Goal: Communication & Community: Answer question/provide support

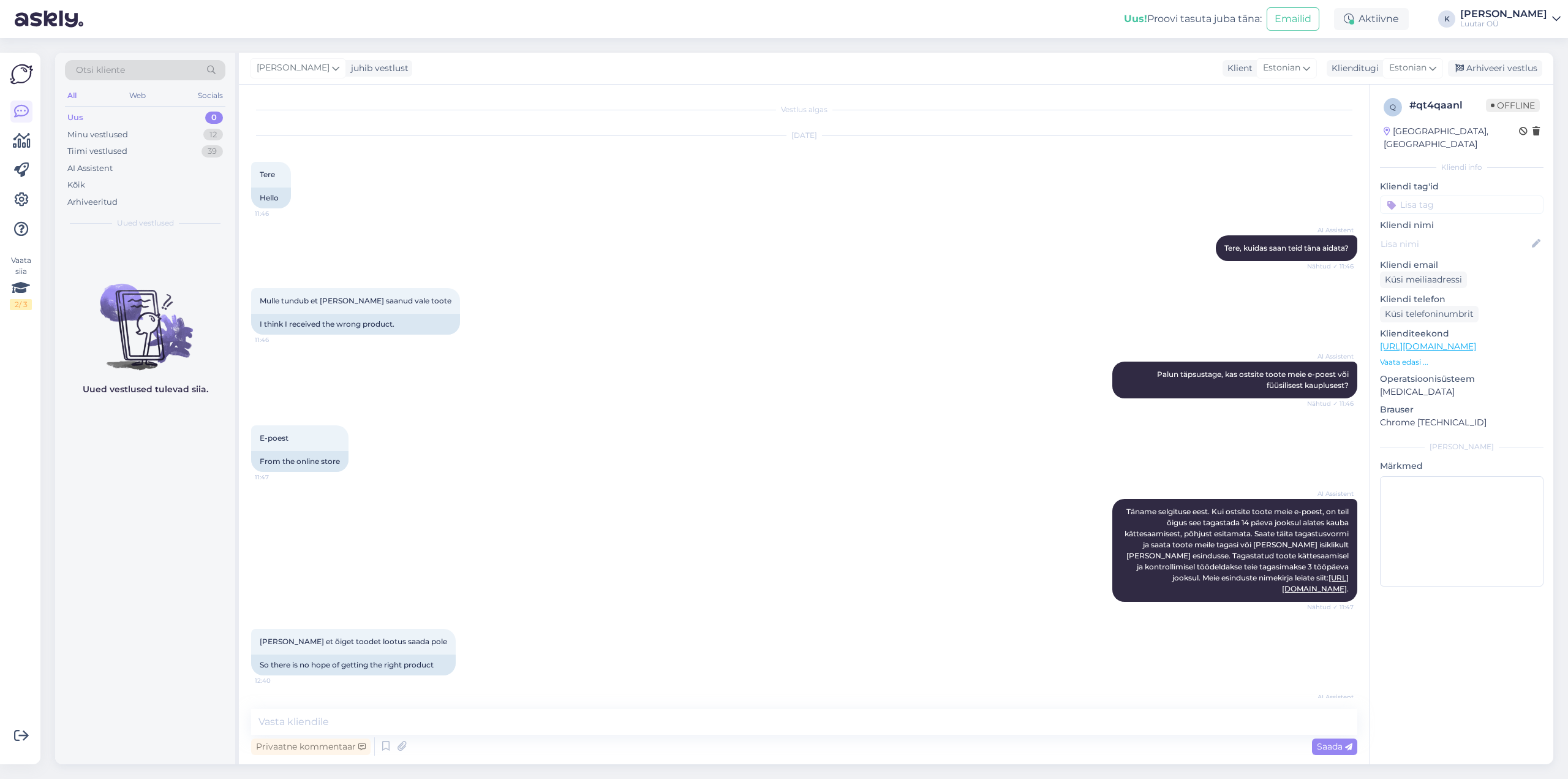
scroll to position [981, 0]
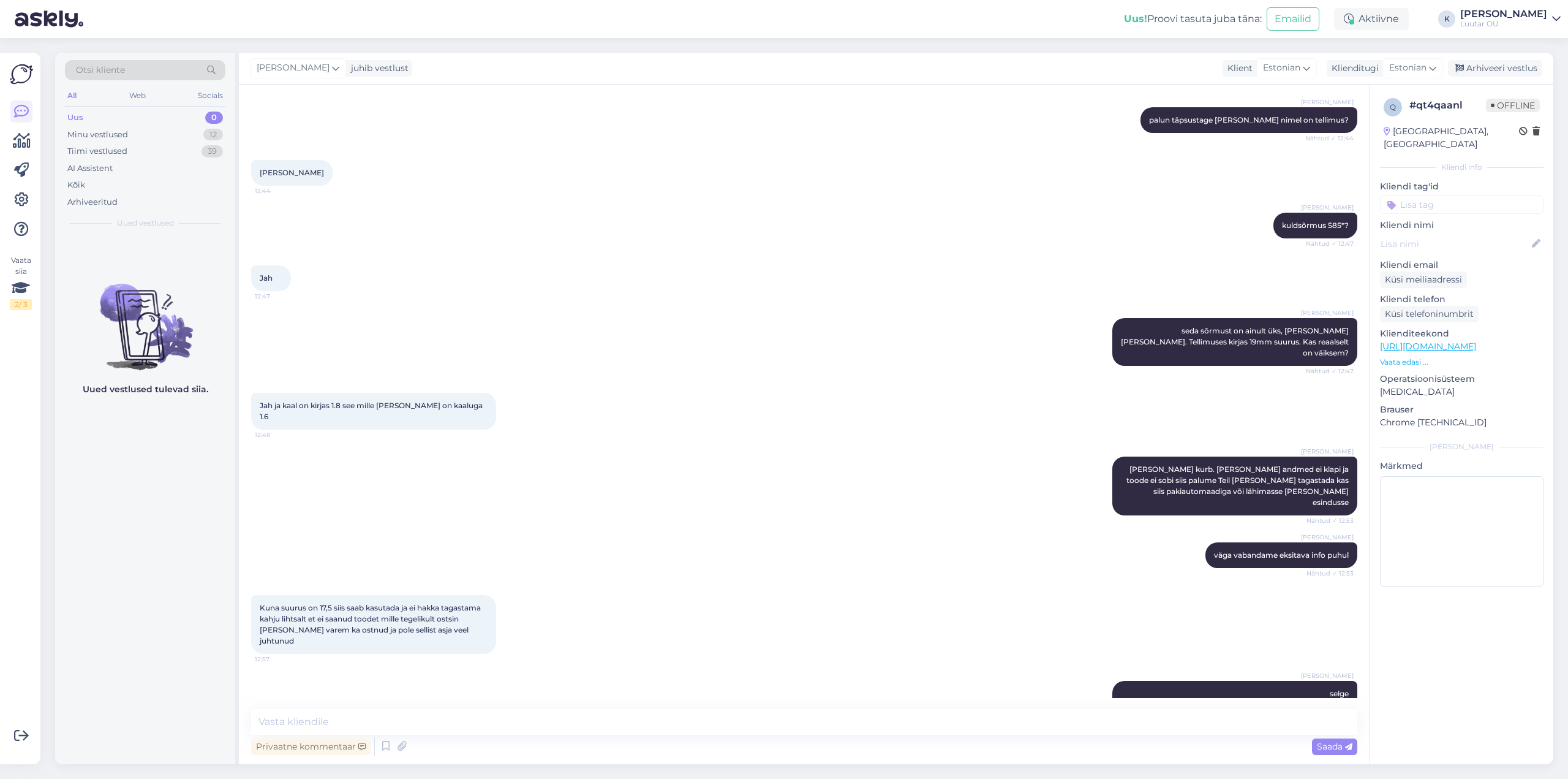
click at [76, 115] on div "Uus" at bounding box center [75, 118] width 16 height 13
click at [93, 133] on div "Minu vestlused" at bounding box center [97, 134] width 60 height 13
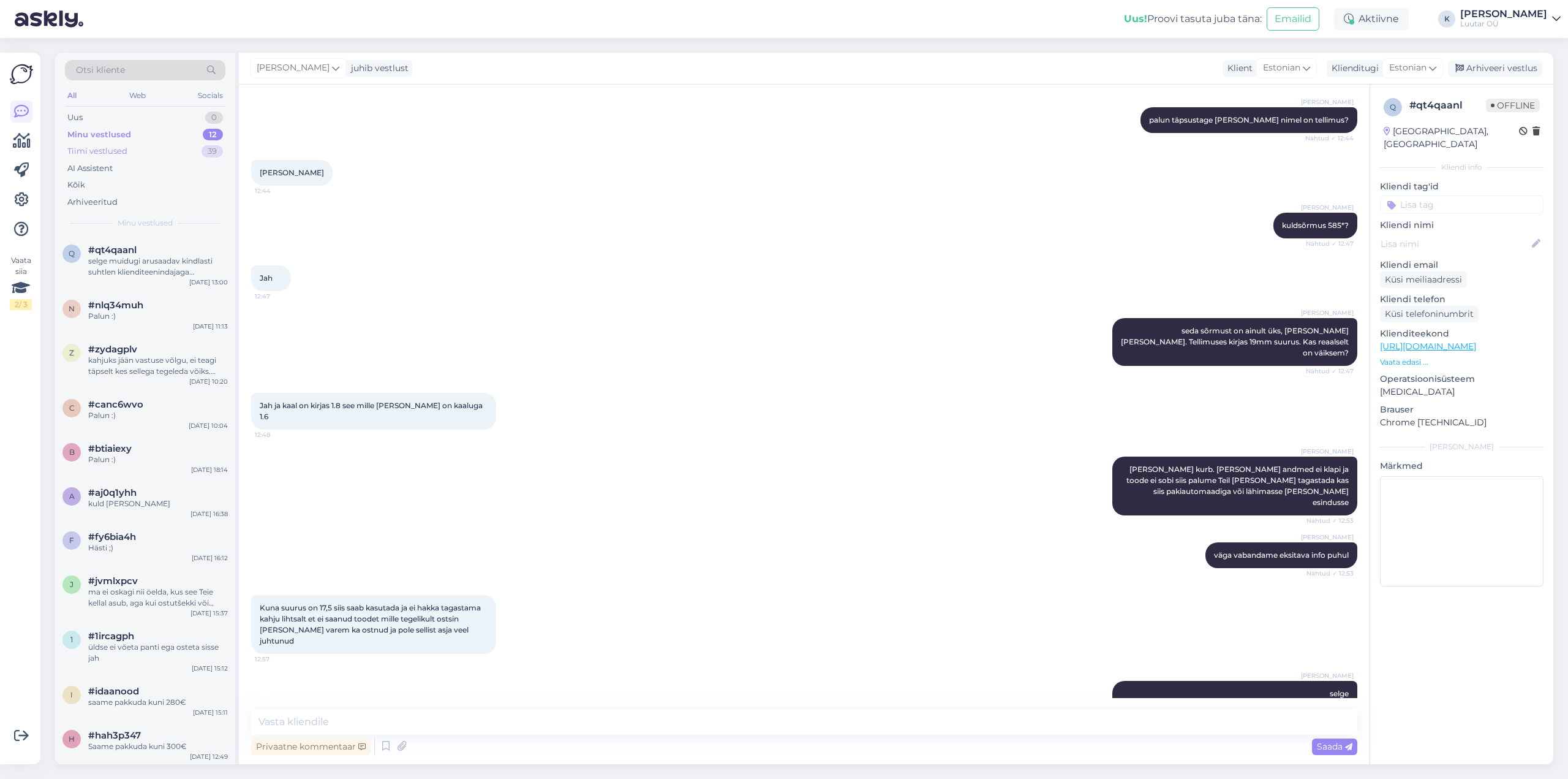
click at [101, 149] on div "Tiimi vestlused" at bounding box center [97, 151] width 60 height 13
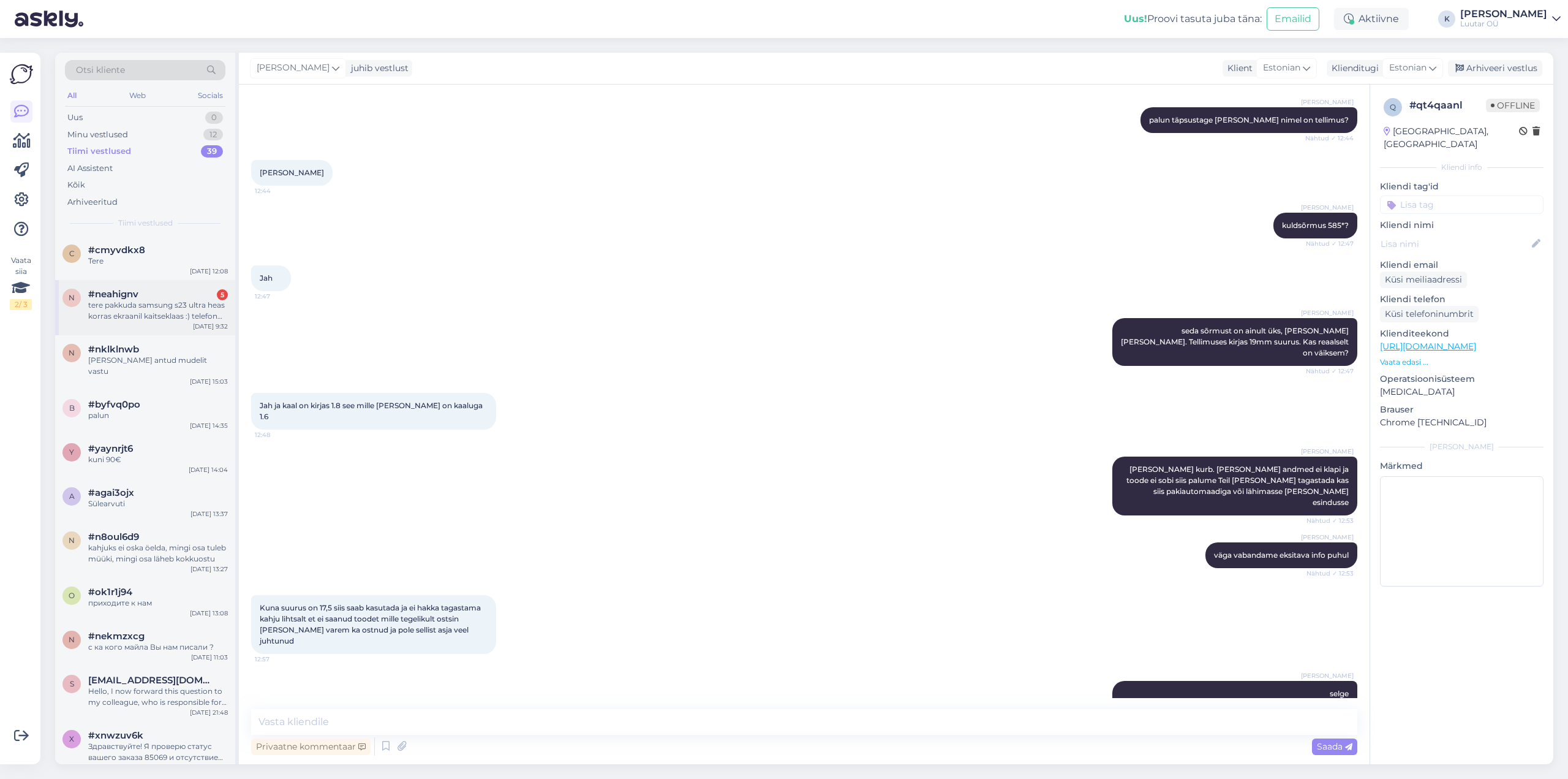
click at [124, 303] on div "tere pakkuda samsung s23 ultra heas korras ekraanil kaitseklaas :) telefon väga…" at bounding box center [158, 311] width 139 height 22
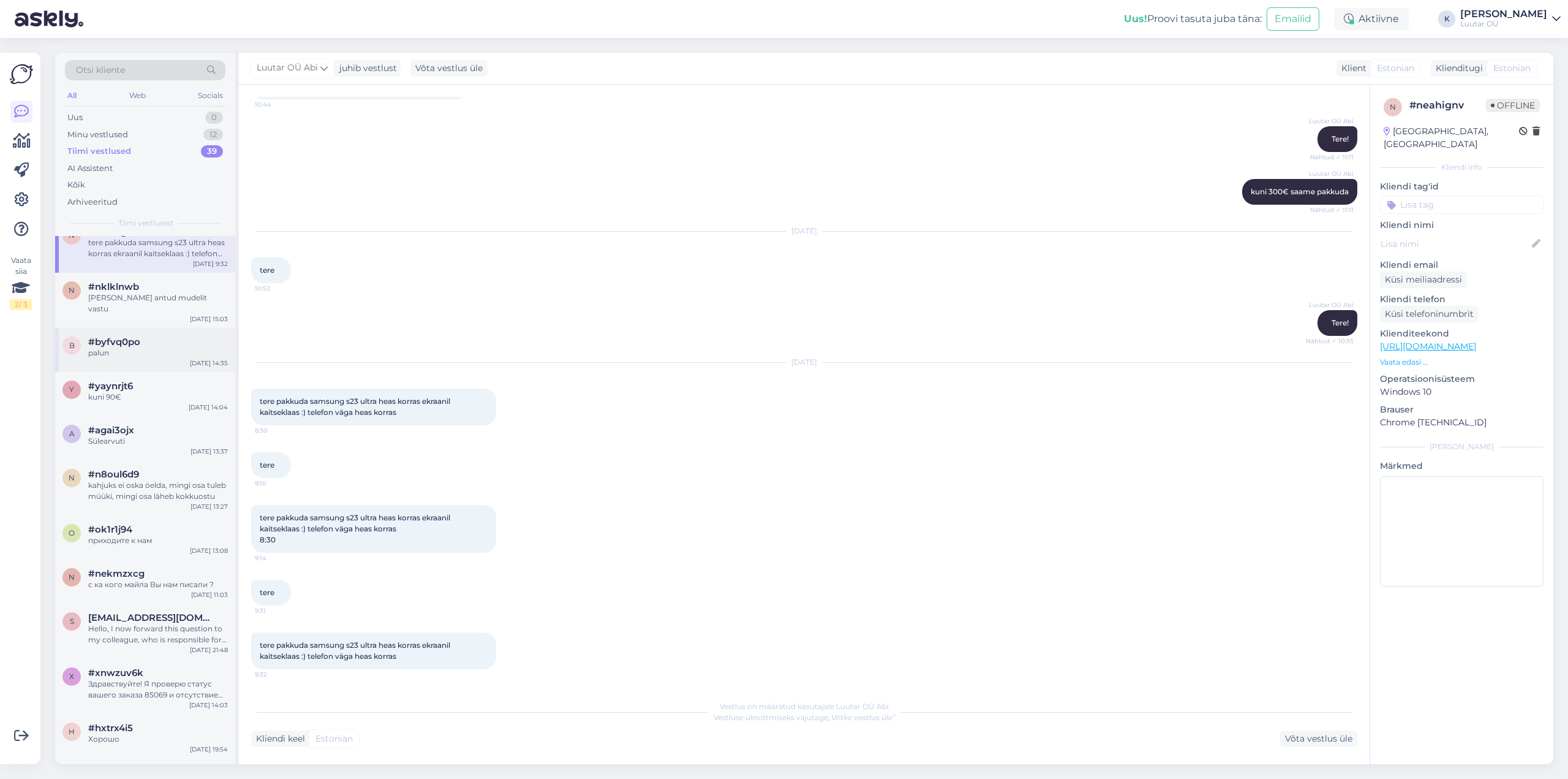
scroll to position [0, 0]
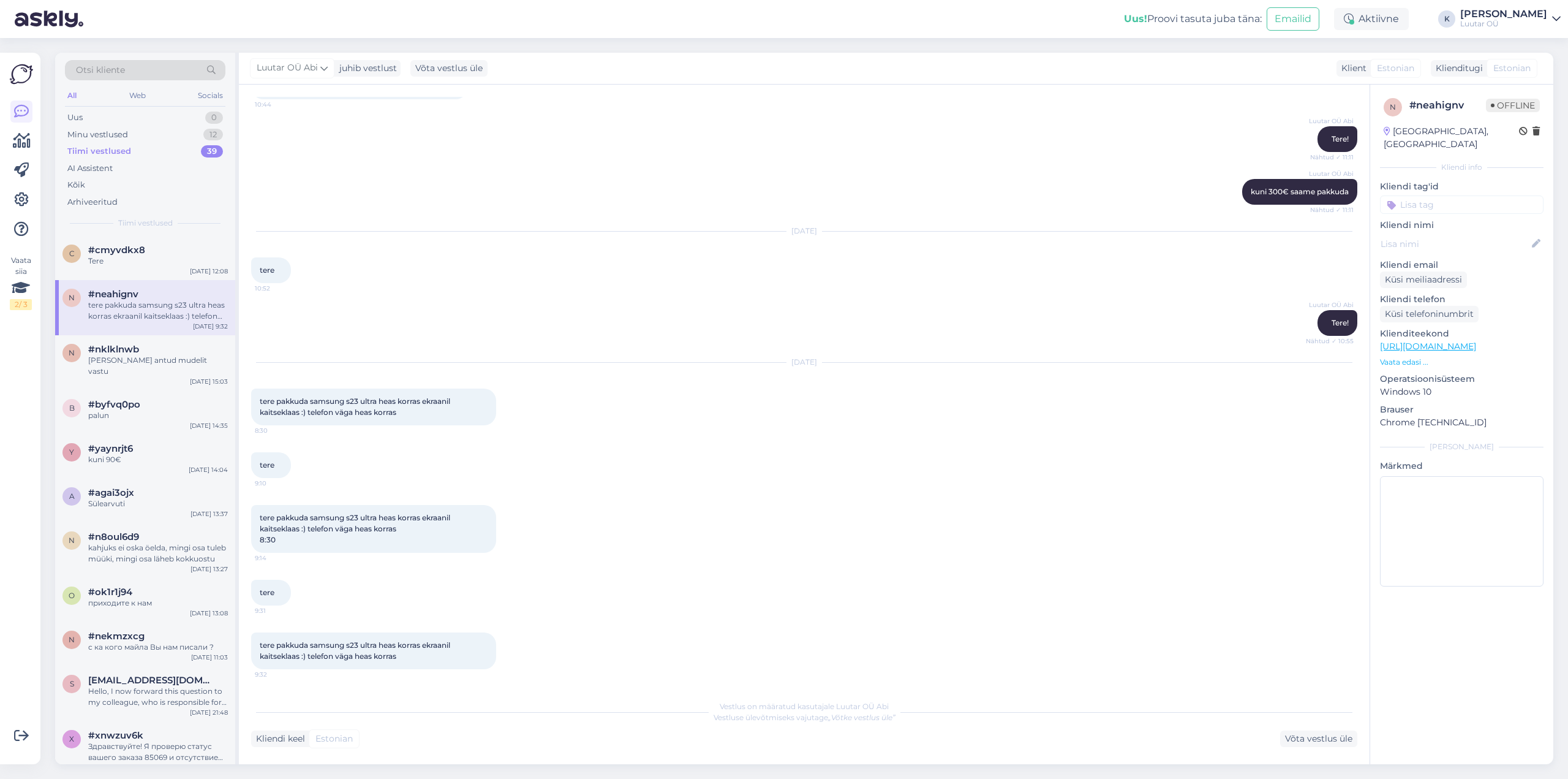
drag, startPoint x: 310, startPoint y: 646, endPoint x: 405, endPoint y: 656, distance: 95.5
click at [405, 656] on div "tere pakkuda samsung s23 ultra heas korras ekraanil kaitseklaas :) telefon väga…" at bounding box center [373, 651] width 245 height 37
copy span "samsung s23 ultra heas korras ekraanil kaitseklaas :) telefon väga heas korras"
click at [91, 115] on div "Uus 1" at bounding box center [144, 118] width 160 height 17
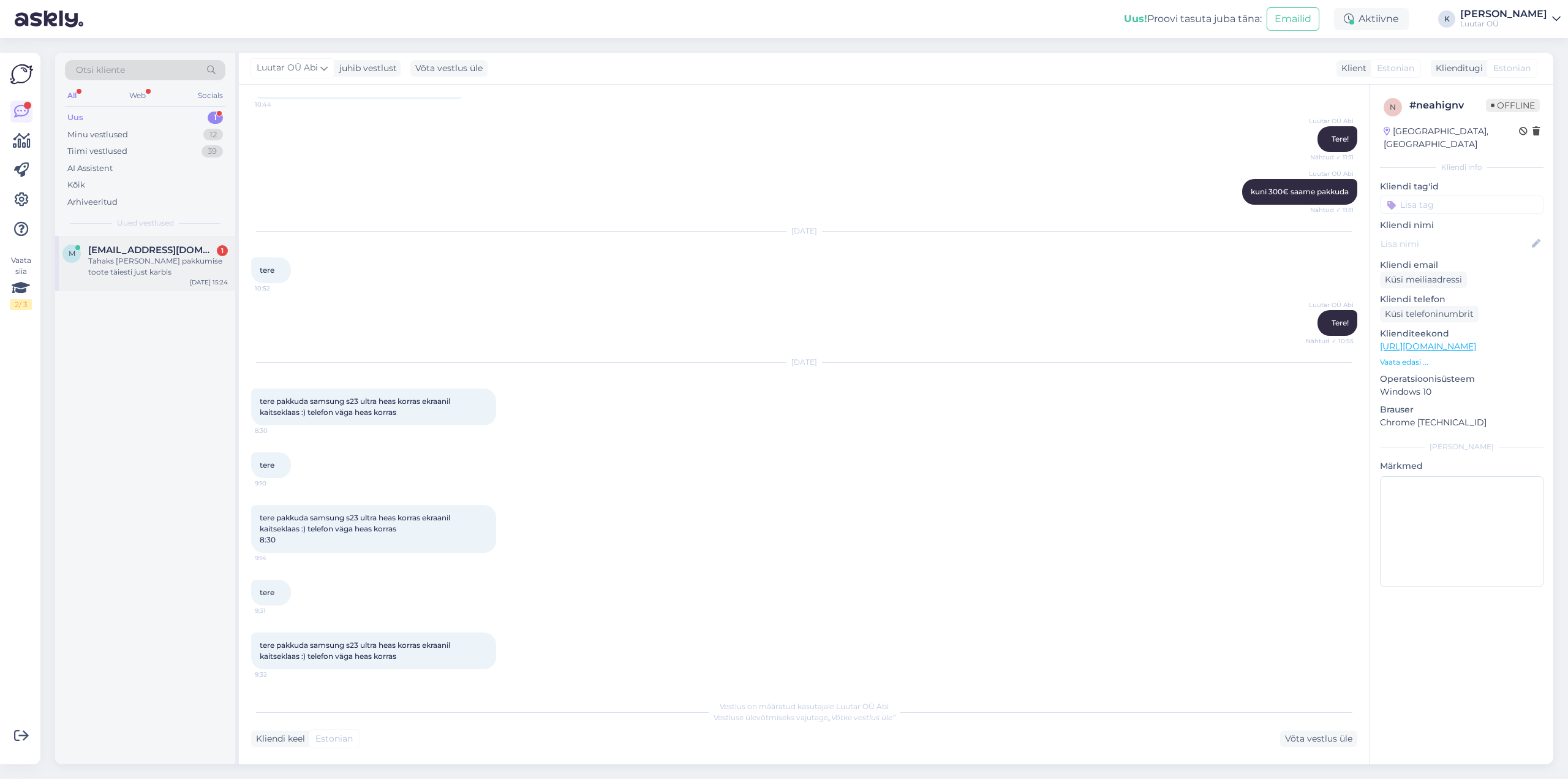
click at [119, 262] on div "Tahaks [PERSON_NAME] pakkumise toote täiesti just karbis" at bounding box center [158, 266] width 139 height 22
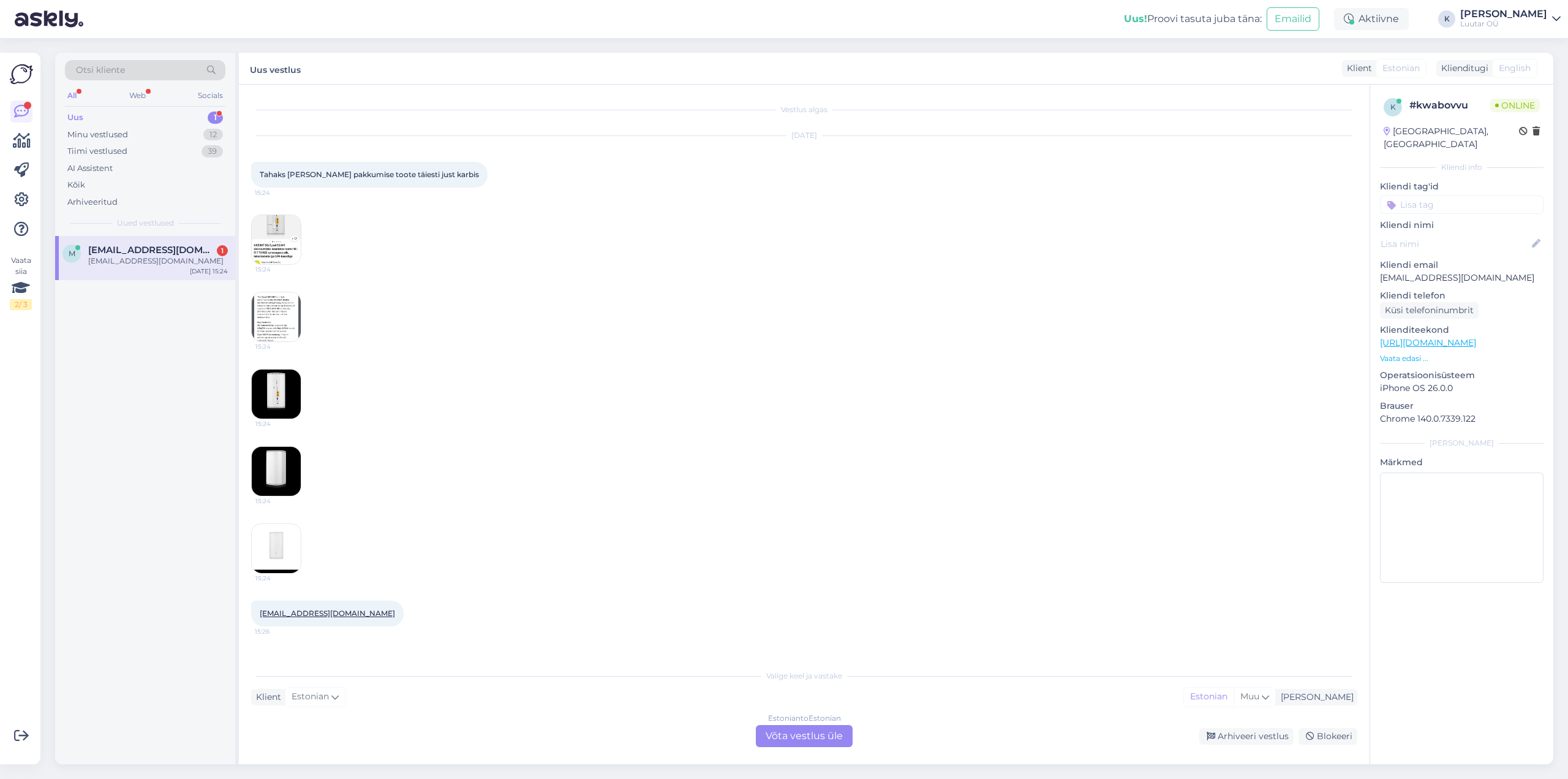
click at [774, 734] on div "Estonian to Estonian Võta vestlus üle" at bounding box center [804, 736] width 96 height 22
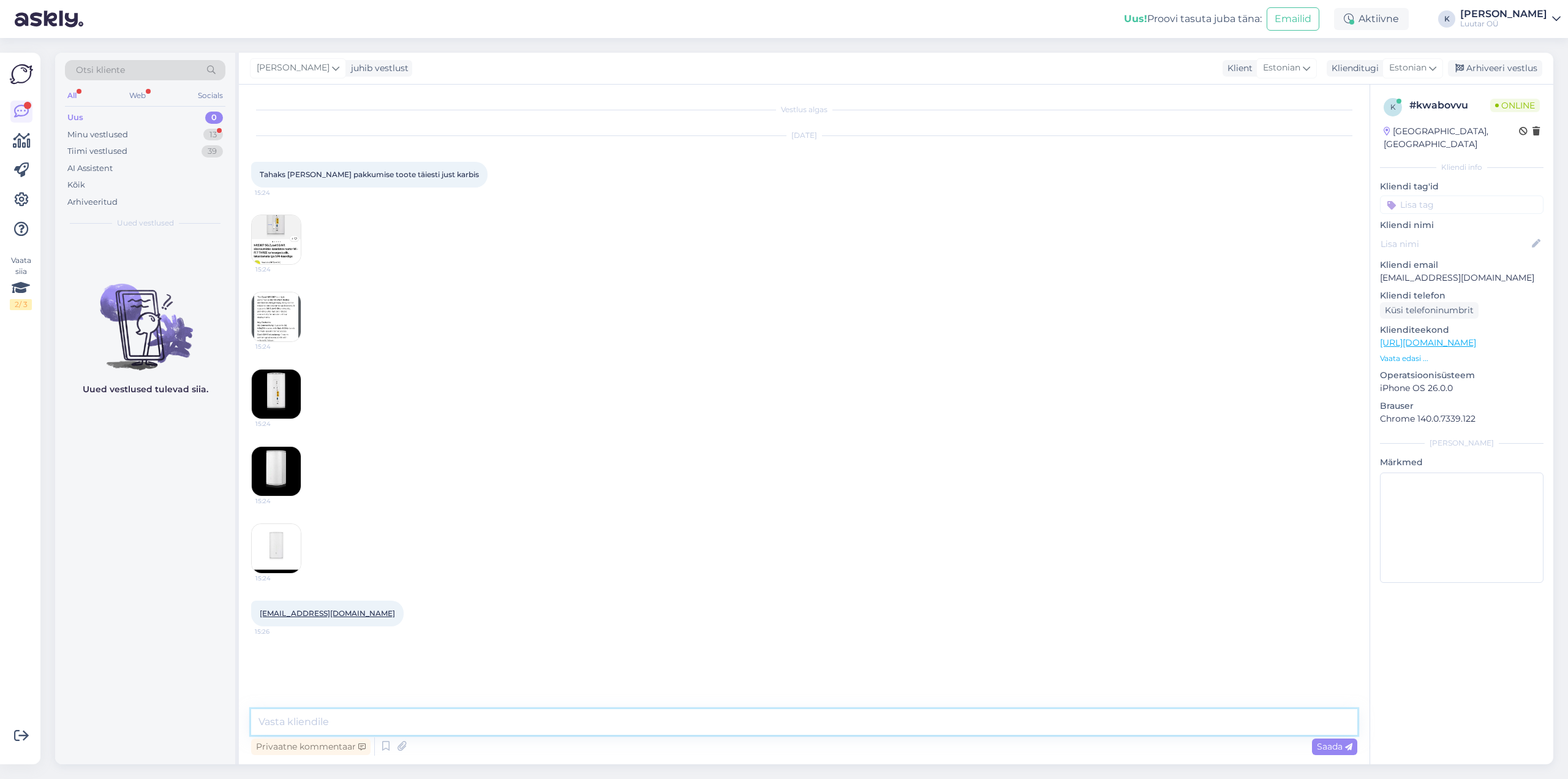
click at [707, 727] on textarea at bounding box center [804, 722] width 1106 height 26
type textarea "Tere! Teie küsimus [PERSON_NAME] FBs ka kenasti läbi [PERSON_NAME] uuritakse se…"
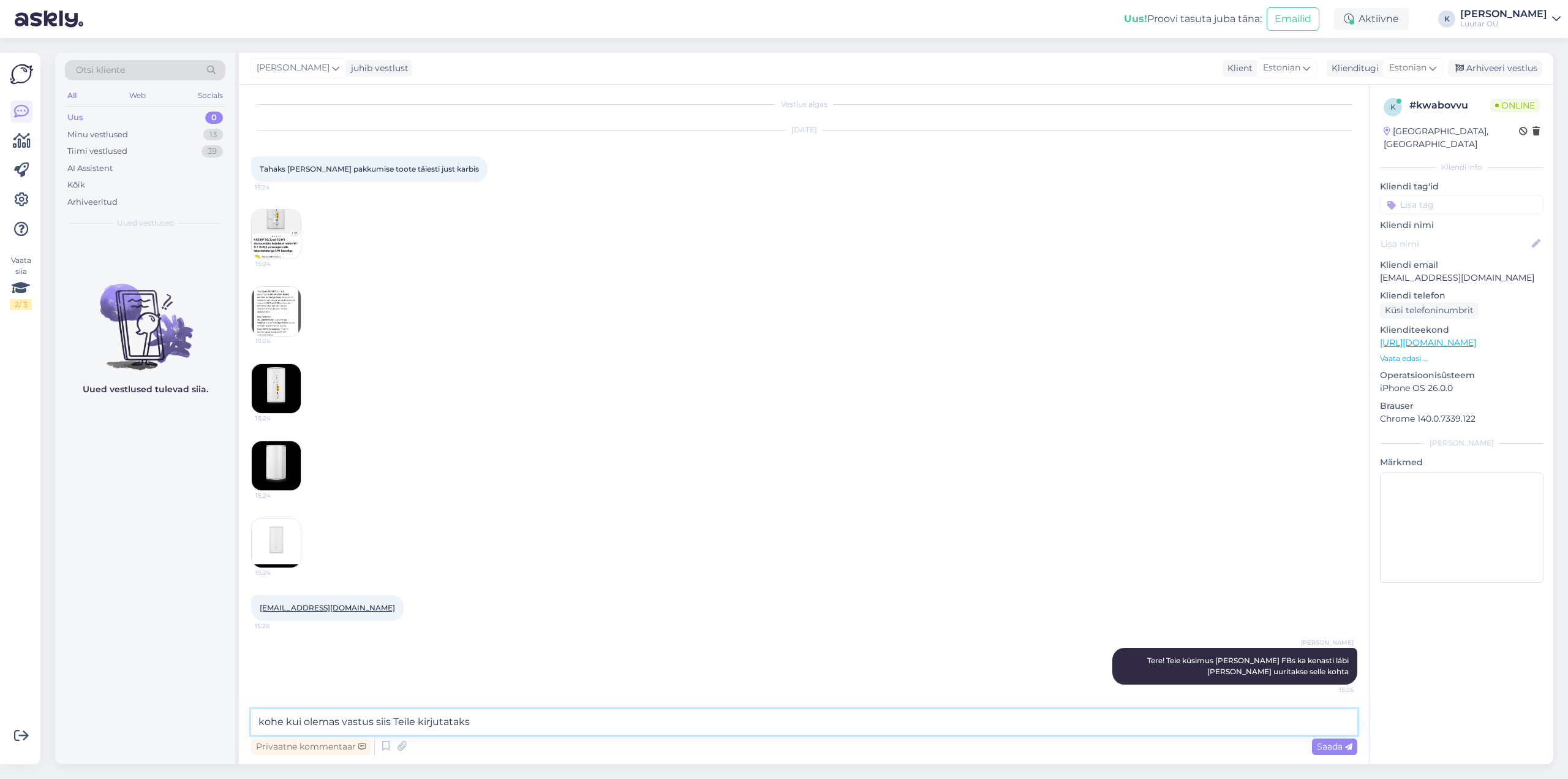
type textarea "kohe kui olemas vastus siis Teile kirjutatakse"
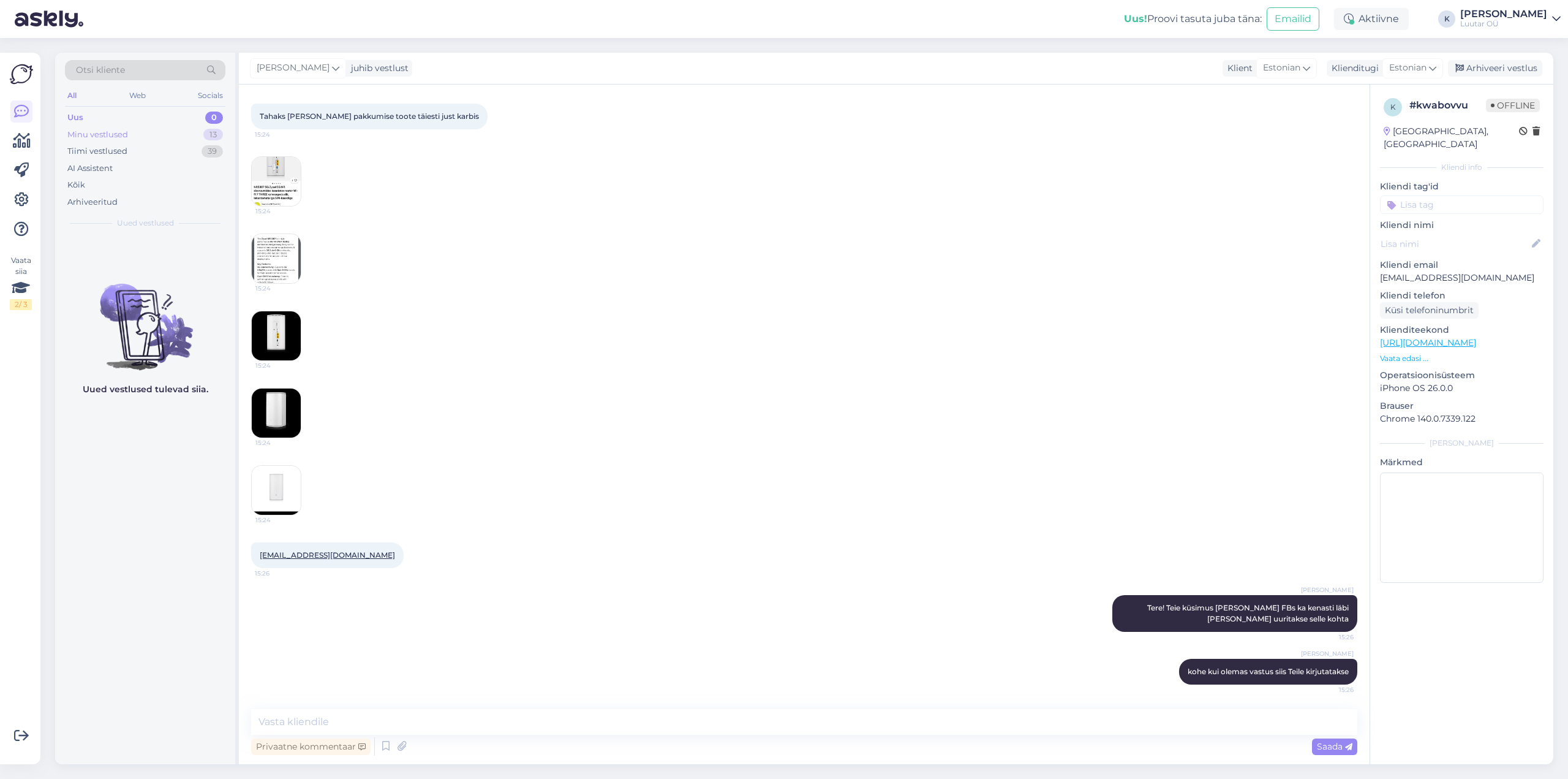
click at [91, 130] on div "Minu vestlused" at bounding box center [97, 134] width 60 height 13
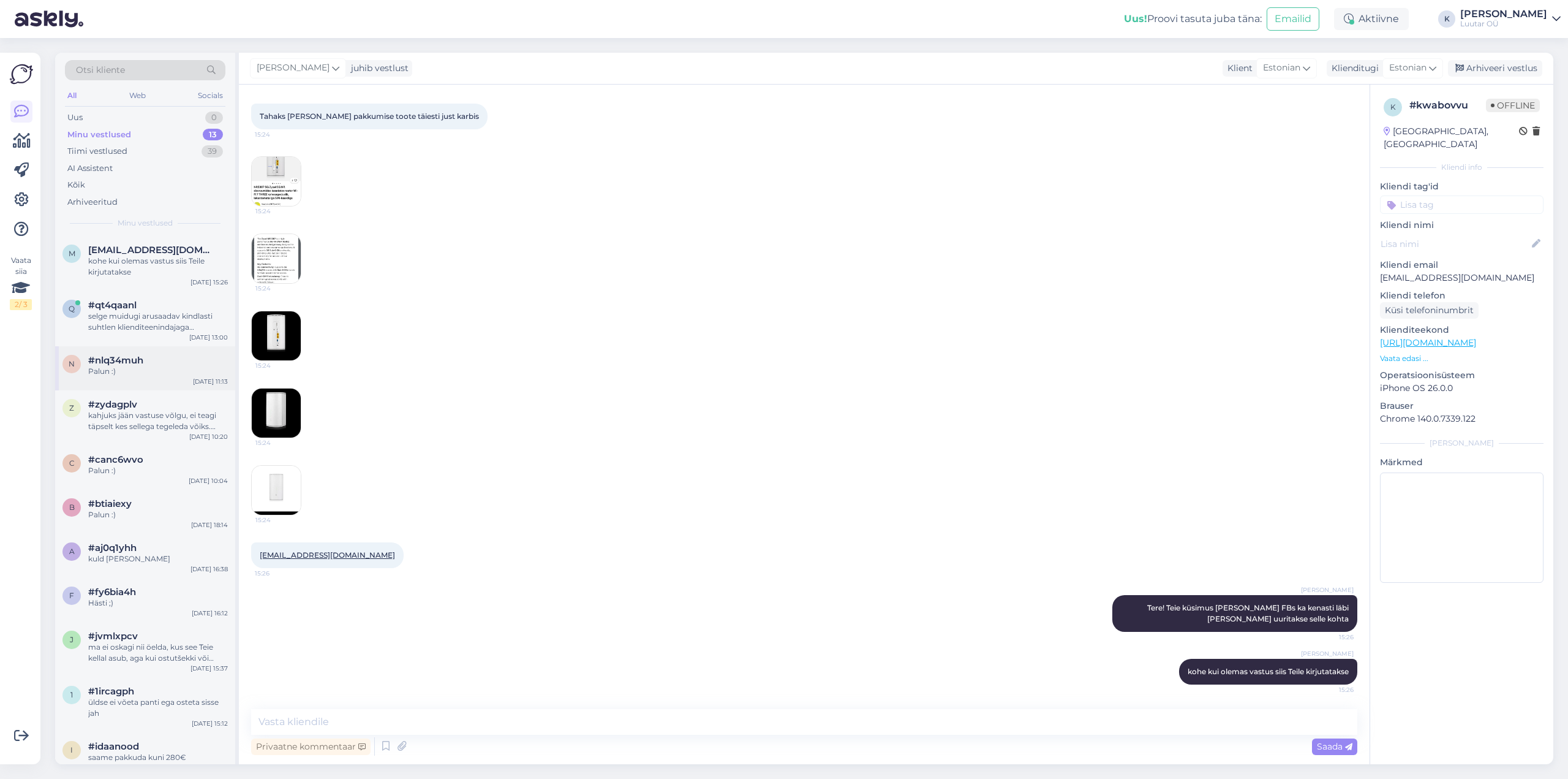
click at [105, 353] on div "n #nlq34muh Palun :) [DATE] 11:13" at bounding box center [145, 368] width 180 height 44
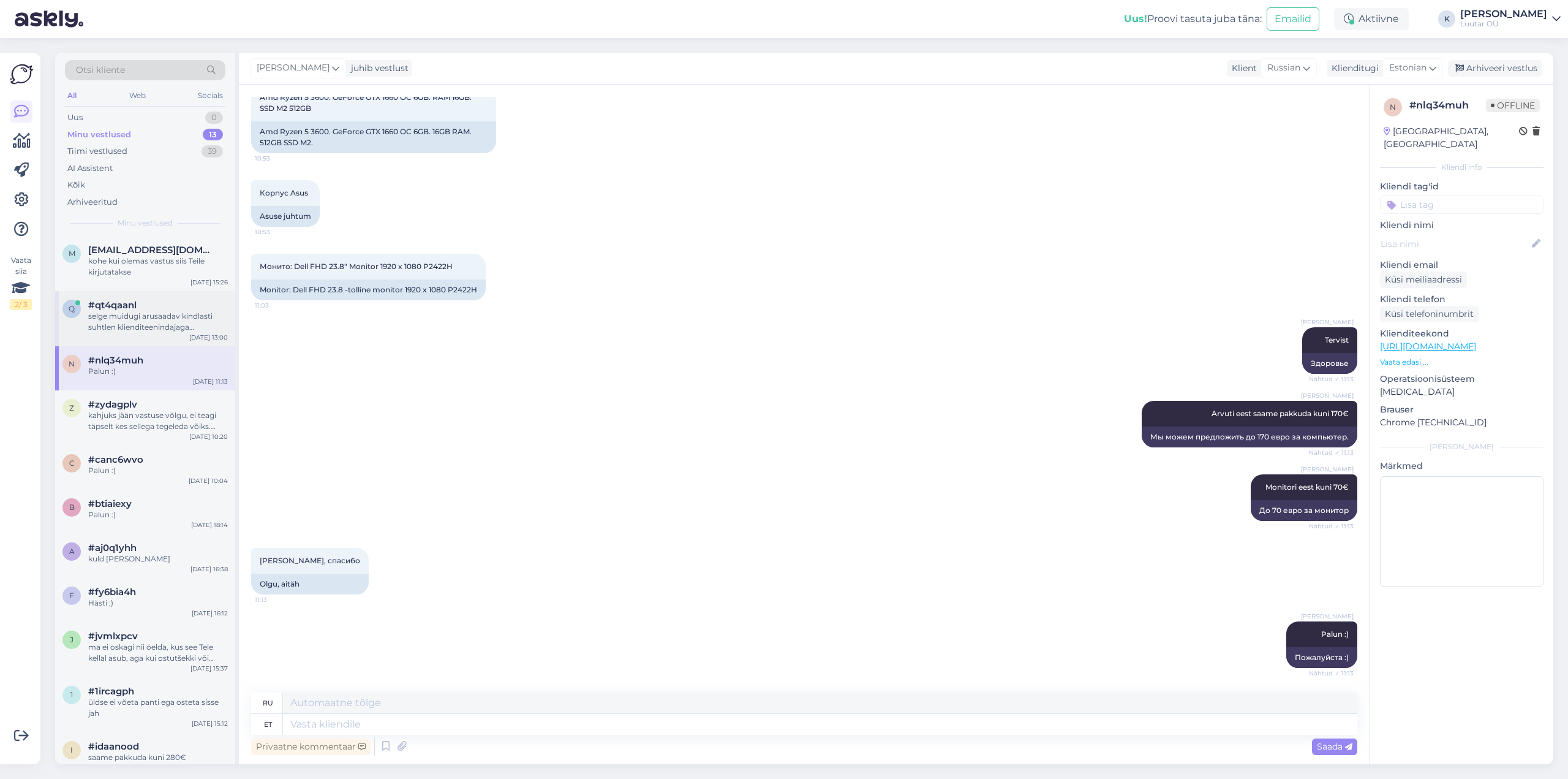
click at [100, 315] on div "selge muidugi arusaadav kindlasti suhtlen klienditeenindajaga [PERSON_NAME] oll…" at bounding box center [158, 322] width 139 height 22
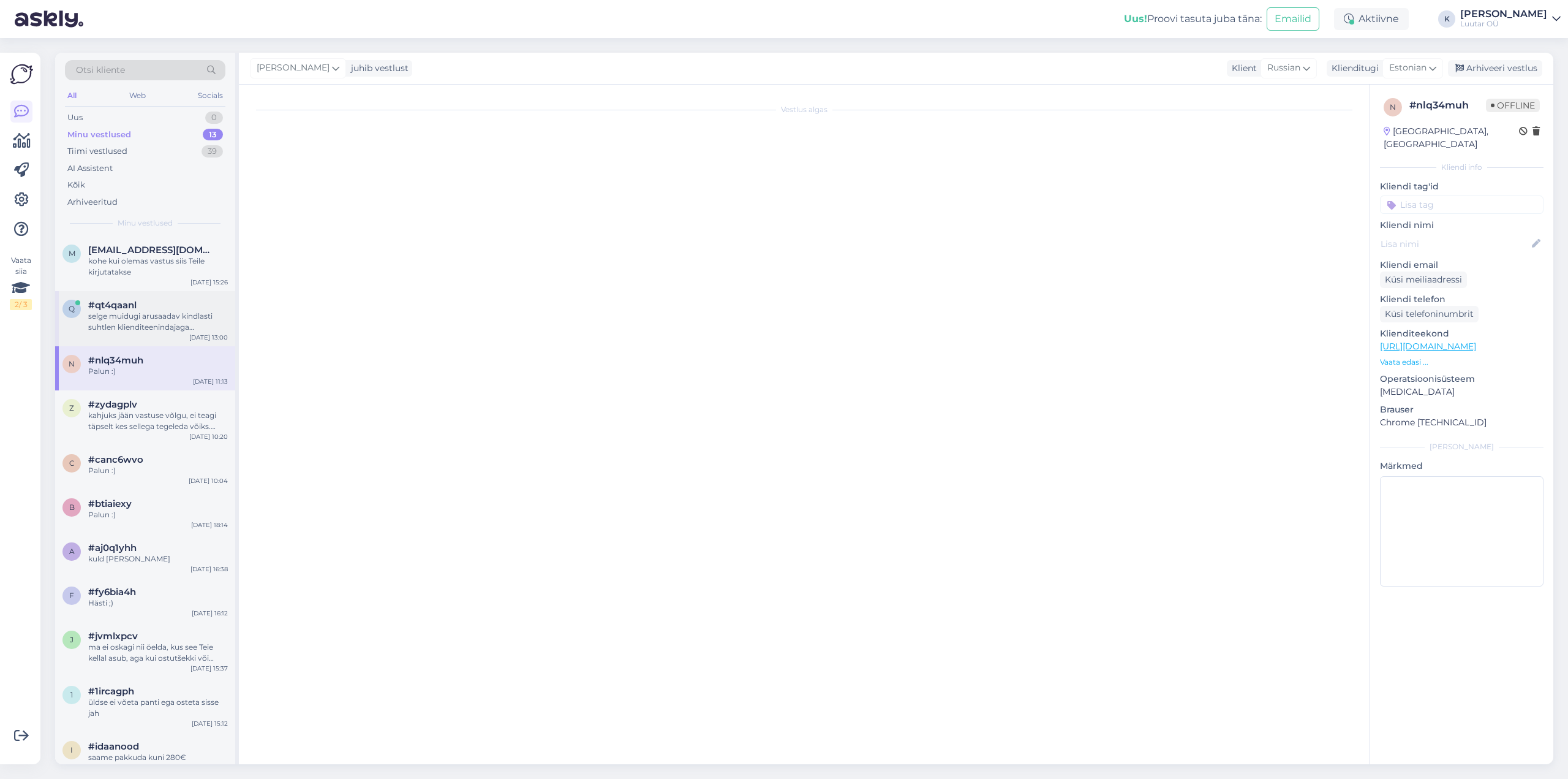
scroll to position [981, 0]
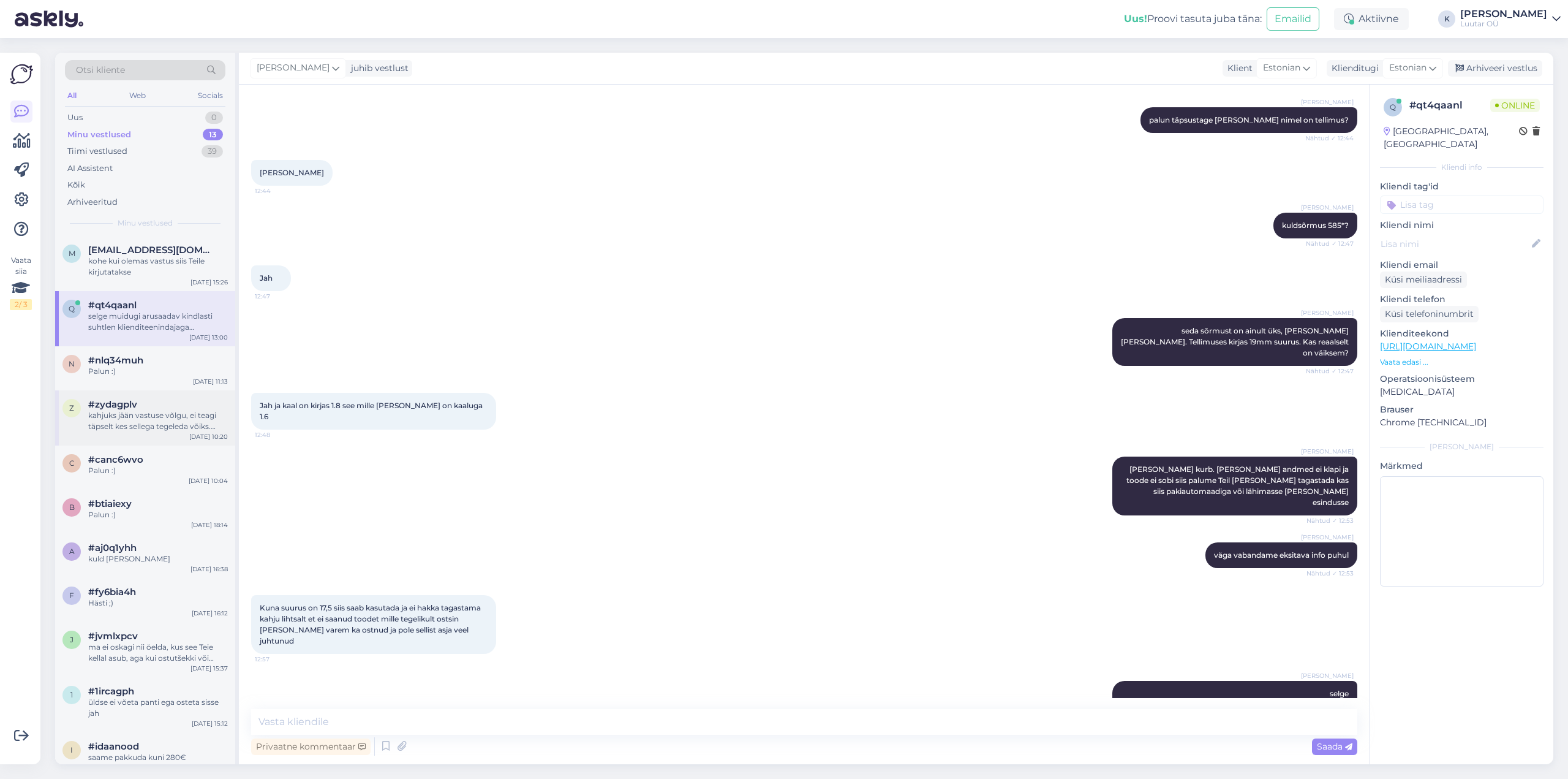
click at [127, 416] on div "kahjuks jään vastuse võlgu, ei teagi täpselt kes sellega tegeleda võiks. Muidug…" at bounding box center [158, 421] width 139 height 22
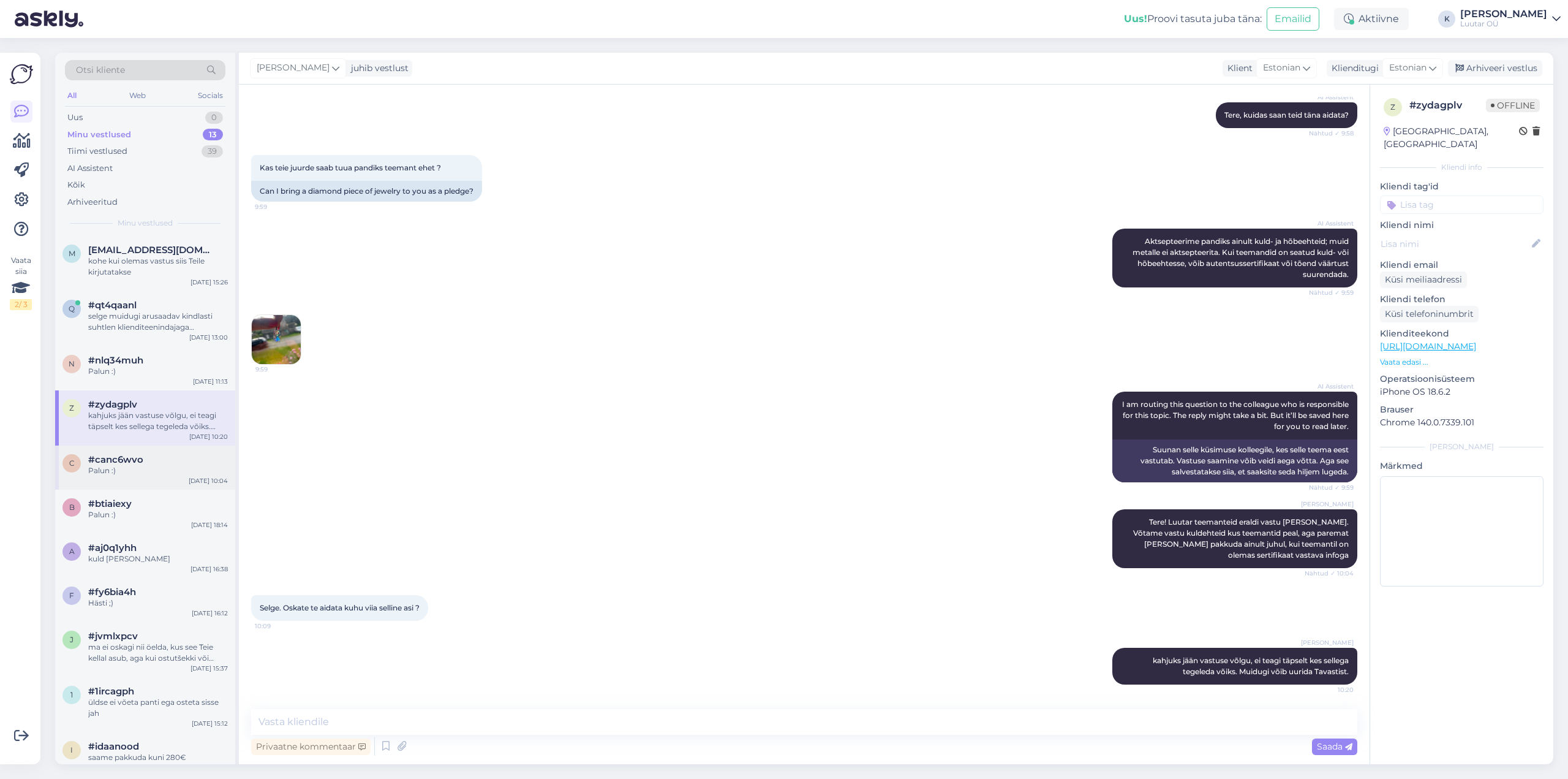
click at [118, 471] on div "Palun :)" at bounding box center [158, 470] width 139 height 11
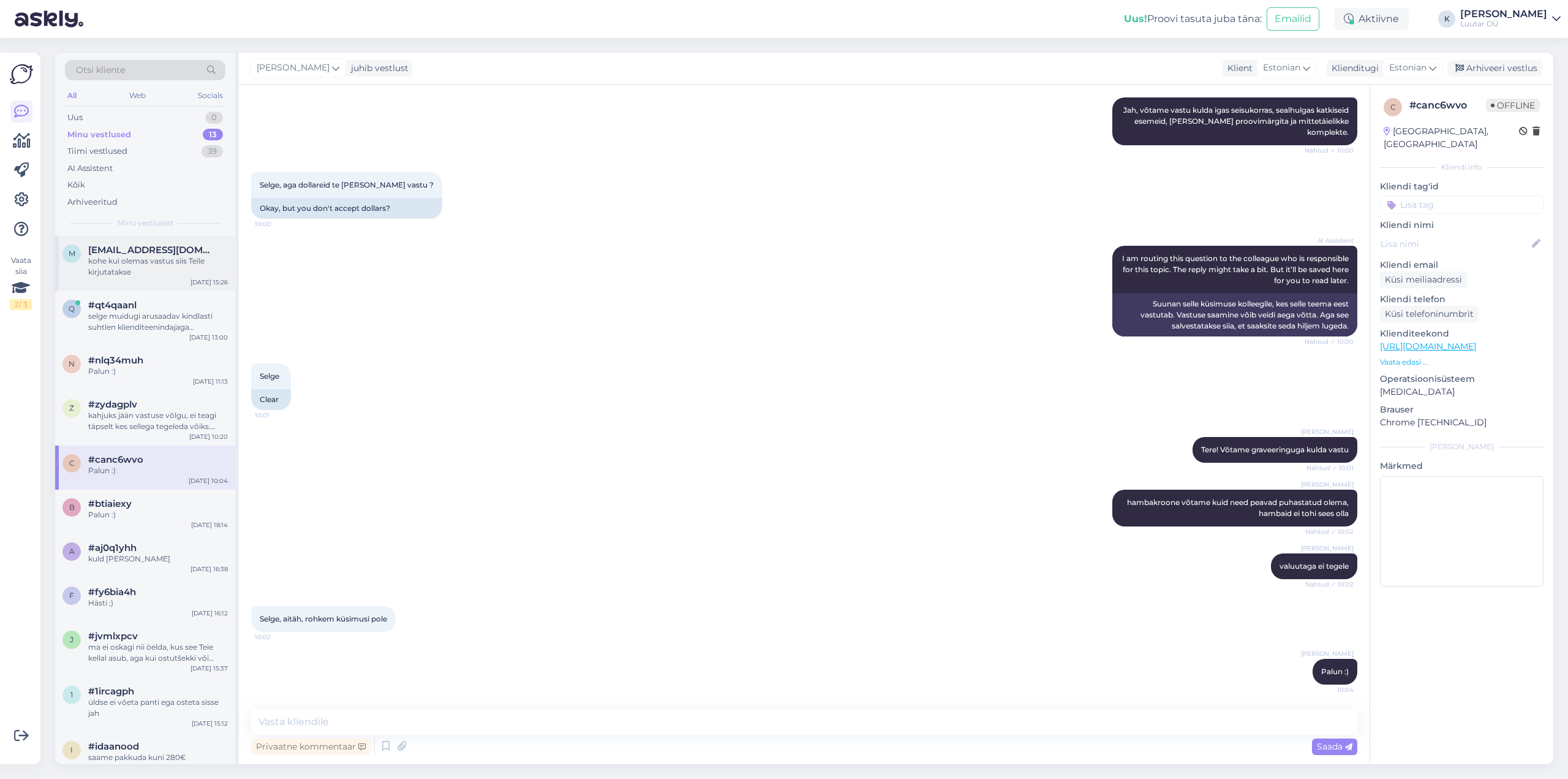
click at [95, 262] on div "kohe kui olemas vastus siis Teile kirjutatakse" at bounding box center [158, 266] width 139 height 22
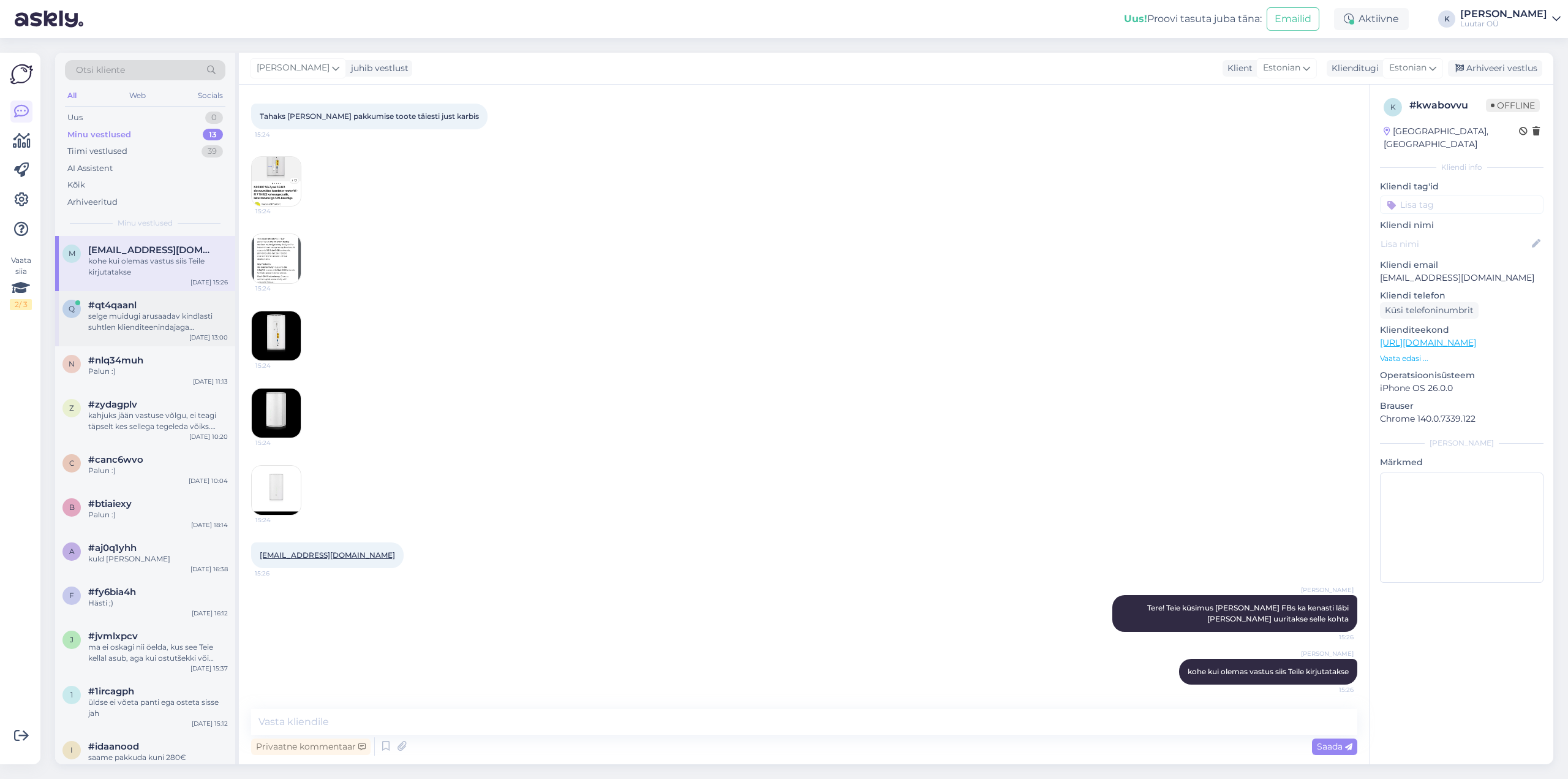
click at [105, 317] on div "selge muidugi arusaadav kindlasti suhtlen klienditeenindajaga [PERSON_NAME] oll…" at bounding box center [158, 322] width 139 height 22
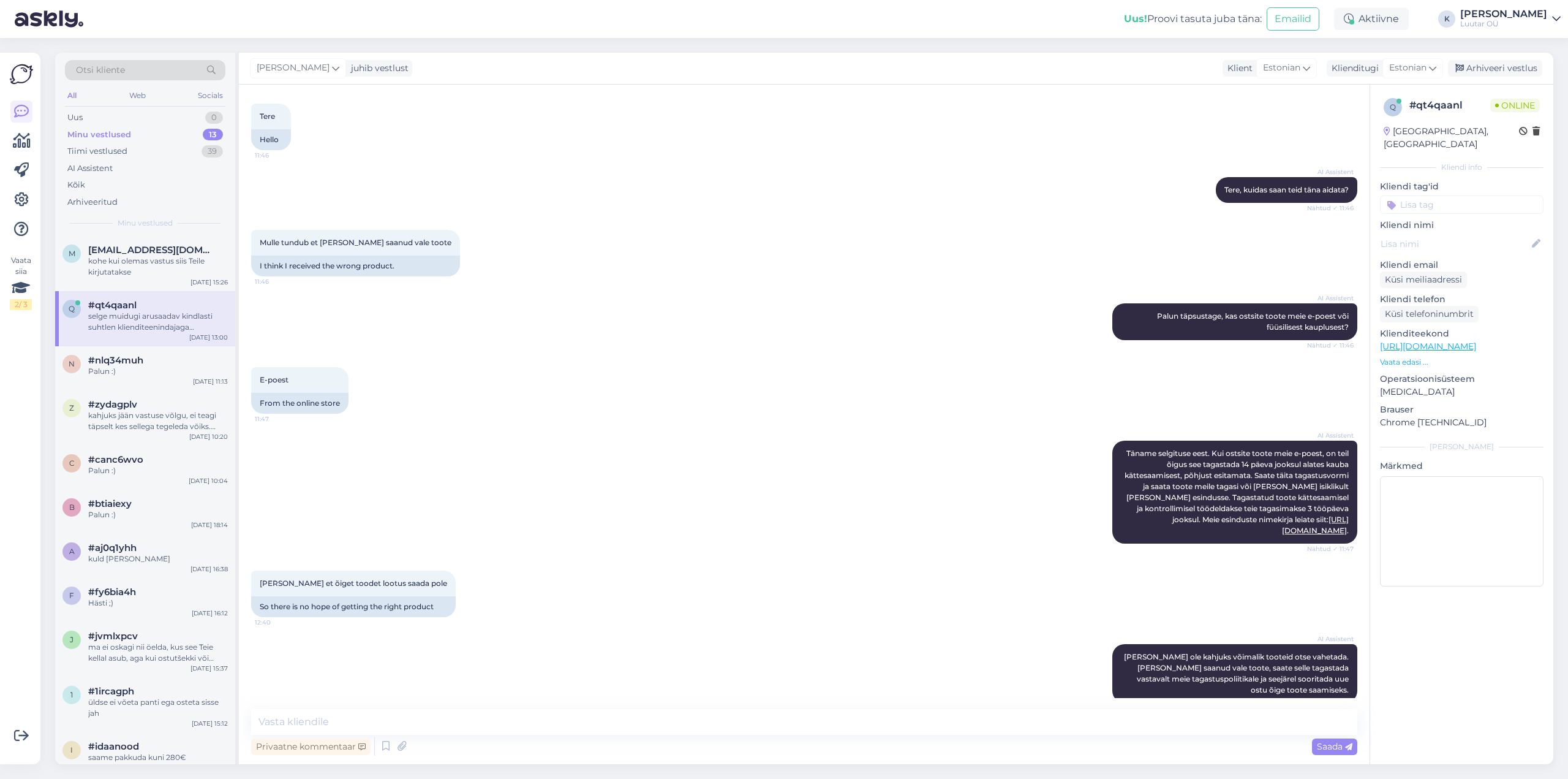
scroll to position [981, 0]
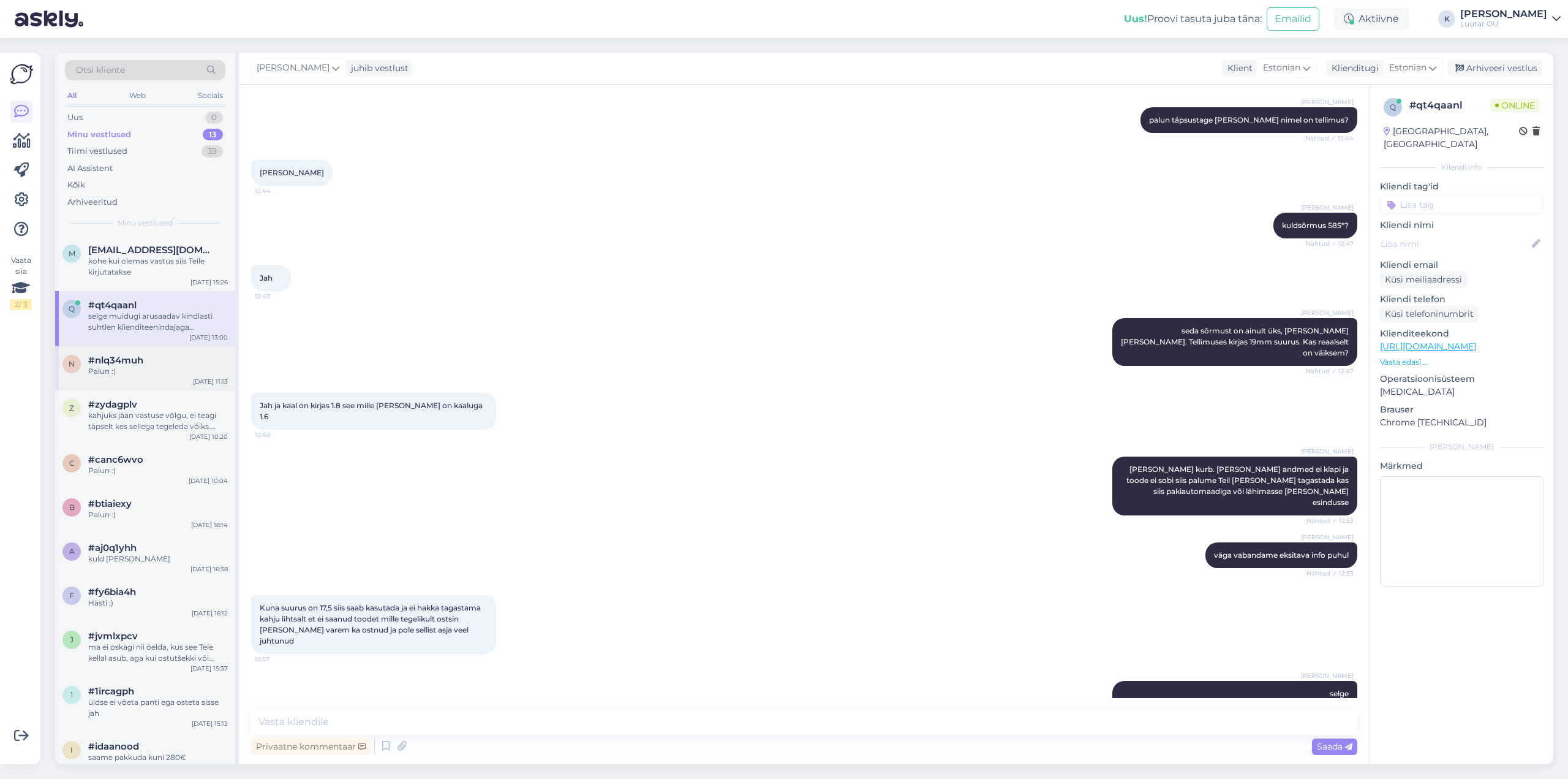
click at [124, 383] on div "n #nlq34muh Palun :) [DATE] 11:13" at bounding box center [145, 368] width 180 height 44
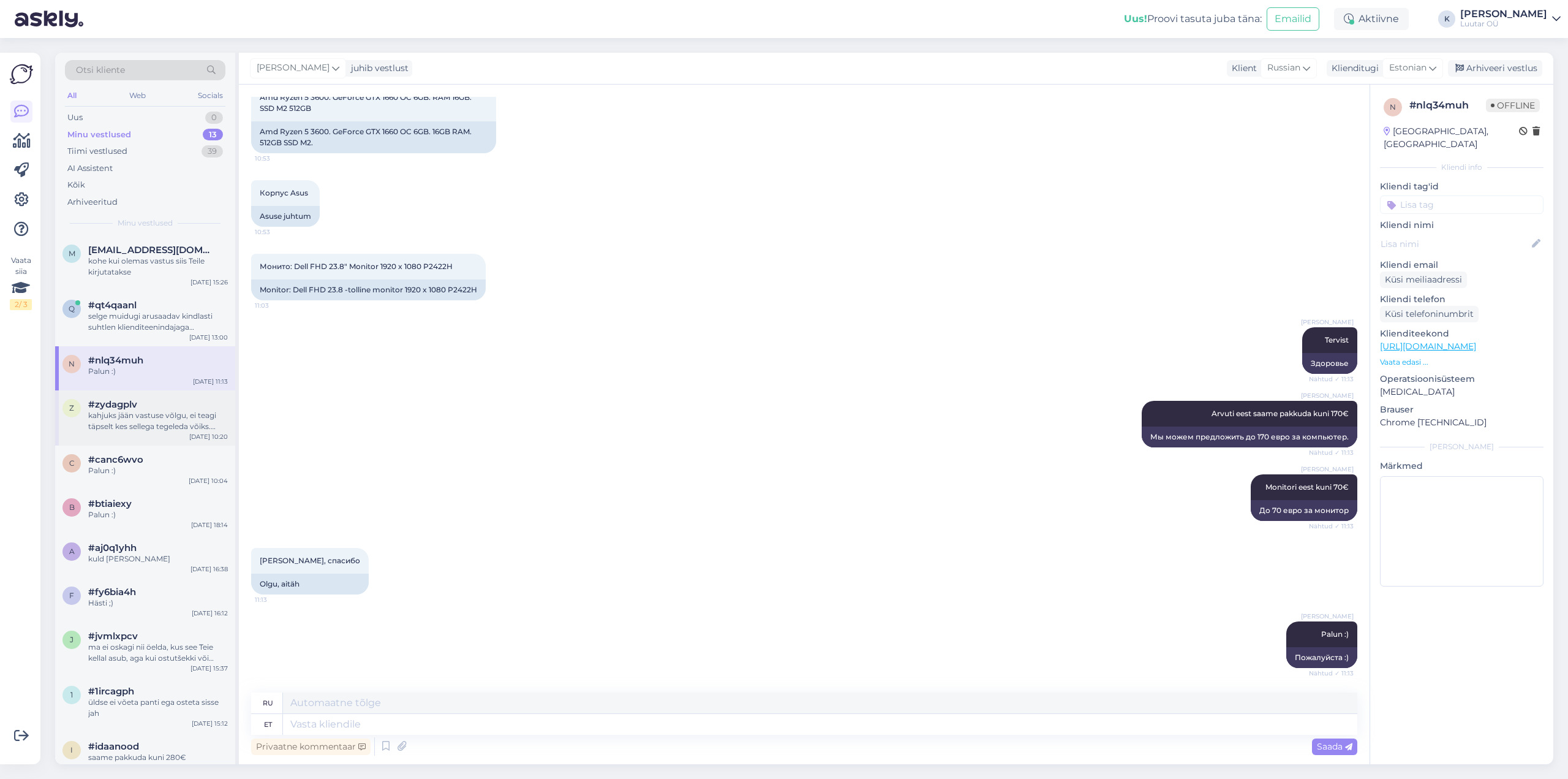
click at [123, 421] on div "kahjuks jään vastuse võlgu, ei teagi täpselt kes sellega tegeleda võiks. Muidug…" at bounding box center [158, 421] width 139 height 22
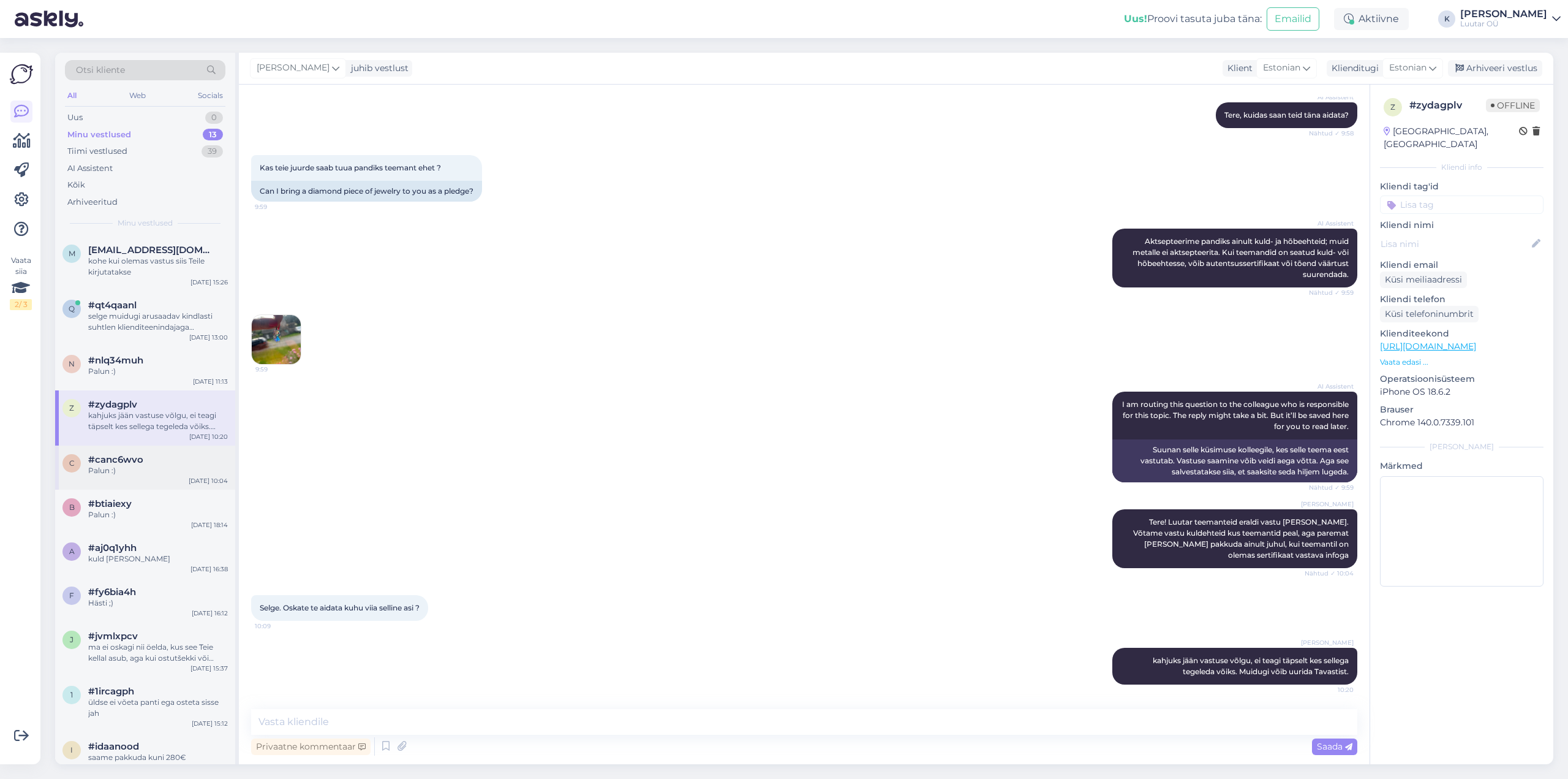
click at [113, 465] on div "Palun :)" at bounding box center [158, 470] width 139 height 11
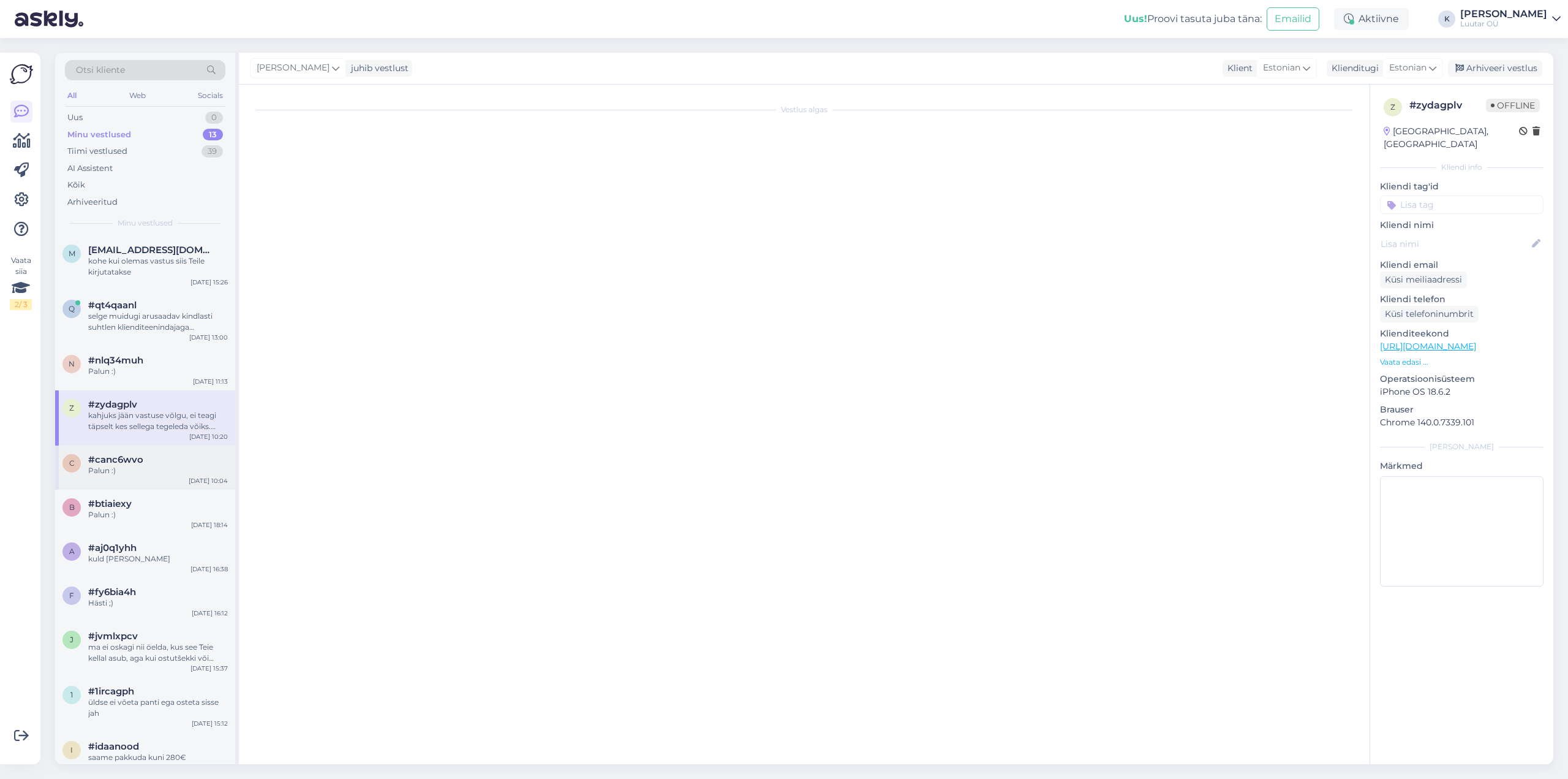
scroll to position [353, 0]
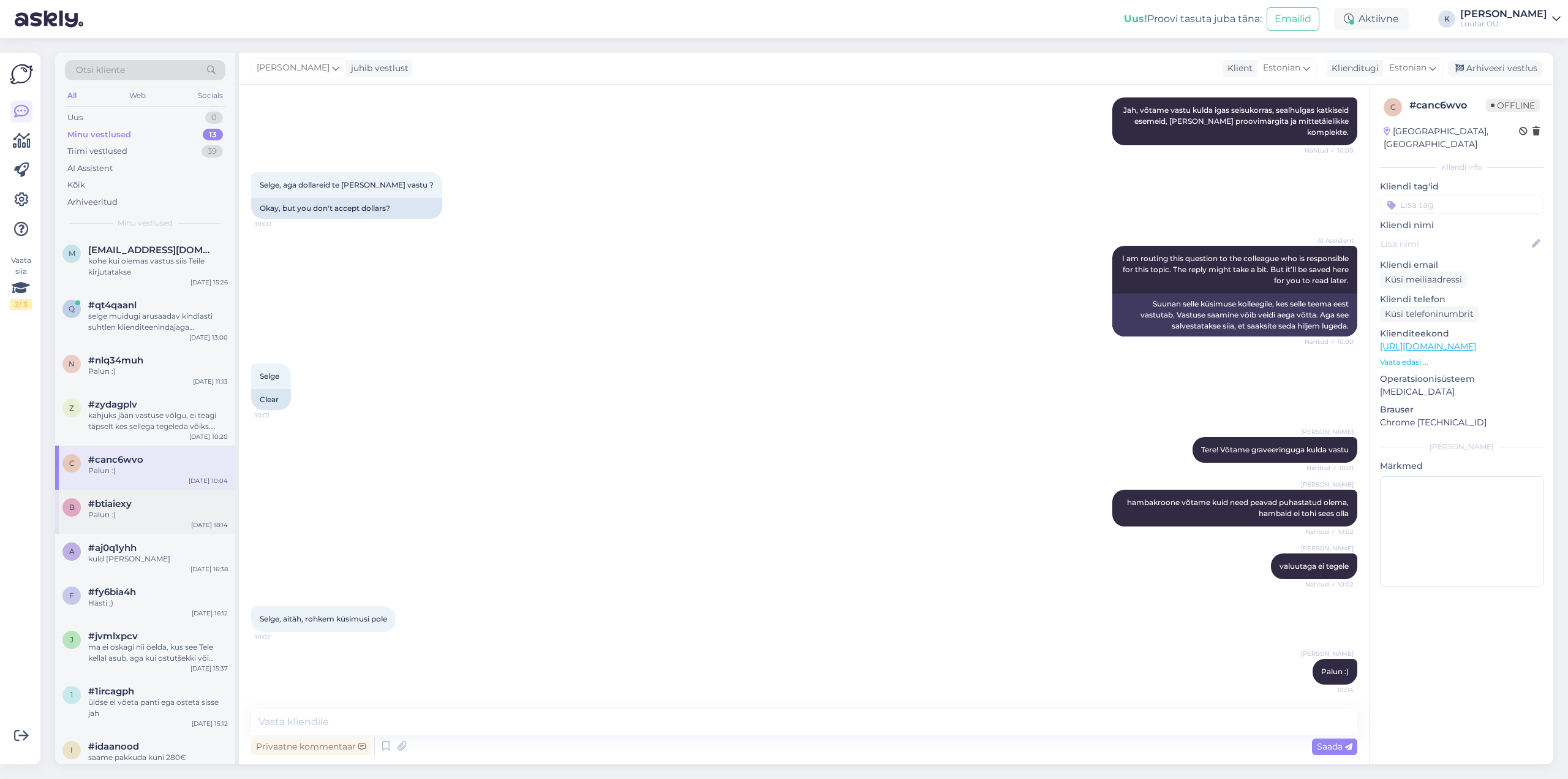
click at [99, 519] on div "Palun :)" at bounding box center [158, 515] width 139 height 11
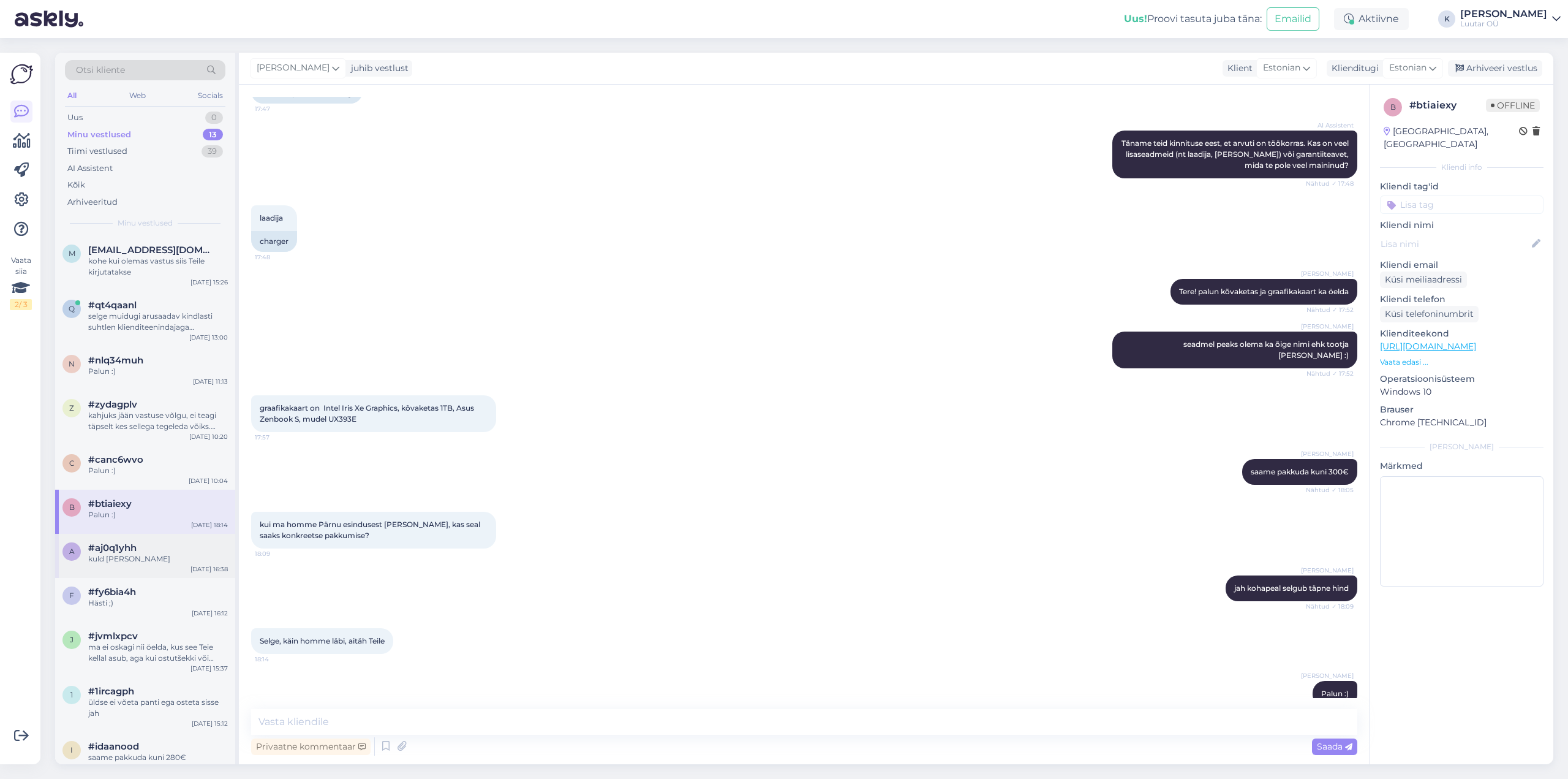
click at [103, 555] on div "kuld [PERSON_NAME]" at bounding box center [158, 558] width 139 height 11
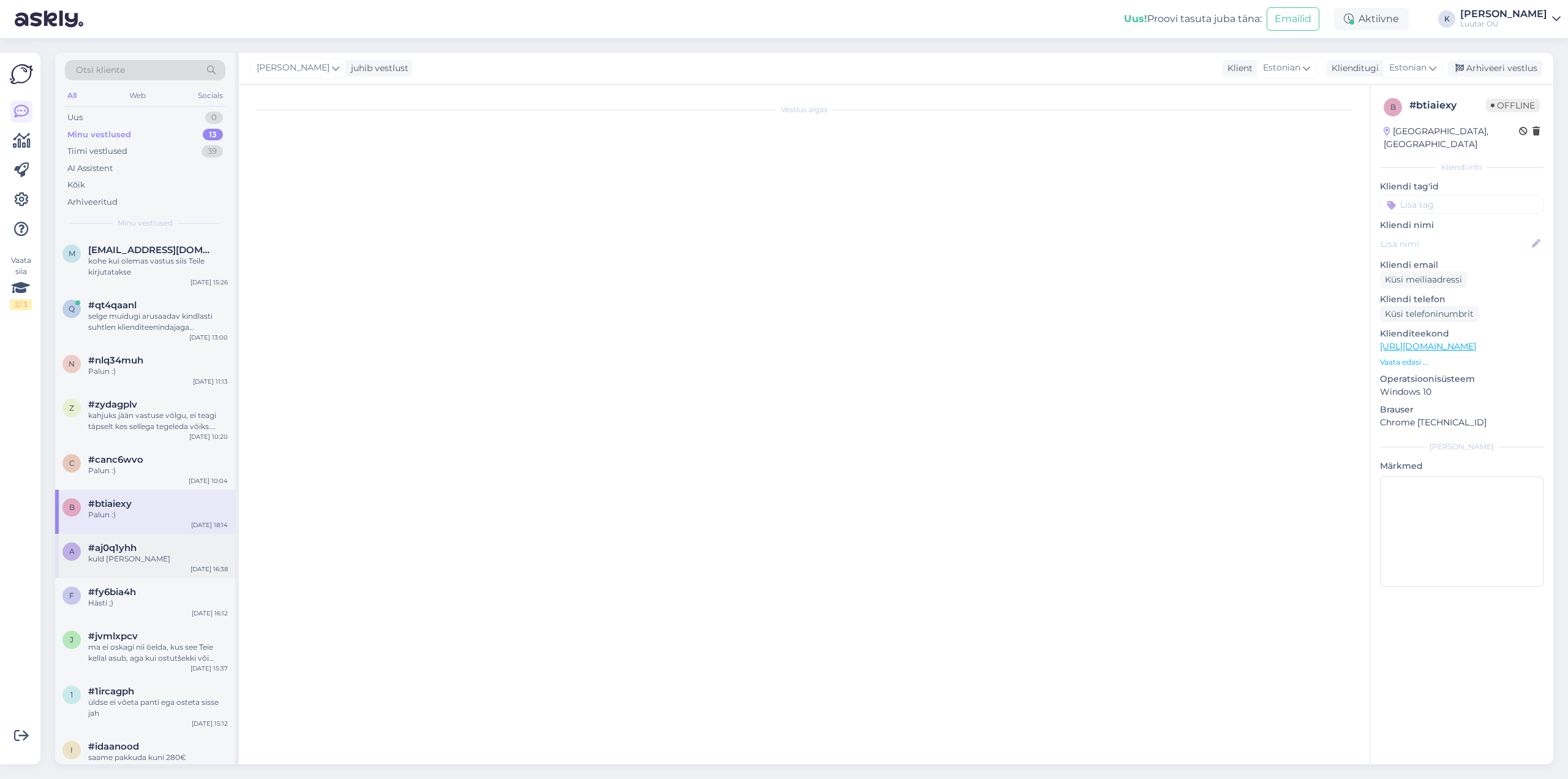
scroll to position [1679, 0]
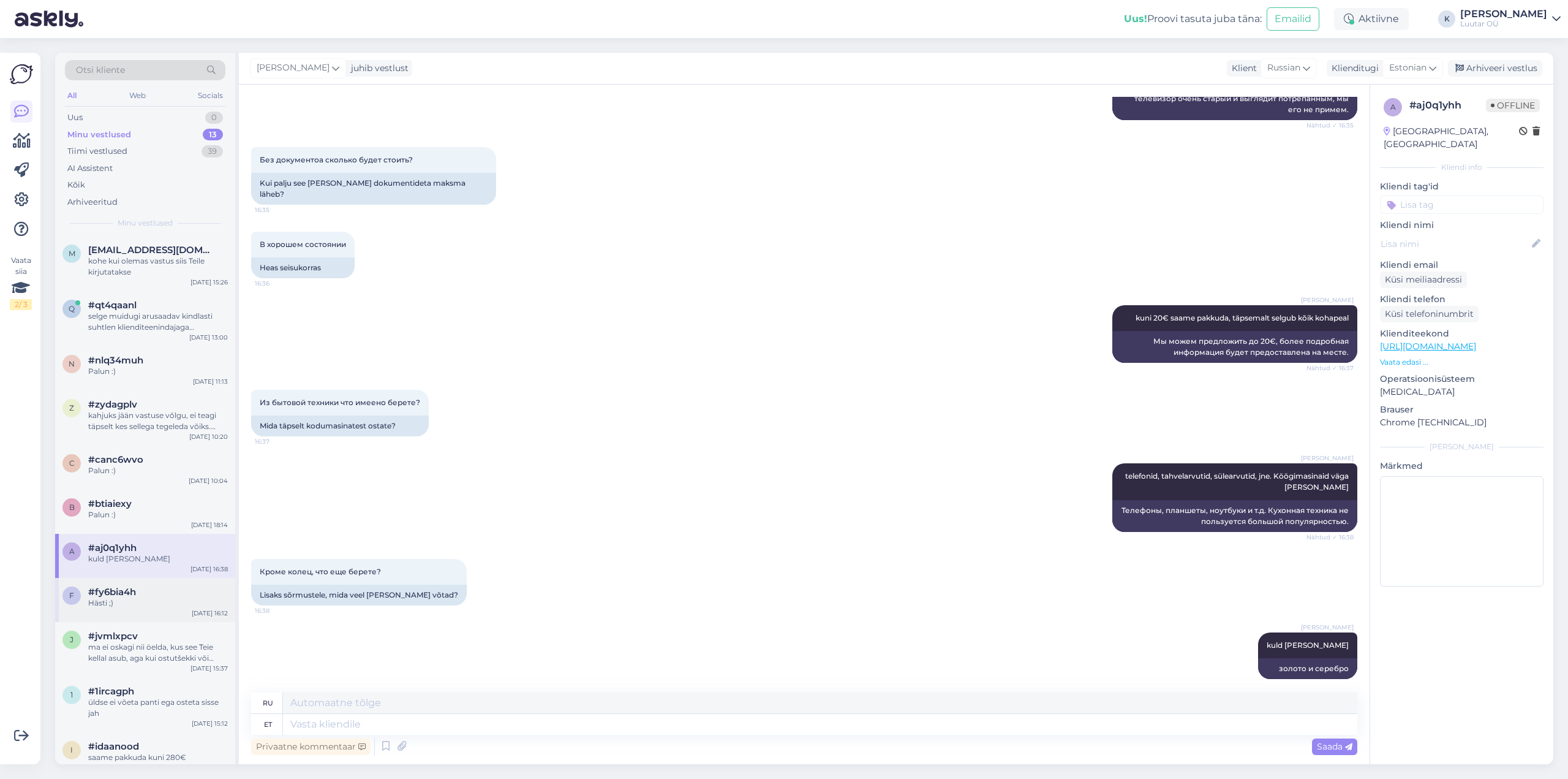
click at [105, 598] on div "Hästi ;)" at bounding box center [158, 603] width 139 height 11
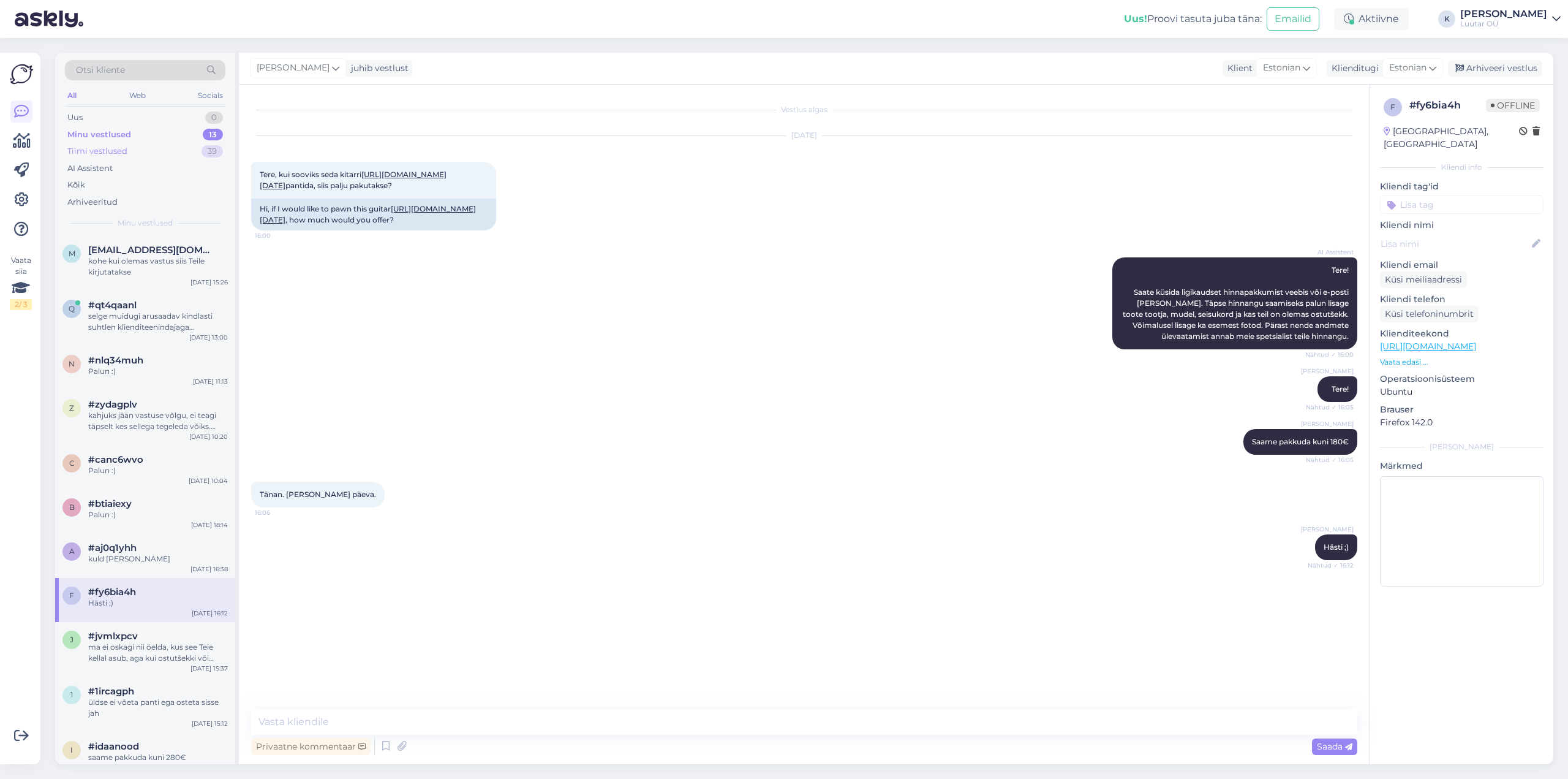
click at [90, 151] on div "Tiimi vestlused" at bounding box center [97, 151] width 60 height 13
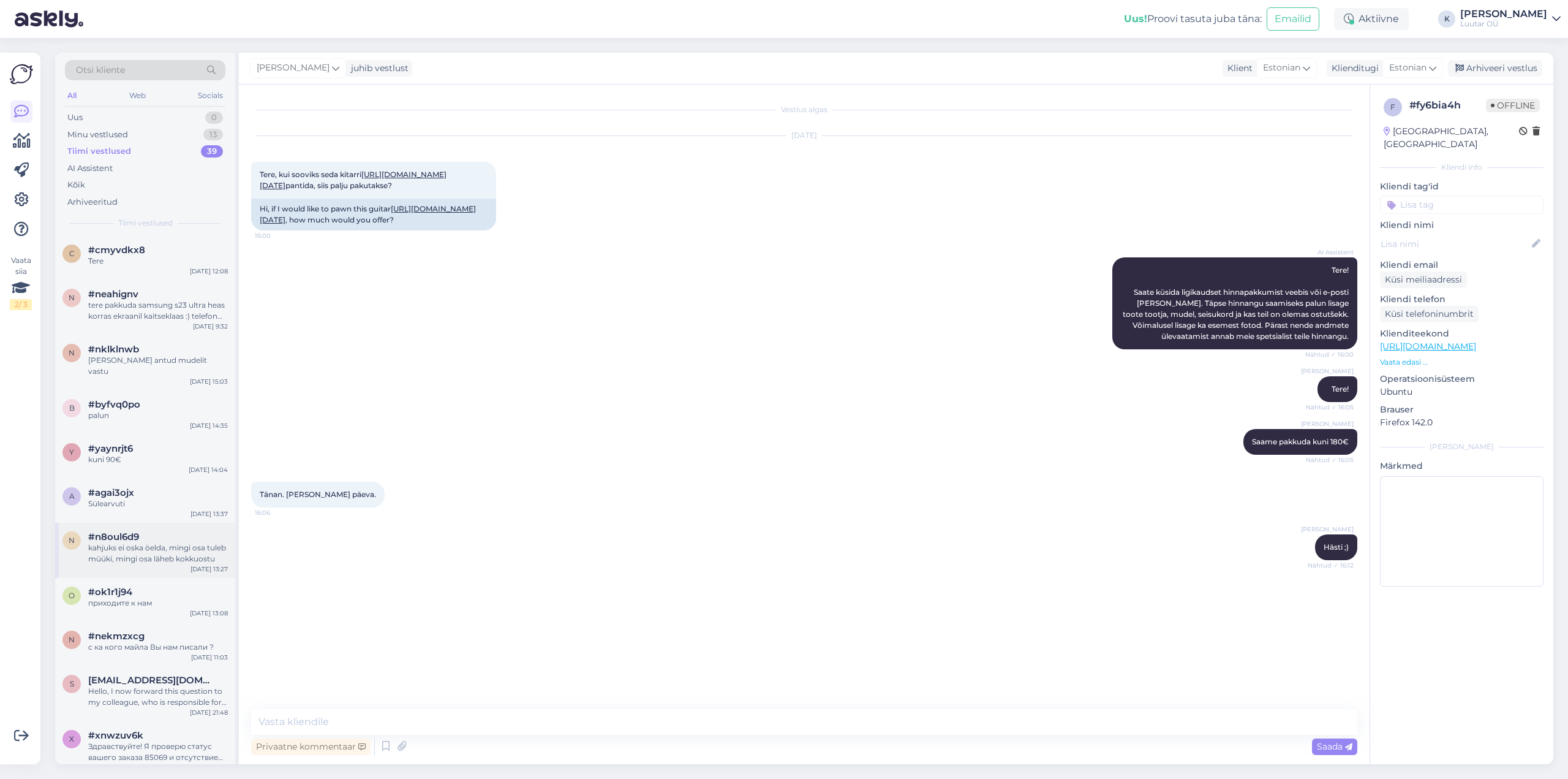
click at [133, 542] on div "kahjuks ei oska öelda, mingi osa tuleb müüki, mingi osa läheb kokkuostu" at bounding box center [158, 553] width 139 height 22
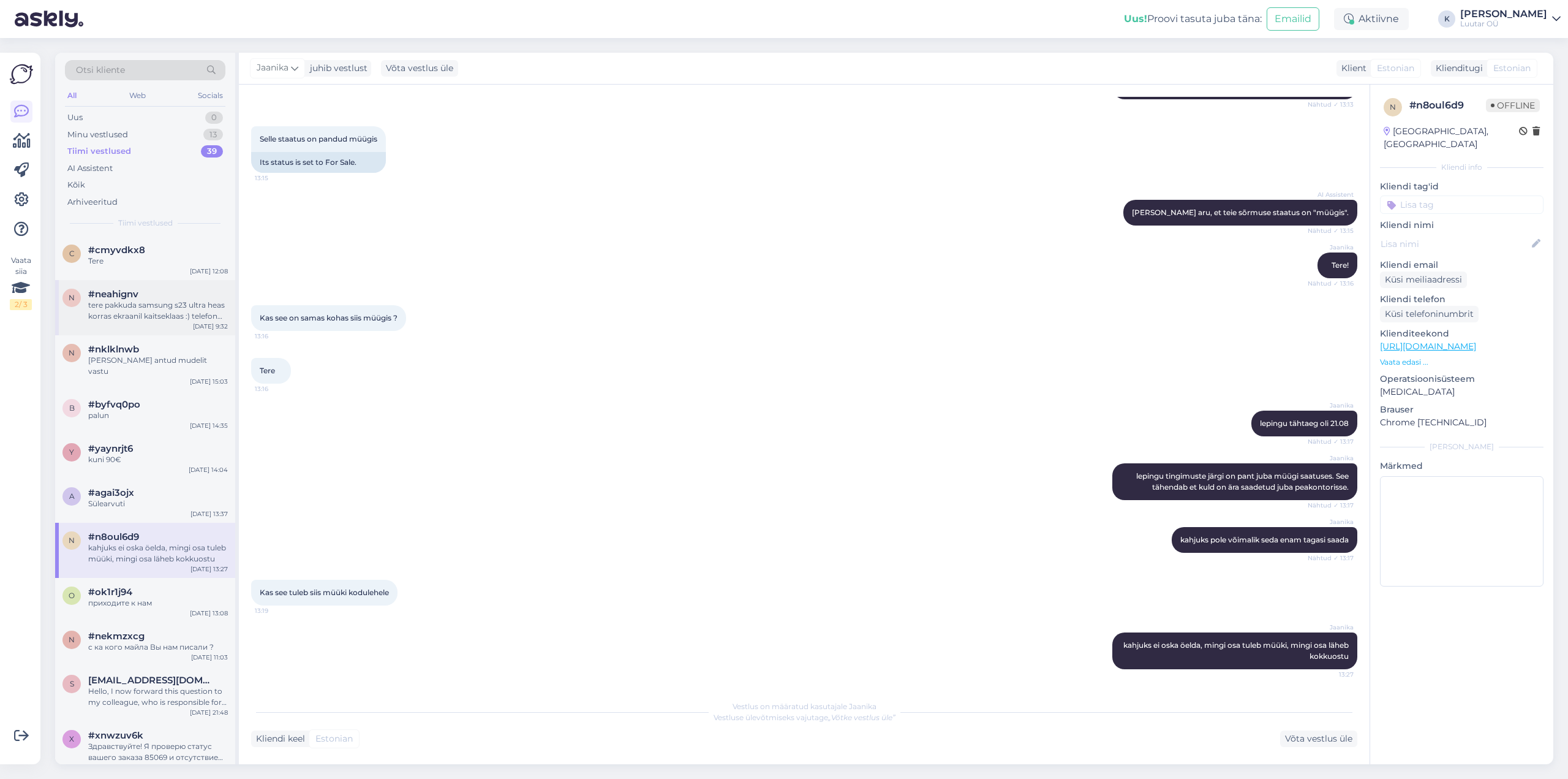
click at [119, 312] on div "tere pakkuda samsung s23 ultra heas korras ekraanil kaitseklaas :) telefon väga…" at bounding box center [158, 311] width 139 height 22
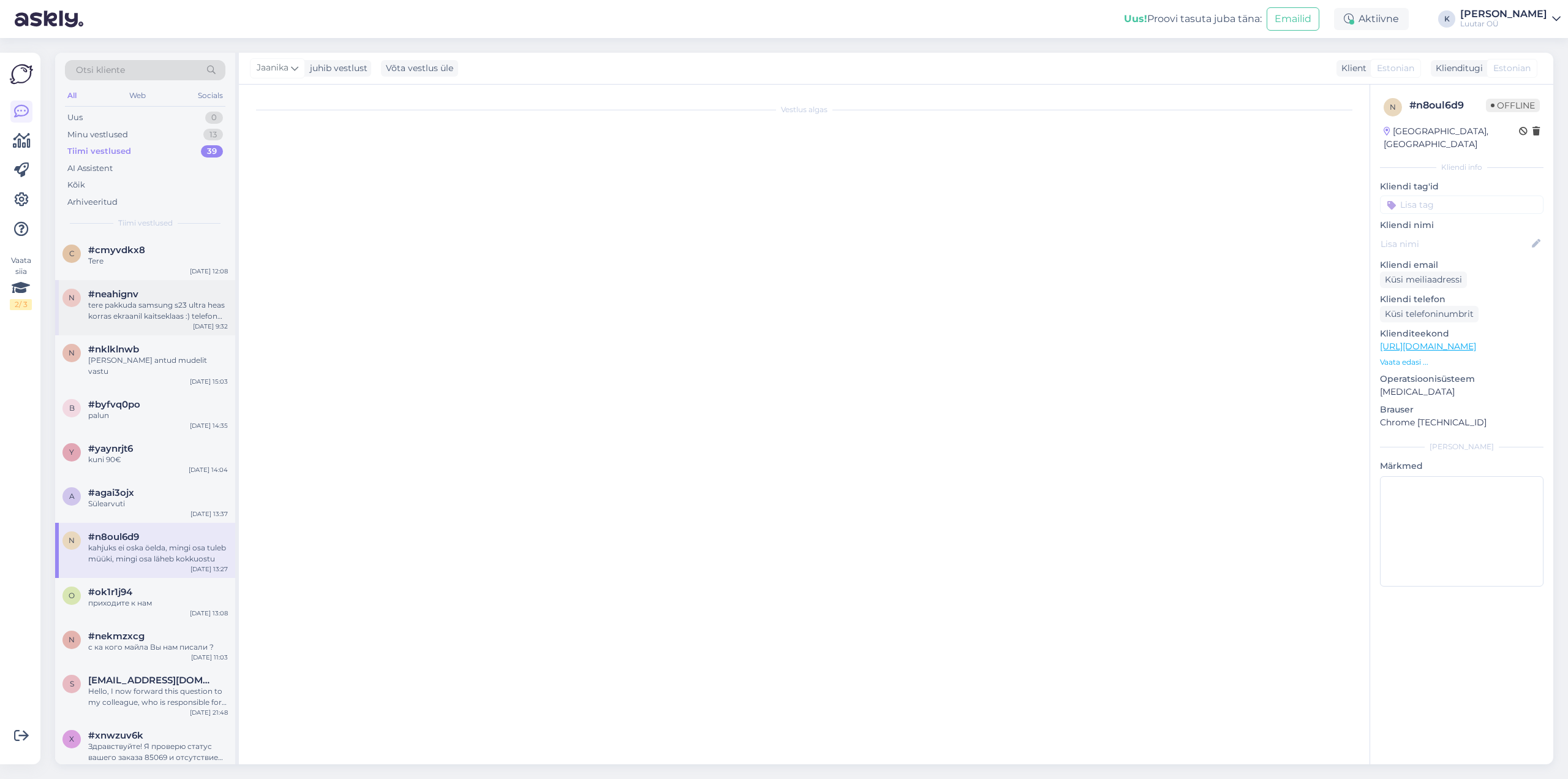
scroll to position [6648, 0]
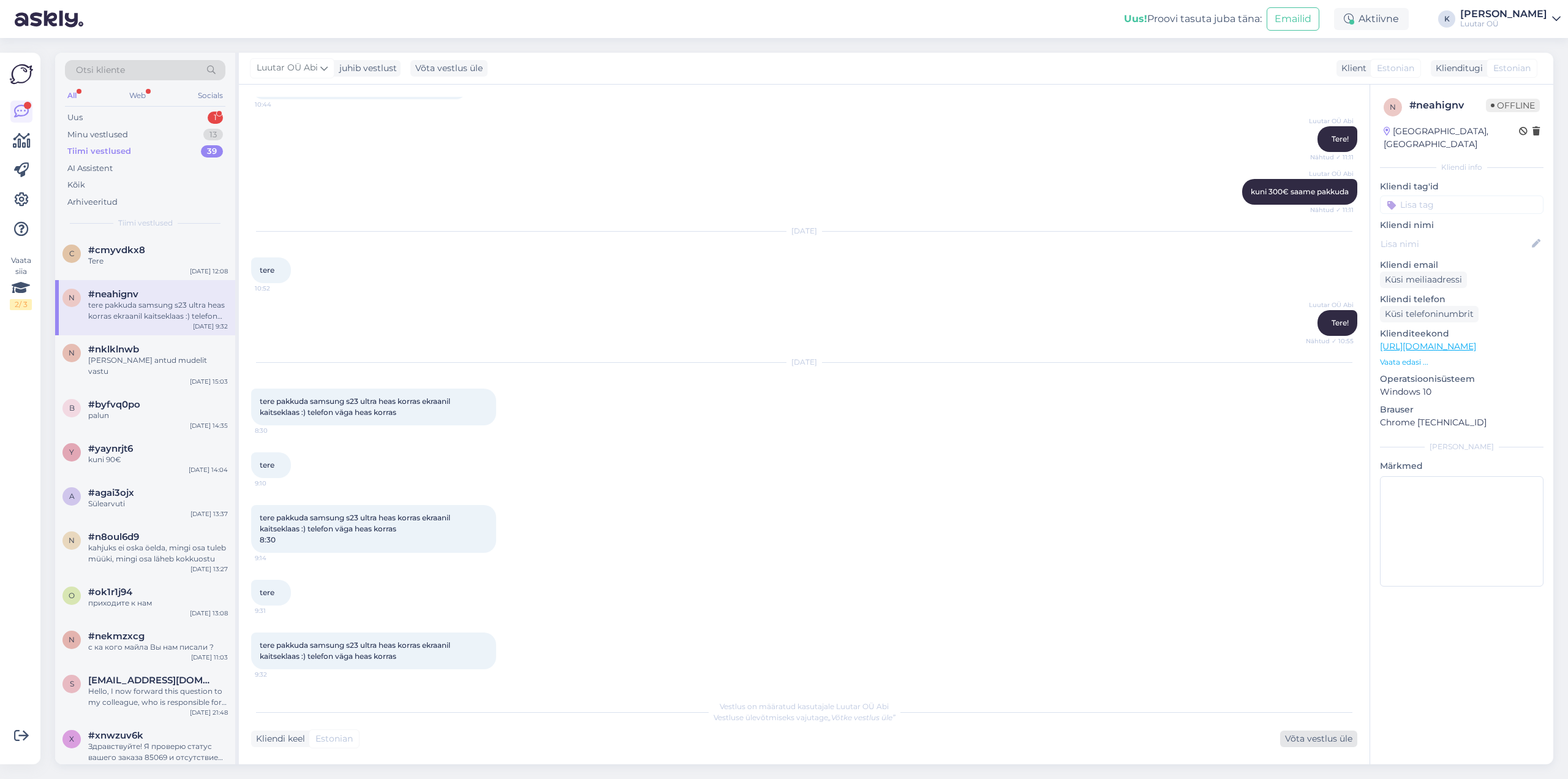
click at [1319, 743] on div "Võta vestlus üle" at bounding box center [1319, 739] width 77 height 17
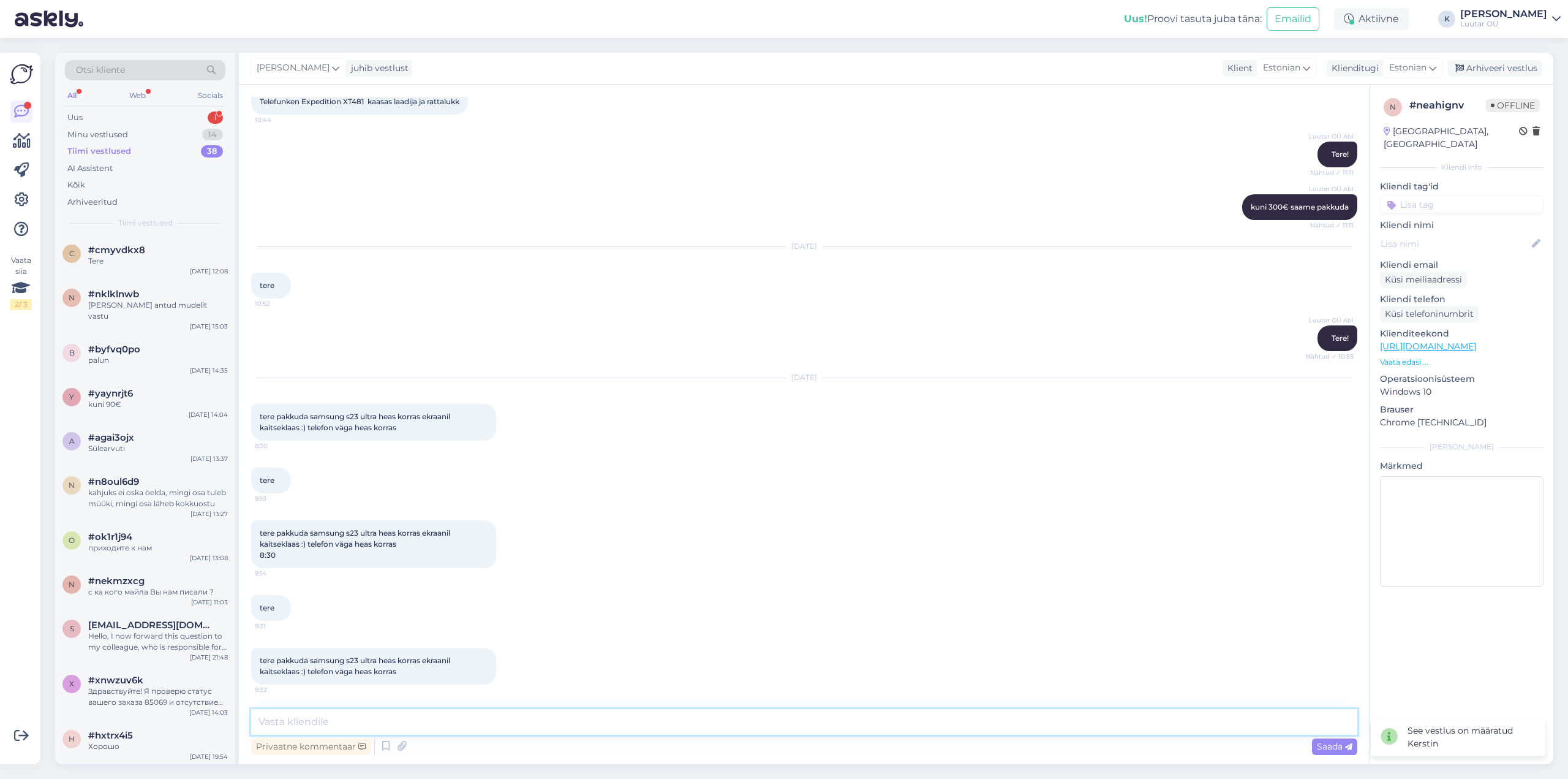
click at [398, 725] on textarea at bounding box center [804, 722] width 1106 height 26
type textarea "Tere! Saame pakkuda kuni 260€"
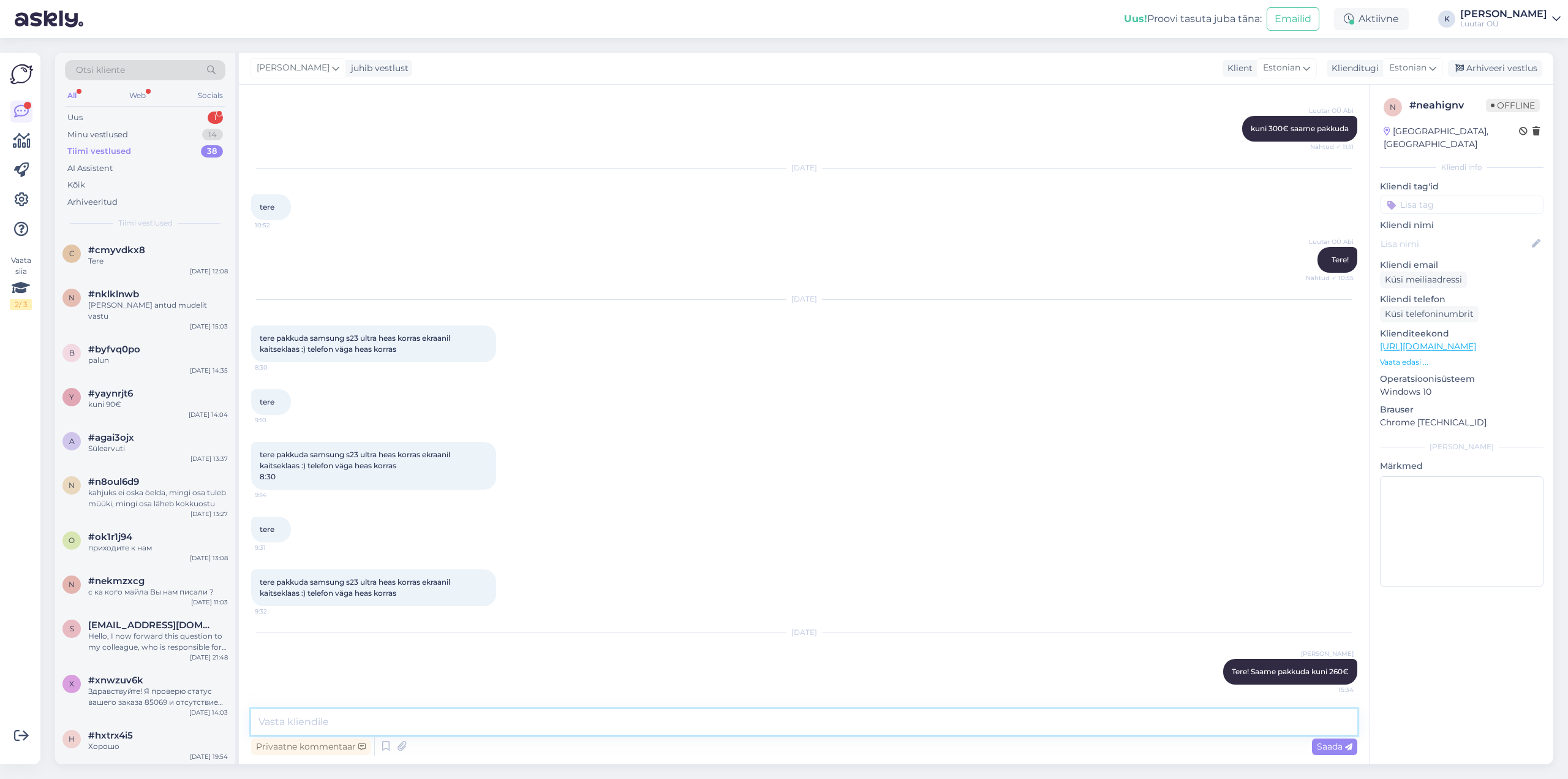
click at [918, 715] on textarea at bounding box center [804, 722] width 1106 height 26
type textarea "s"
type textarea "sõltub siis täpsemalt GB-[PERSON_NAME] seisukorrast/komplektusest'"
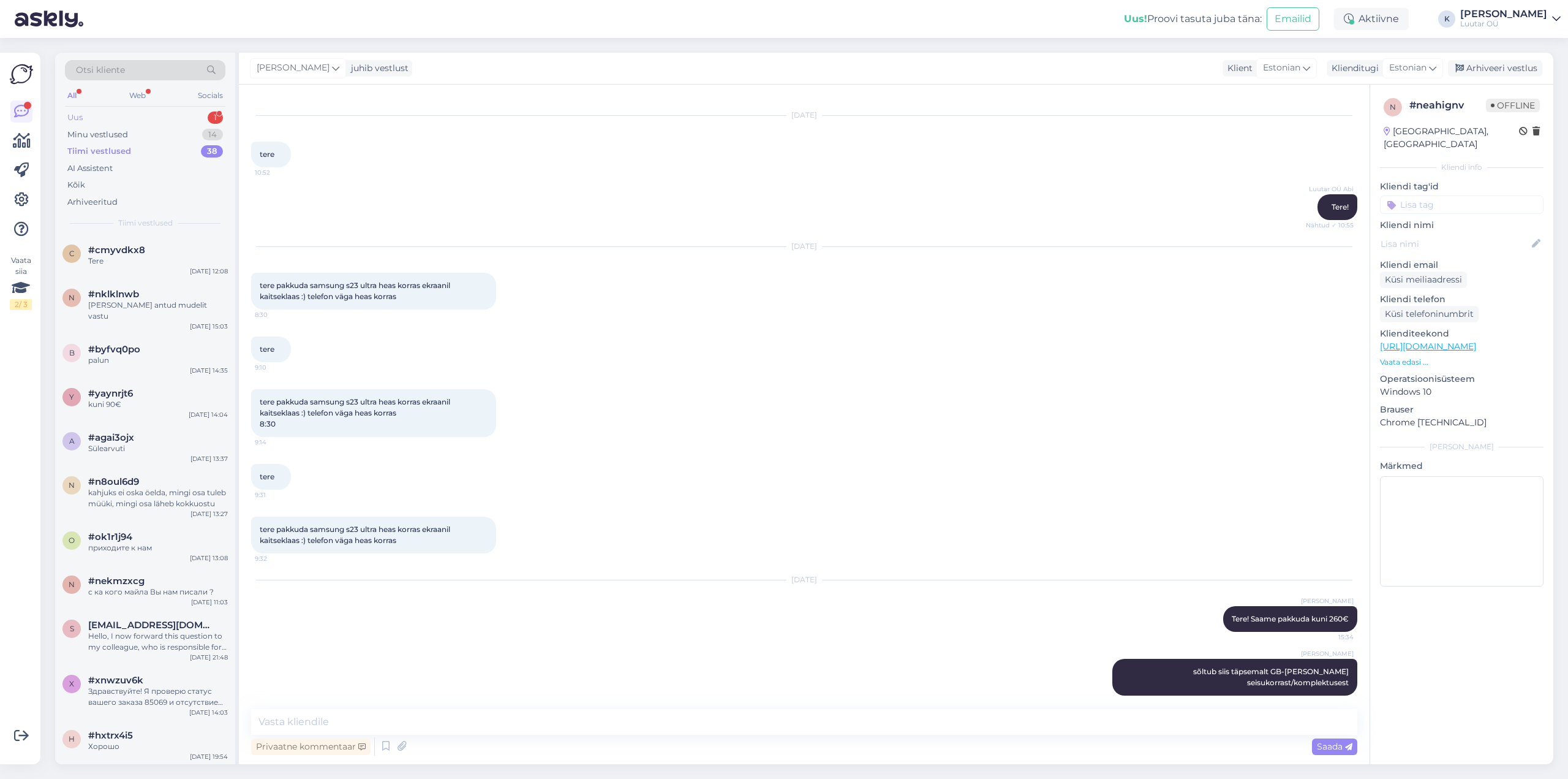
click at [92, 116] on div "Uus 1" at bounding box center [144, 118] width 160 height 17
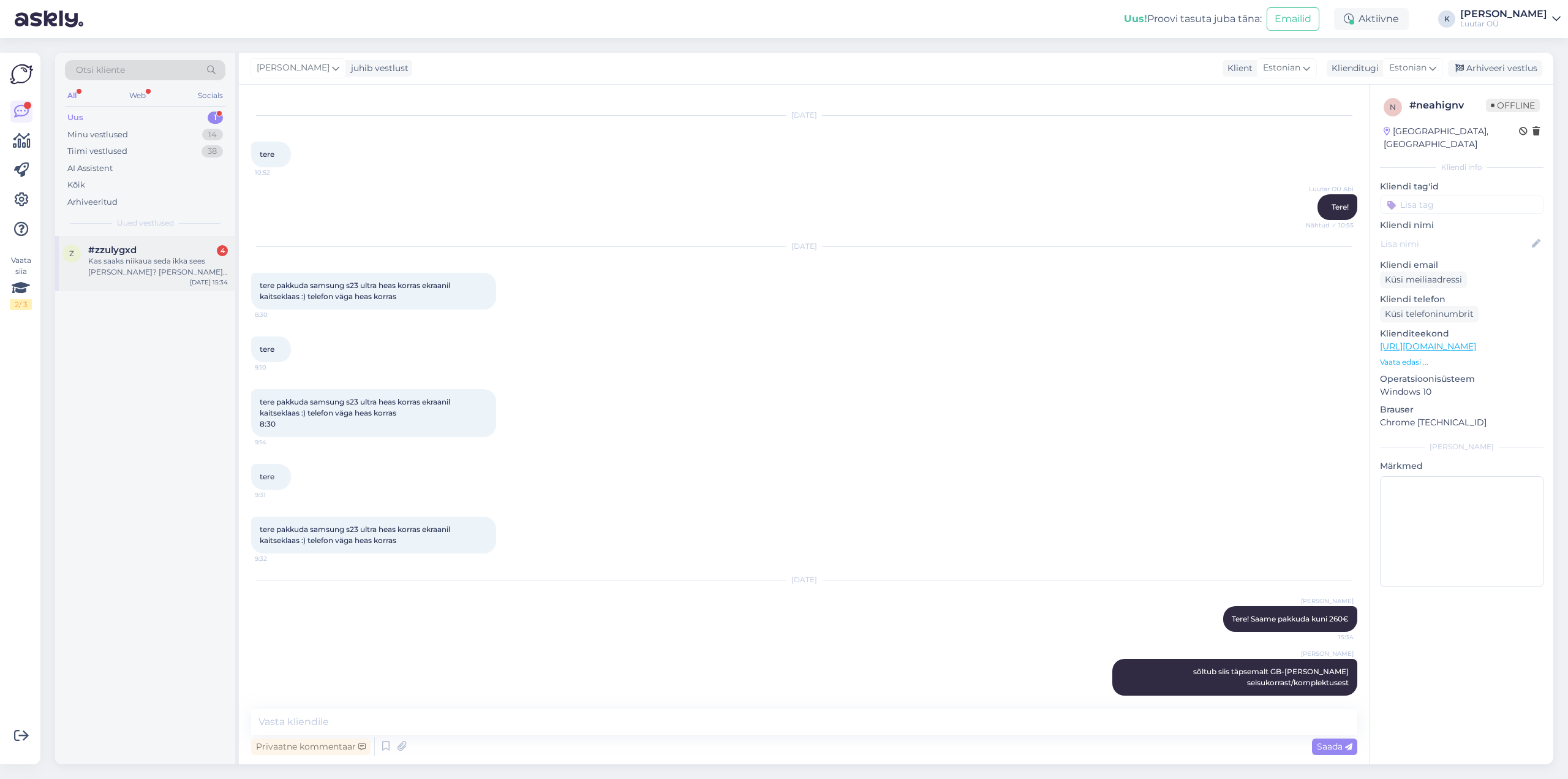
click at [117, 255] on div "Kas saaks niikaua seda ikka sees [PERSON_NAME]? [PERSON_NAME] et see müüki löhe…" at bounding box center [158, 266] width 139 height 22
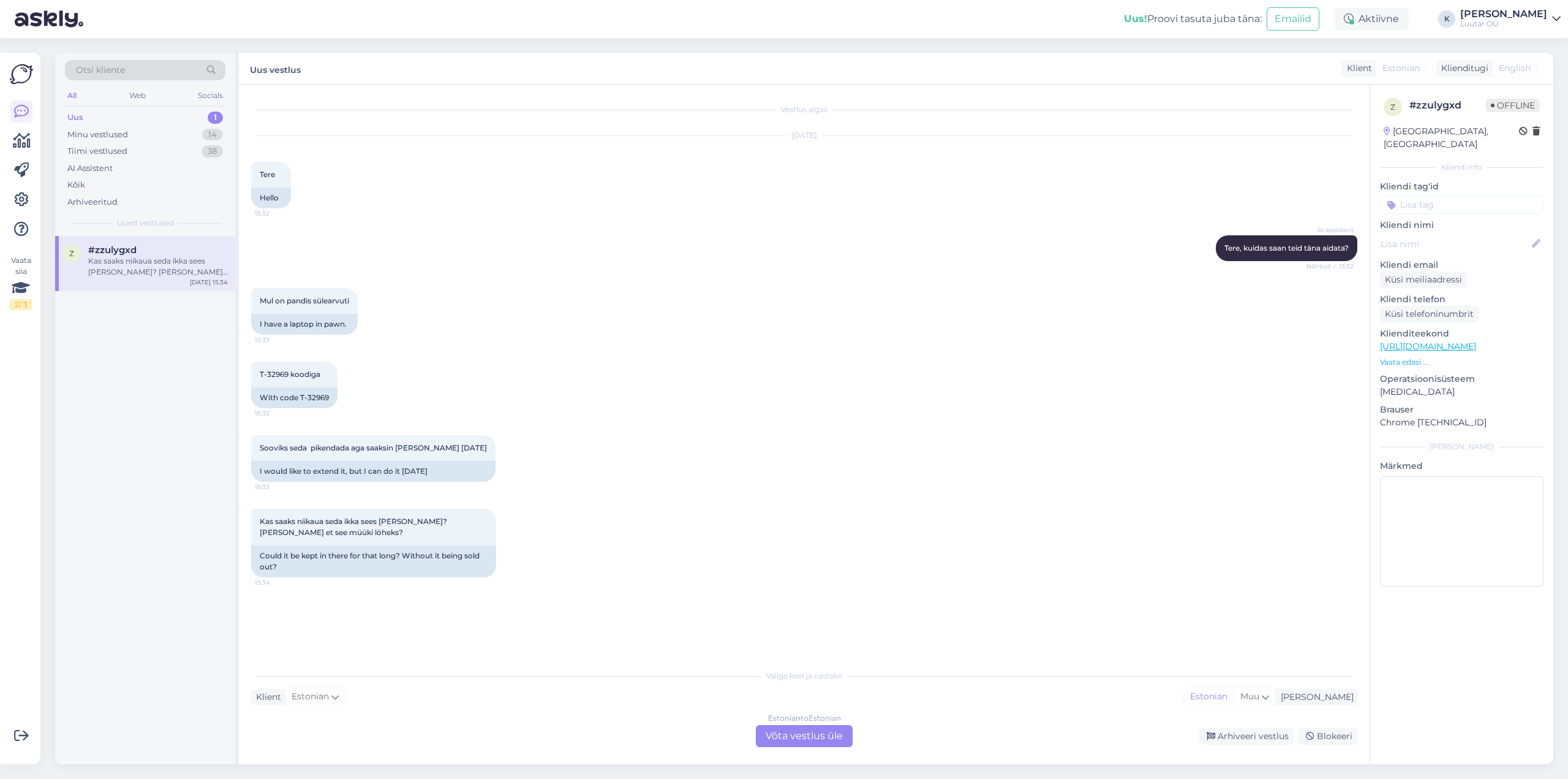
click at [788, 733] on div "Estonian to Estonian Võta vestlus üle" at bounding box center [804, 736] width 96 height 22
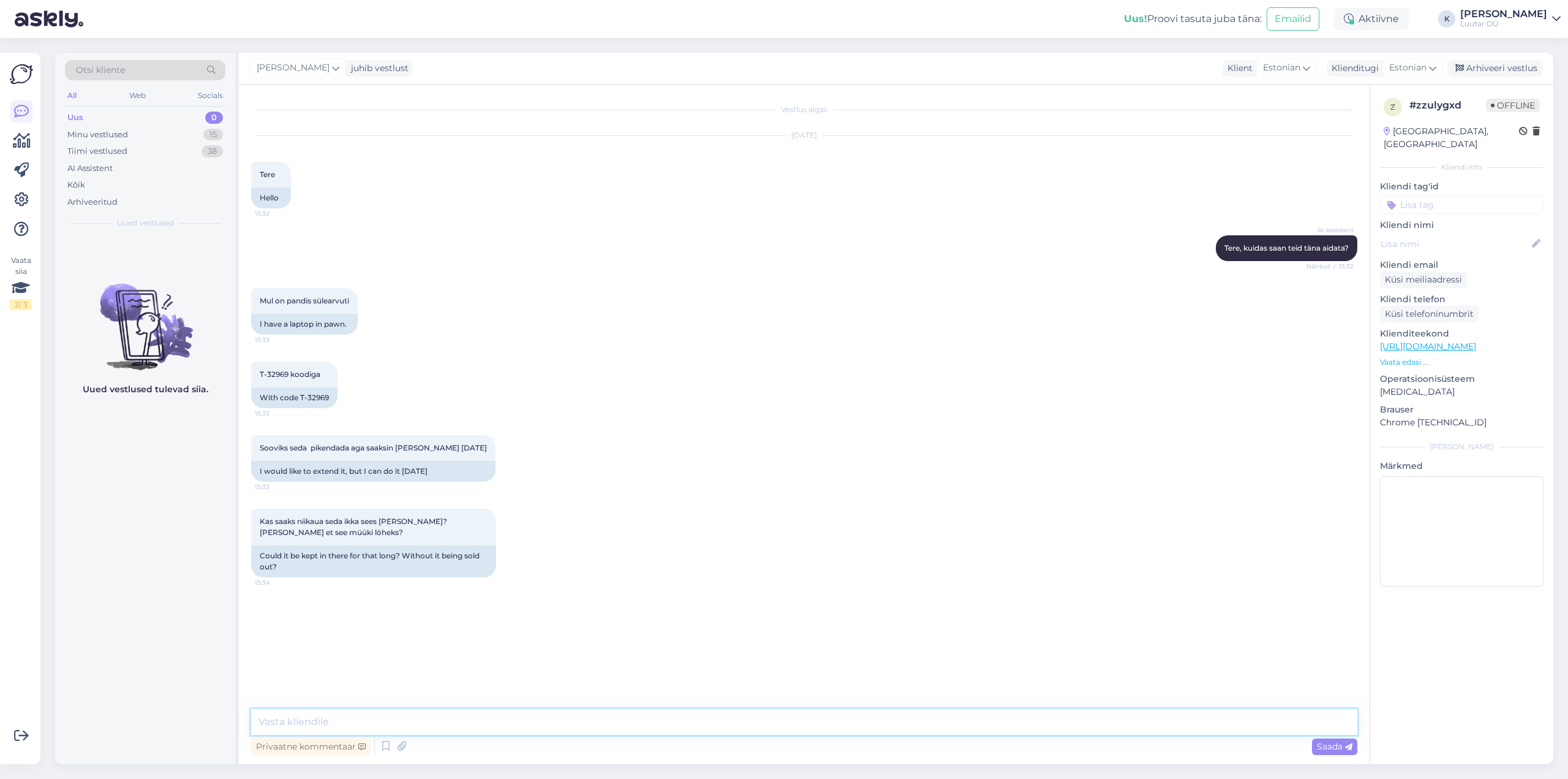
click at [610, 725] on textarea at bounding box center [804, 722] width 1106 height 26
type textarea "Tere!"
type textarea "kohe vaatan üle"
drag, startPoint x: 261, startPoint y: 370, endPoint x: 287, endPoint y: 374, distance: 26.3
click at [287, 374] on span "T-32969 koodiga" at bounding box center [290, 374] width 60 height 9
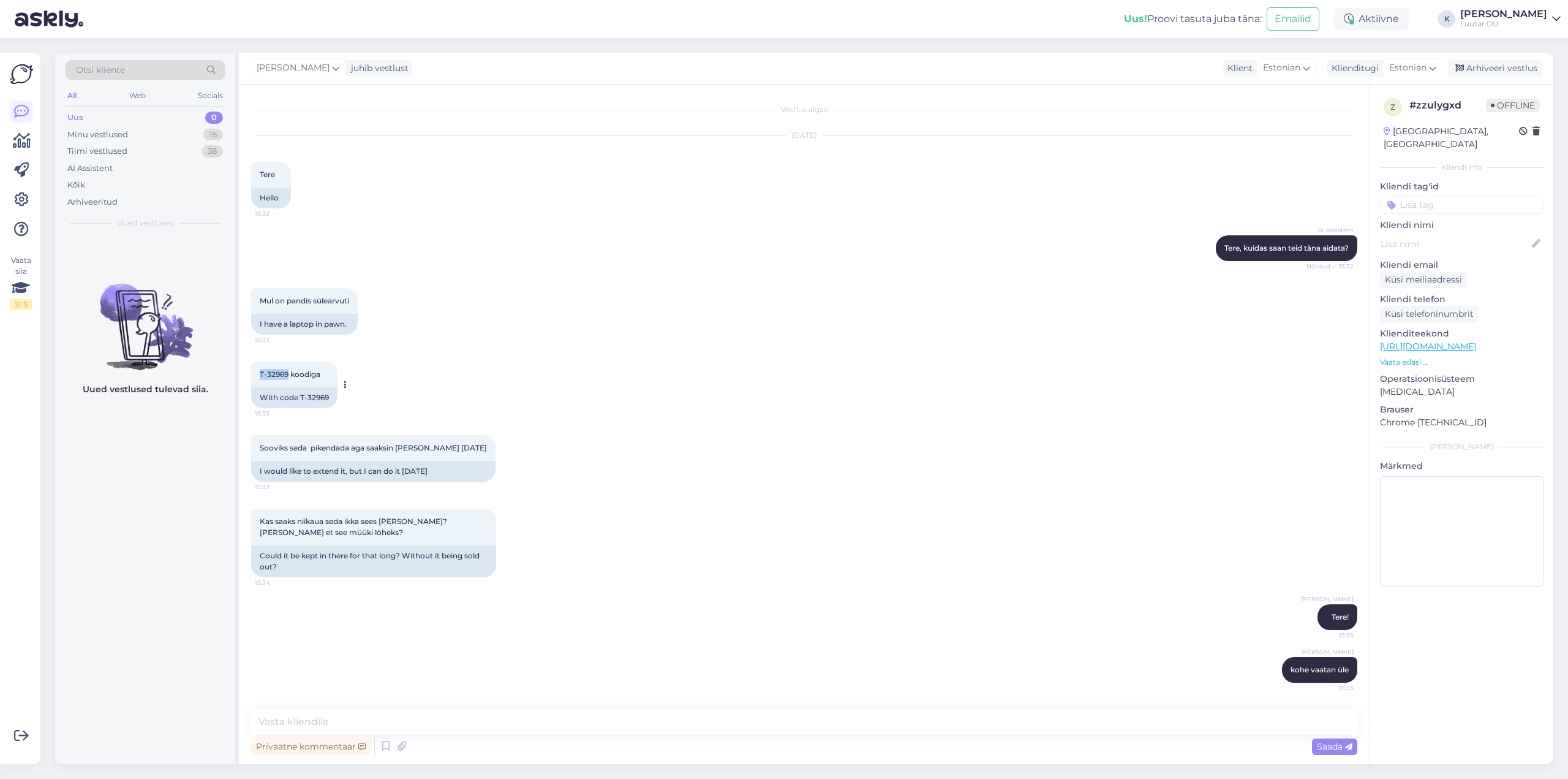
copy span "T-32969"
click at [565, 724] on textarea at bounding box center [804, 722] width 1106 height 26
type textarea "saame [PERSON_NAME] 16.09"
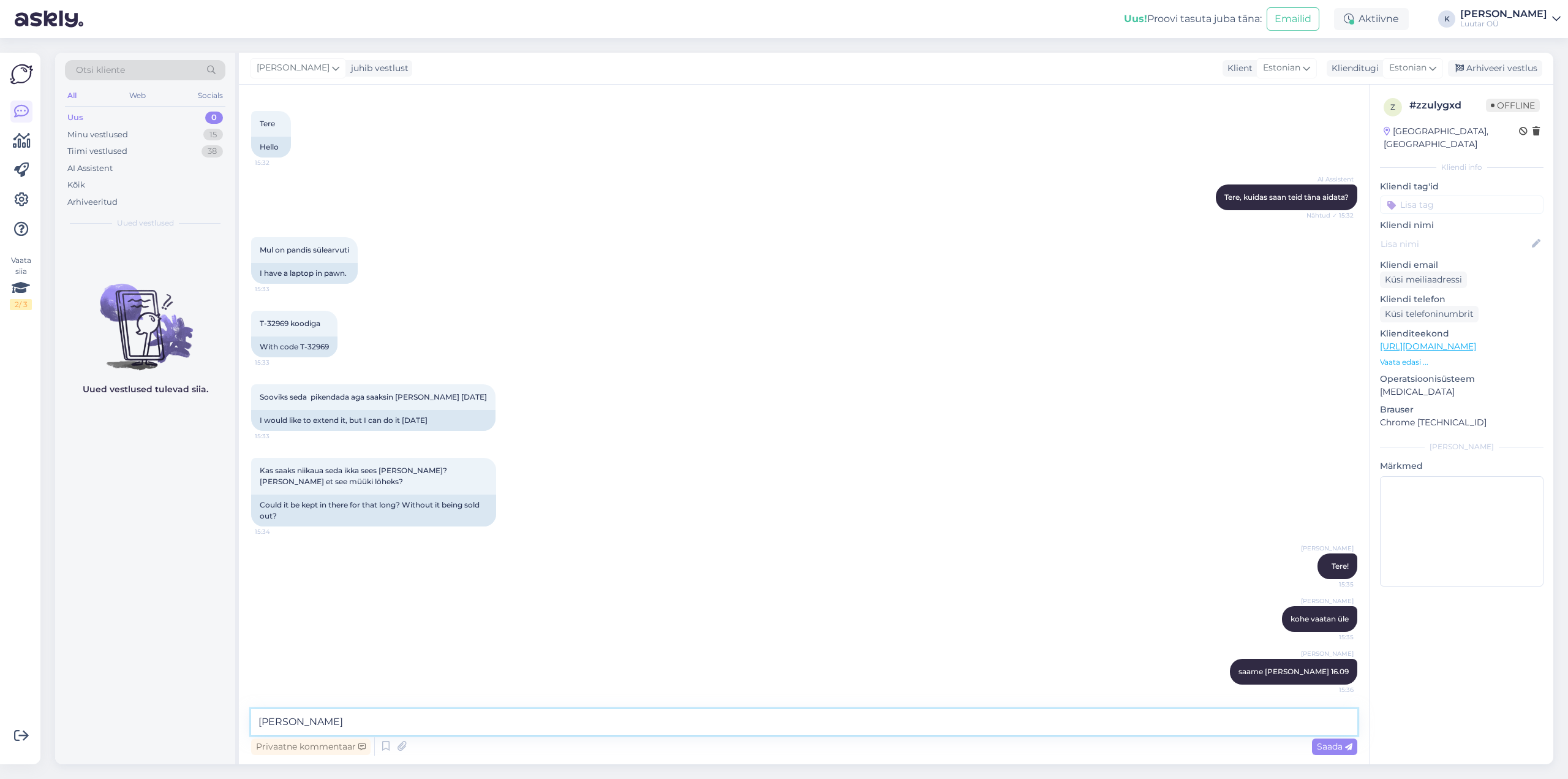
type textarea "panen märke juurde"
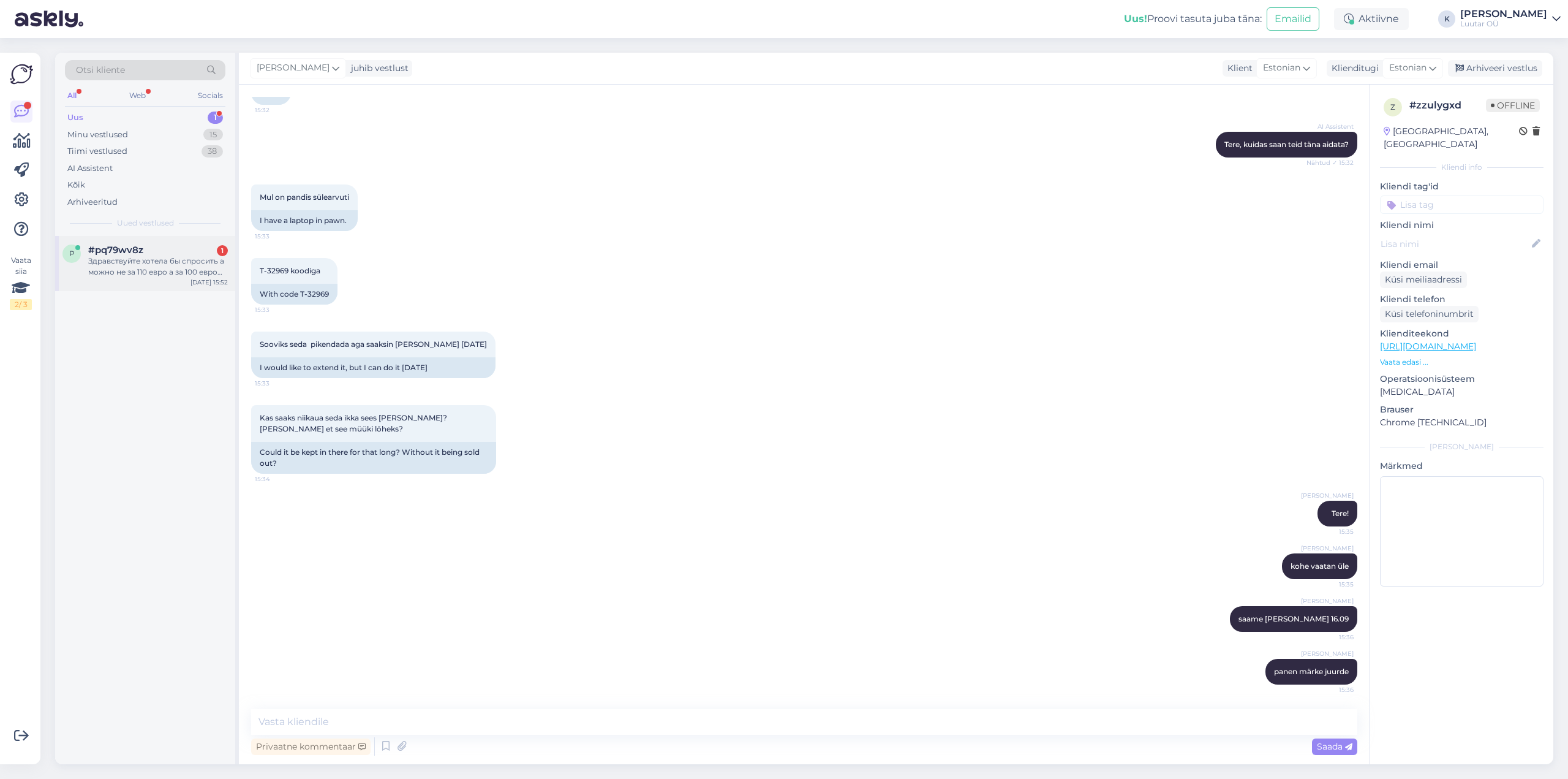
click at [140, 255] on span "#pq79wv8z" at bounding box center [116, 249] width 55 height 11
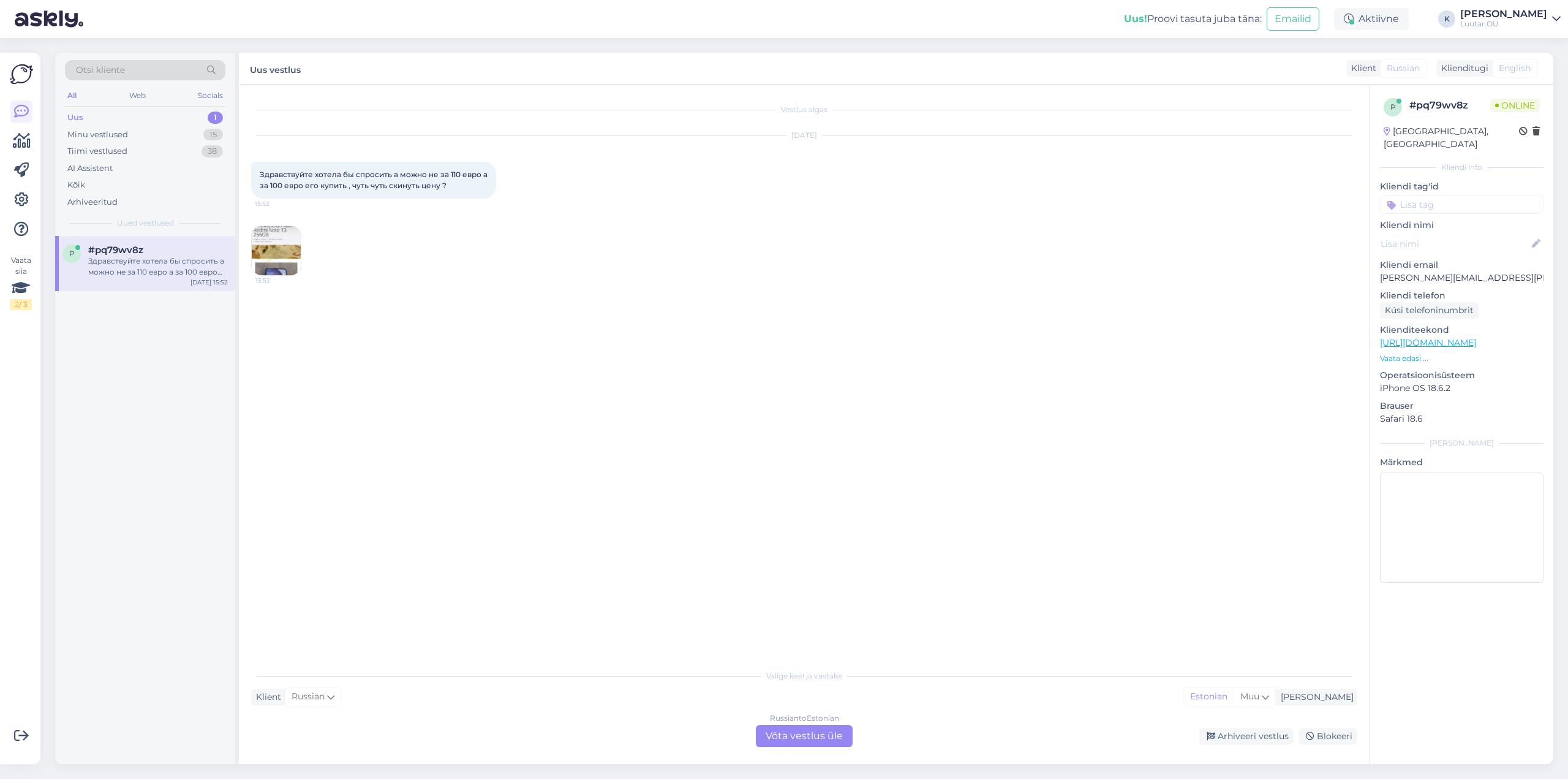
scroll to position [0, 0]
click at [279, 253] on img at bounding box center [276, 250] width 49 height 49
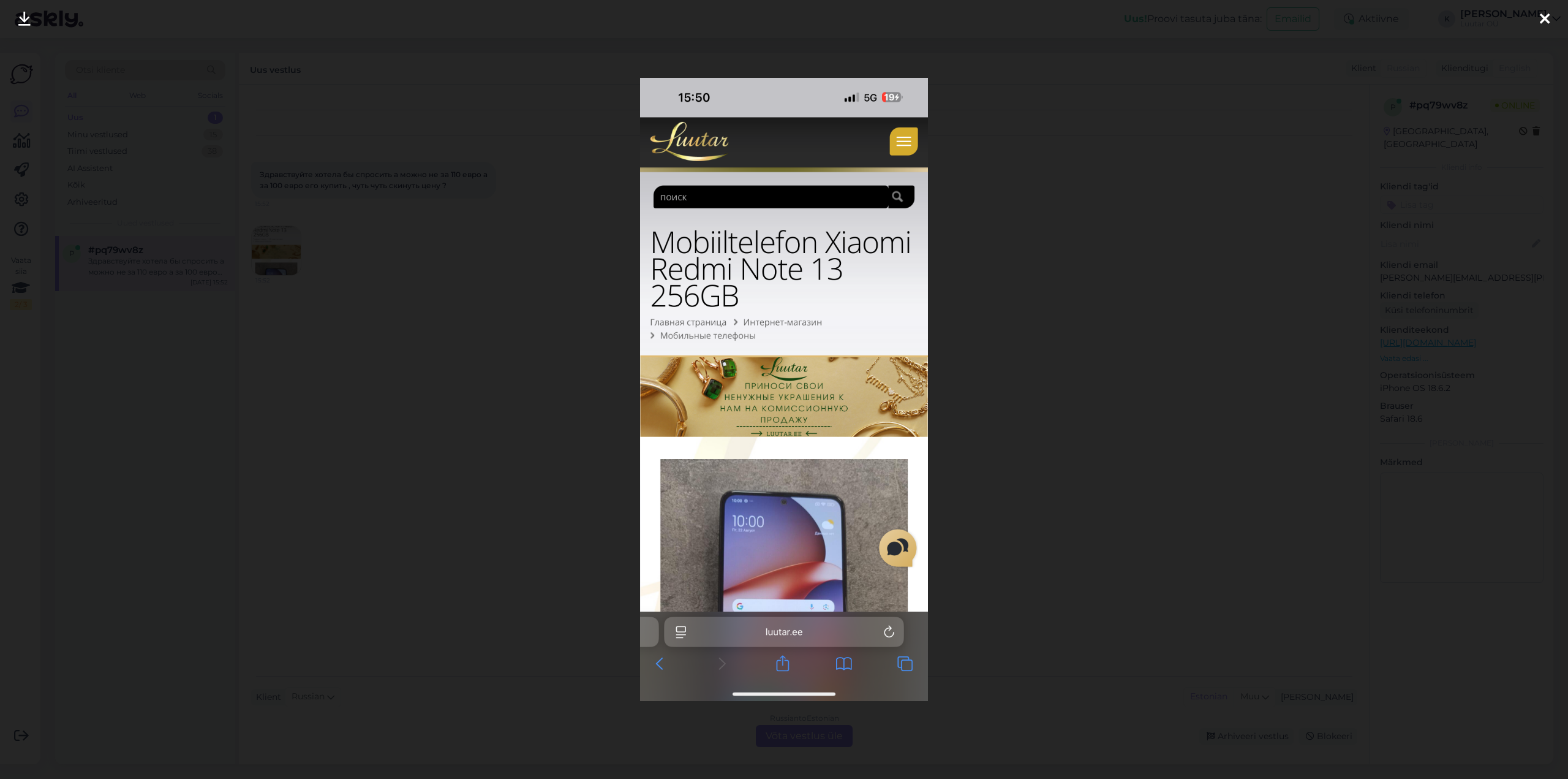
click at [1544, 16] on icon at bounding box center [1545, 19] width 10 height 16
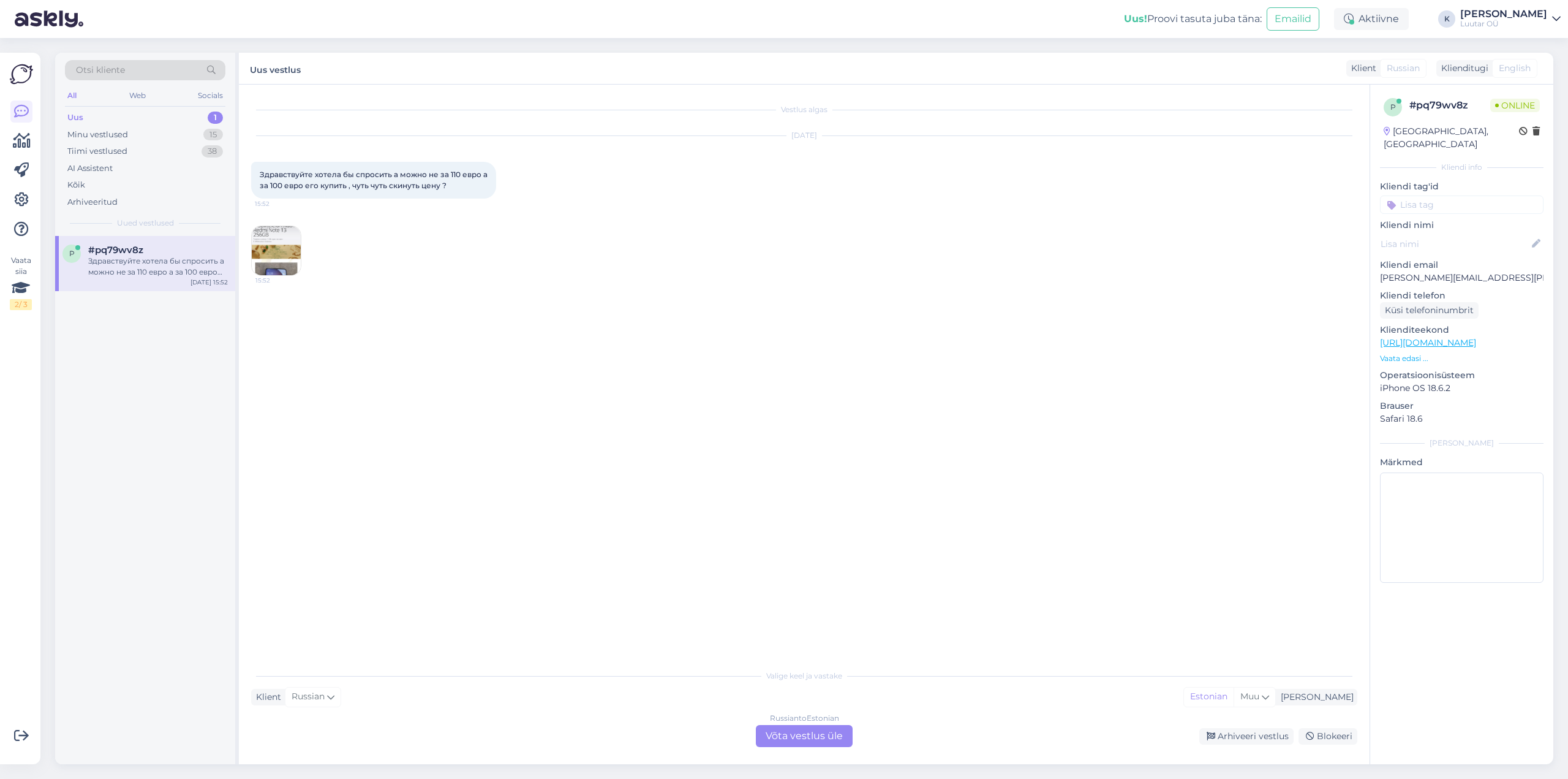
drag, startPoint x: 260, startPoint y: 169, endPoint x: 463, endPoint y: 189, distance: 204.0
click at [463, 189] on div "Здравствуйте хотела бы спросить а можно не за 110 евро а за 100 евро его купить…" at bounding box center [373, 180] width 245 height 37
copy span "Здравствуйте хотела бы спросить а можно не за 110 евро а за 100 евро его купить…"
click at [791, 737] on div "Russian to Estonian Võta vestlus üle" at bounding box center [804, 736] width 96 height 22
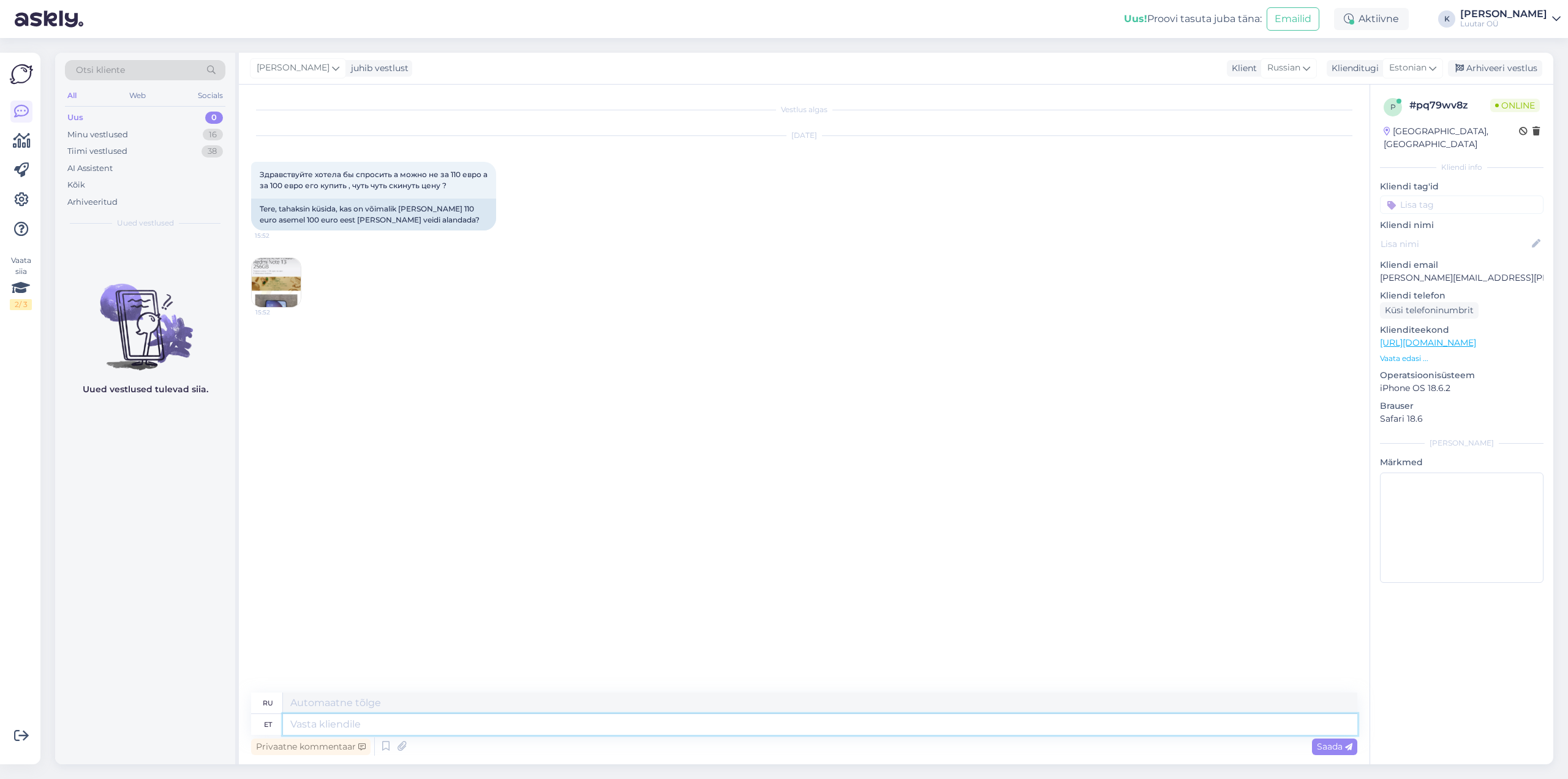
click at [572, 729] on textarea at bounding box center [820, 724] width 1074 height 21
type textarea "Tervist!"
type textarea "Ваше здоровье!"
type textarea "Tervist!"
click at [1326, 745] on span "Saada" at bounding box center [1334, 746] width 35 height 11
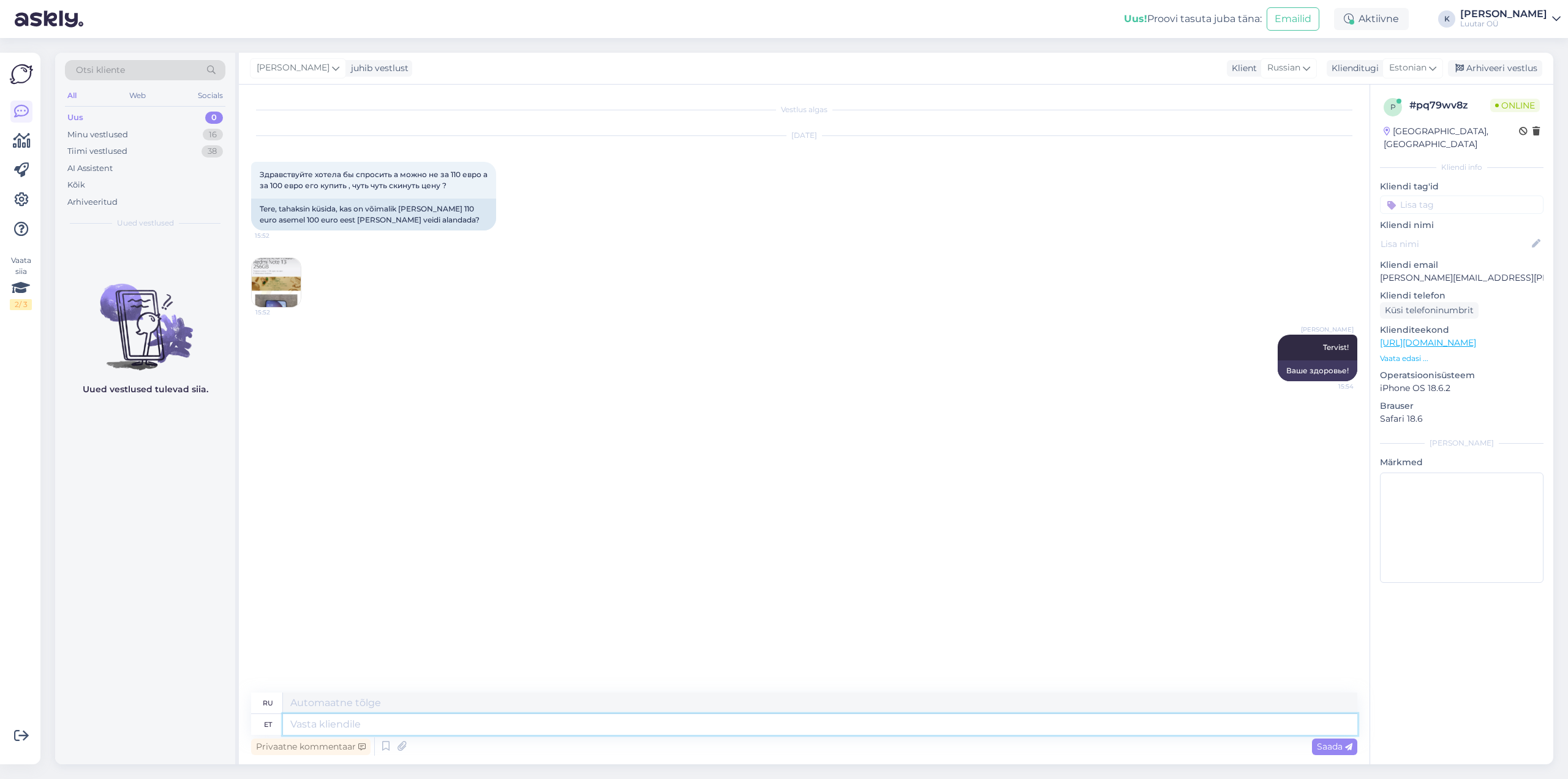
click at [948, 731] on textarea at bounding box center [820, 724] width 1074 height 21
type textarea "ü"
type textarea "palun"
type textarea "пожалуйста"
type textarea "palun öelge"
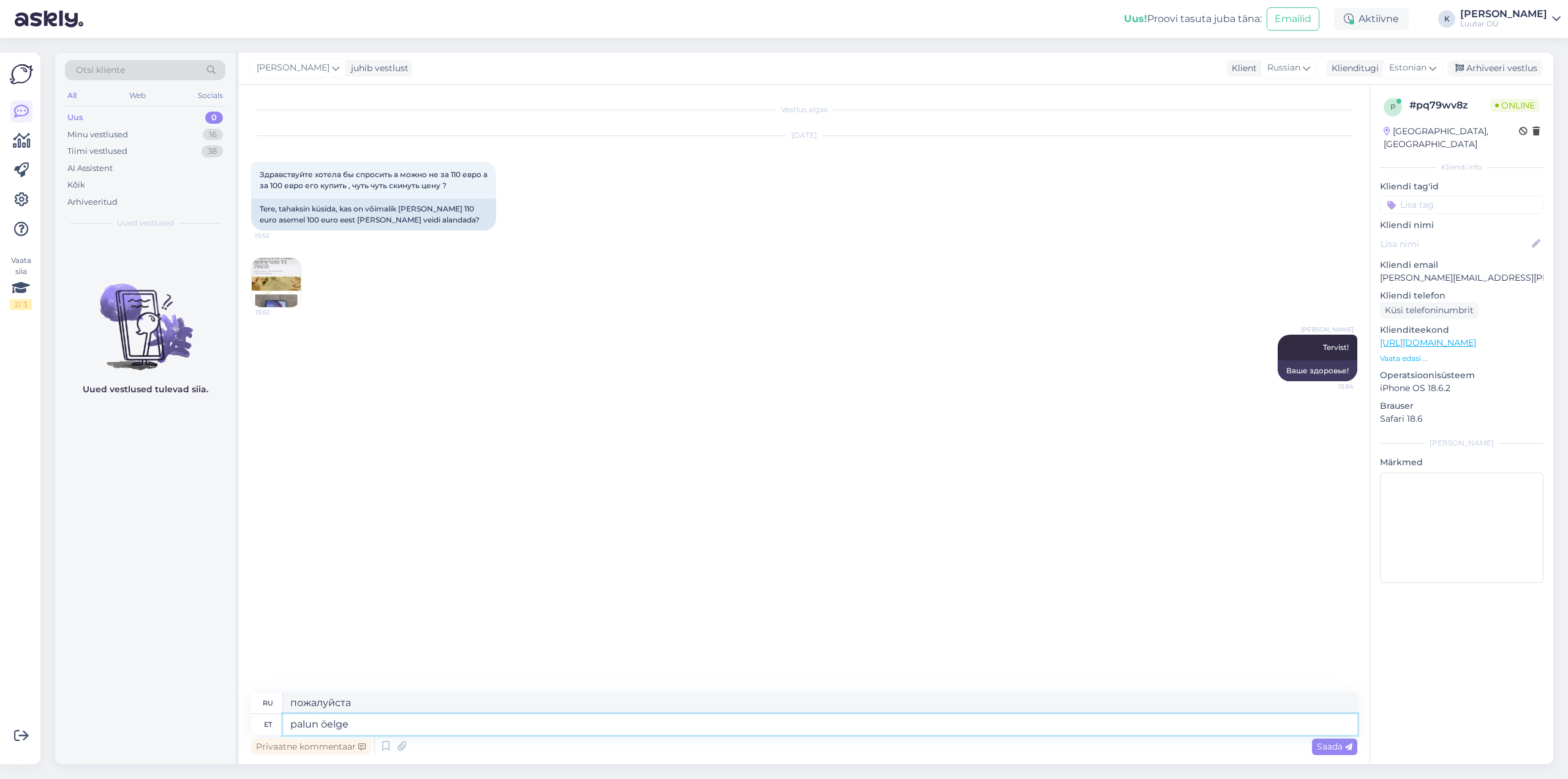
type textarea "пожалуйста, скажите мне"
type textarea "palun öelge toote"
type textarea "пожалуйста, скажите мне продукт"
type textarea "palun öelge toote ID"
type textarea "пожалуйста, сообщите мне идентификатор продукта"
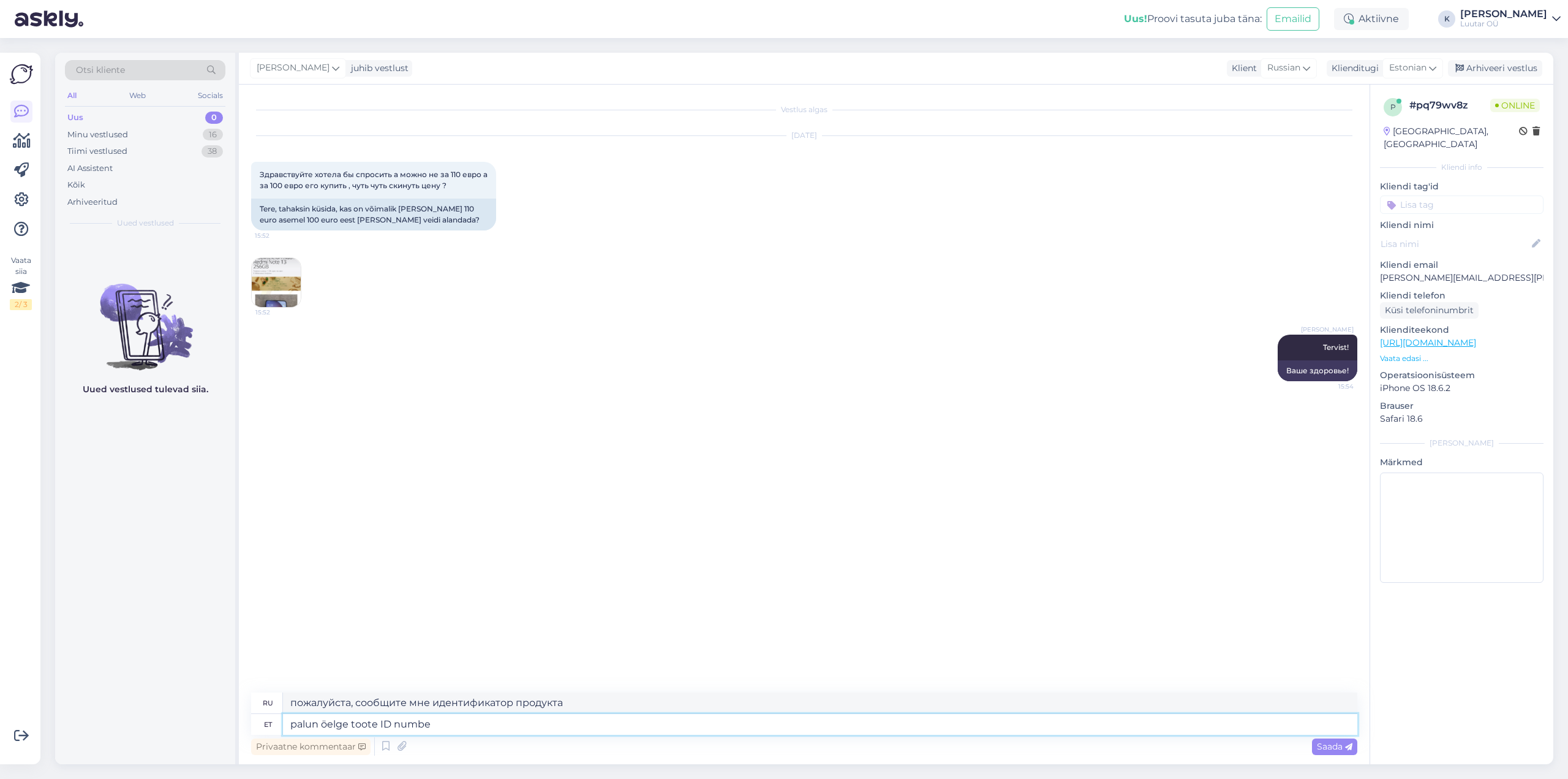
type textarea "palun öelge toote ID number"
type textarea "пожалуйста, сообщите мне идентификационный номер продукта"
type textarea "palun öelge toote ID number"
click at [1341, 752] on div "Saada" at bounding box center [1335, 747] width 45 height 17
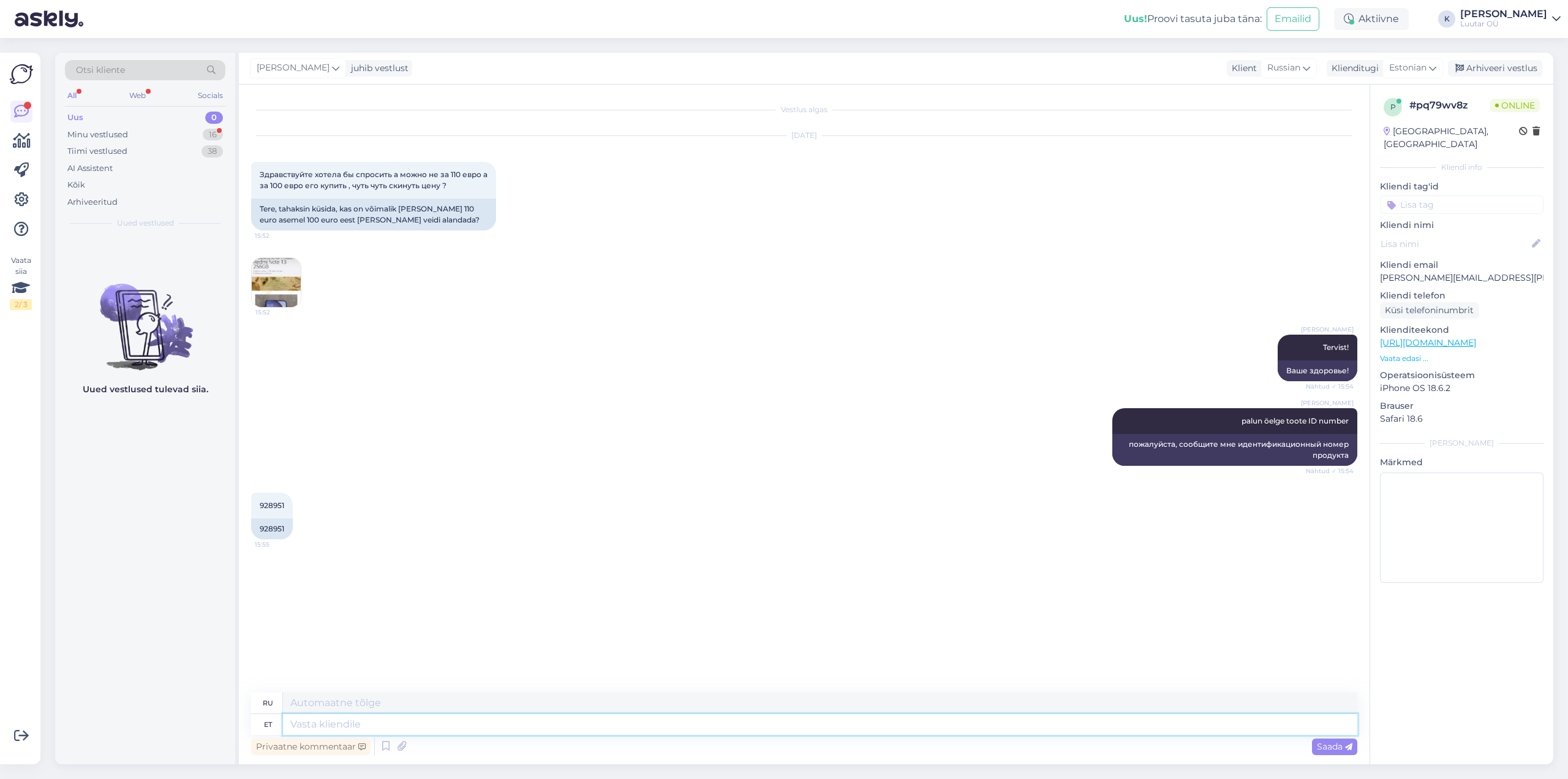
click at [596, 729] on textarea at bounding box center [820, 724] width 1074 height 21
type textarea "saame p"
type textarea "мы можем"
type textarea "saame pakkuda"
type textarea "мы можем предложить"
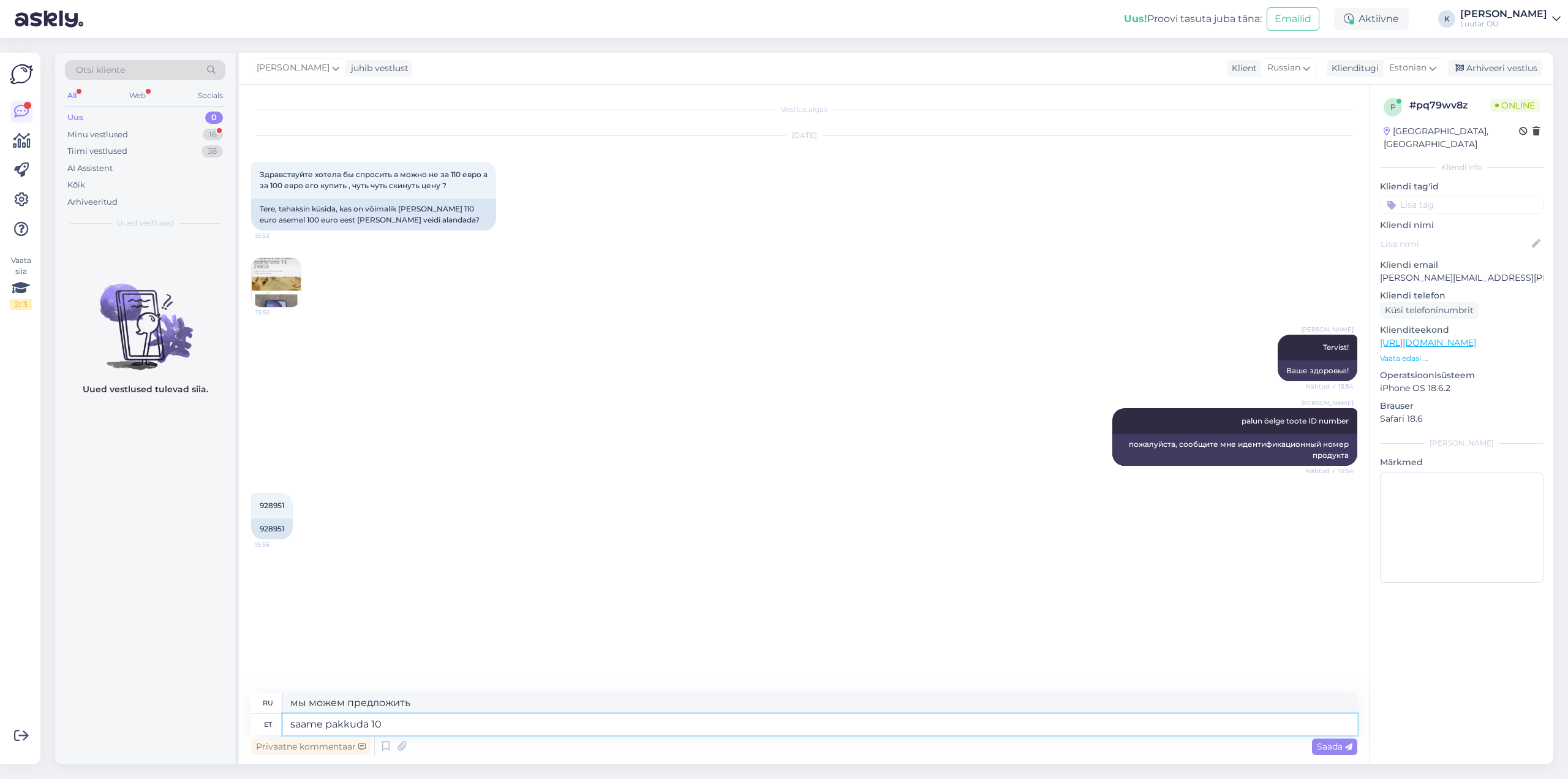
type textarea "saame pakkuda 100"
type textarea "мы можем предложить 100"
type textarea "saame pakkuda 100€"
type textarea "мы можем предложить 100€"
type textarea "saame pakkuda 100€ ga"
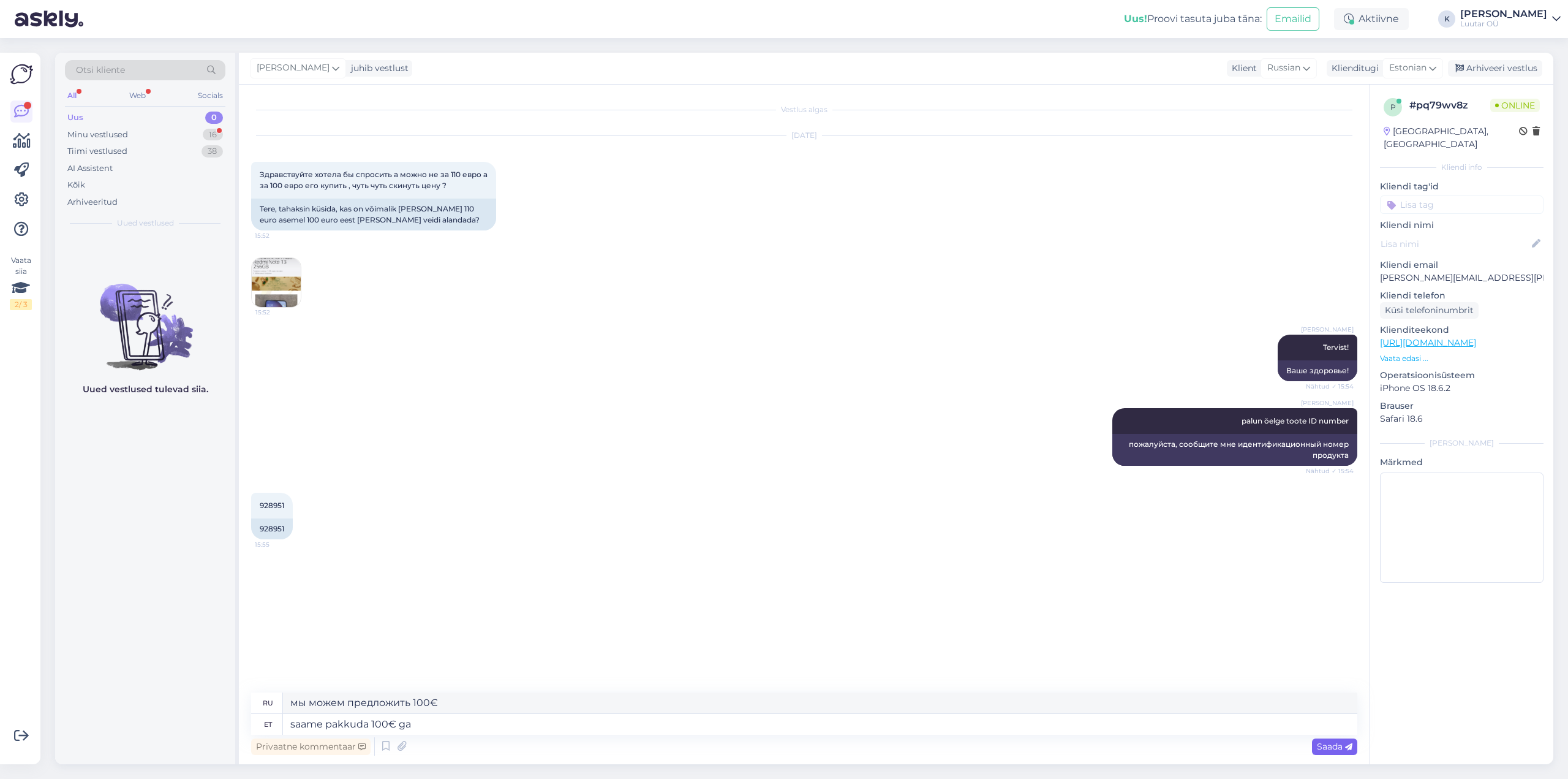
click at [1331, 748] on span "Saada" at bounding box center [1334, 746] width 35 height 11
click at [789, 725] on textarea at bounding box center [820, 724] width 1074 height 21
type textarea "kas l"
type textarea "ли"
type textarea "kas lisan s"
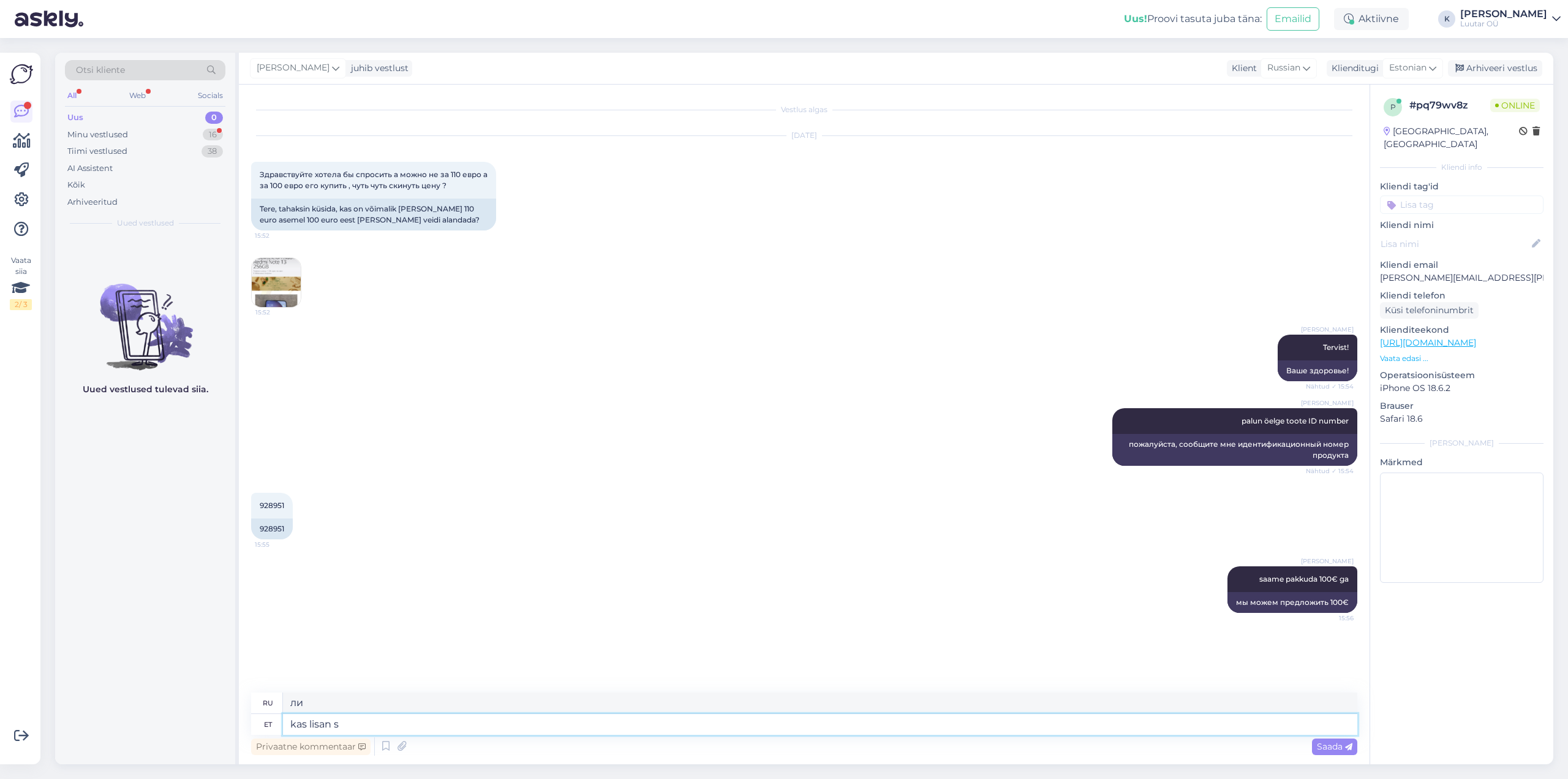
type textarea "должен ли я добавить"
type textarea "kas [PERSON_NAME]"
type textarea "Могу ли я добавить скидку?"
type textarea "kas [PERSON_NAME] e-poodi?"
type textarea "Могу ли я добавить скидку в интернет-магазине?"
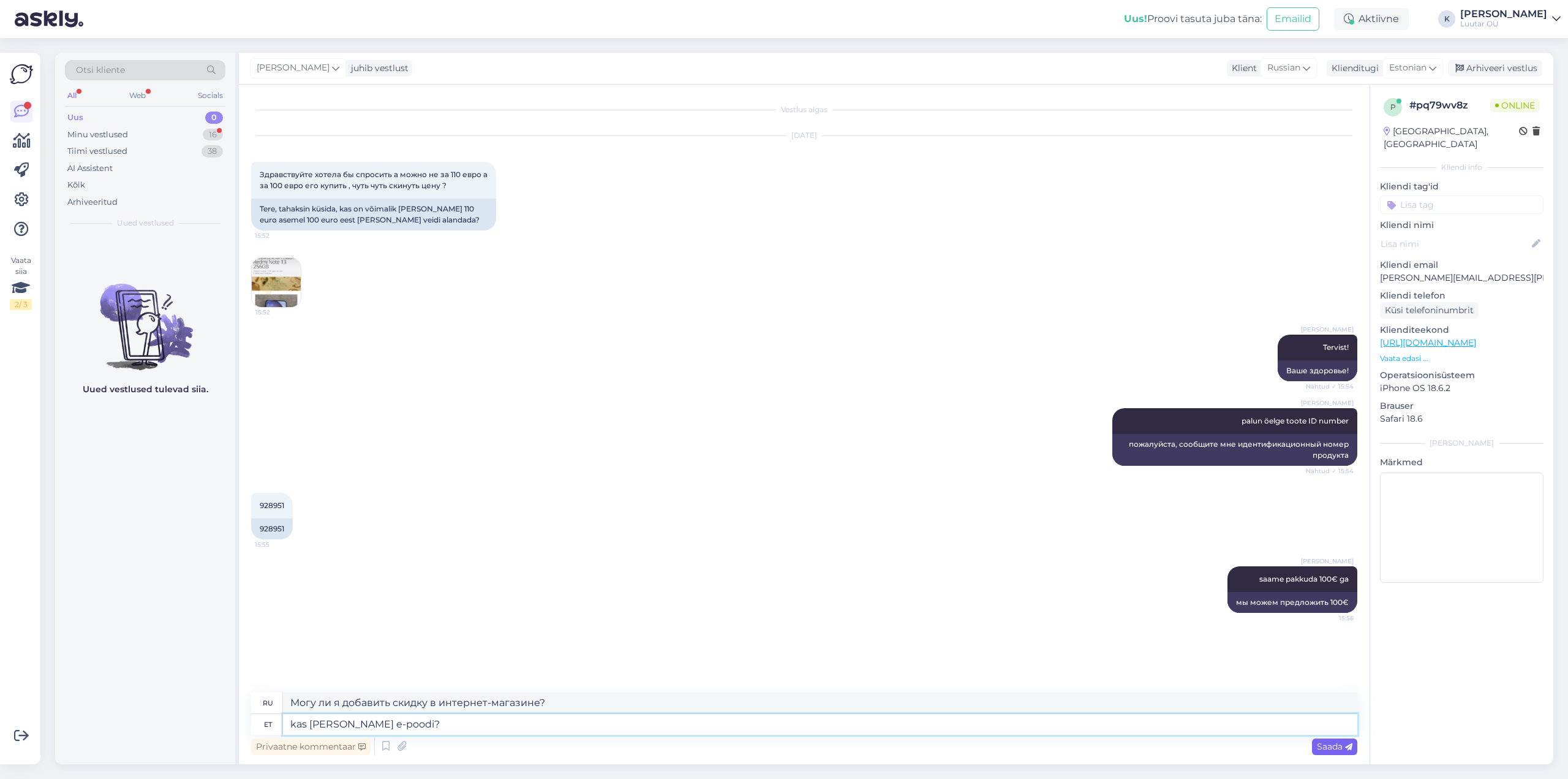
type textarea "kas [PERSON_NAME] e-poodi?"
click at [1344, 750] on span "Saada" at bounding box center [1334, 746] width 35 height 11
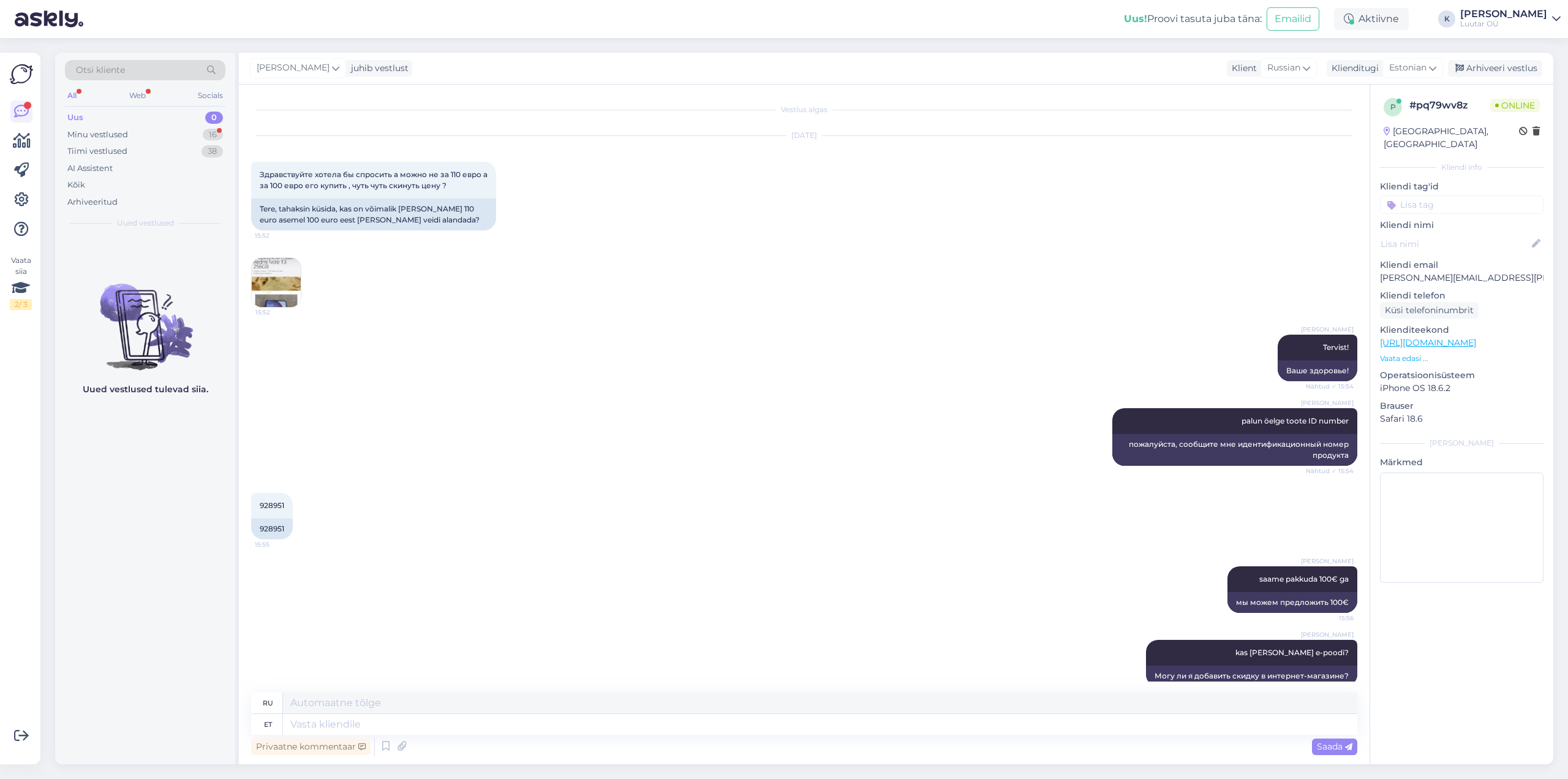
scroll to position [18, 0]
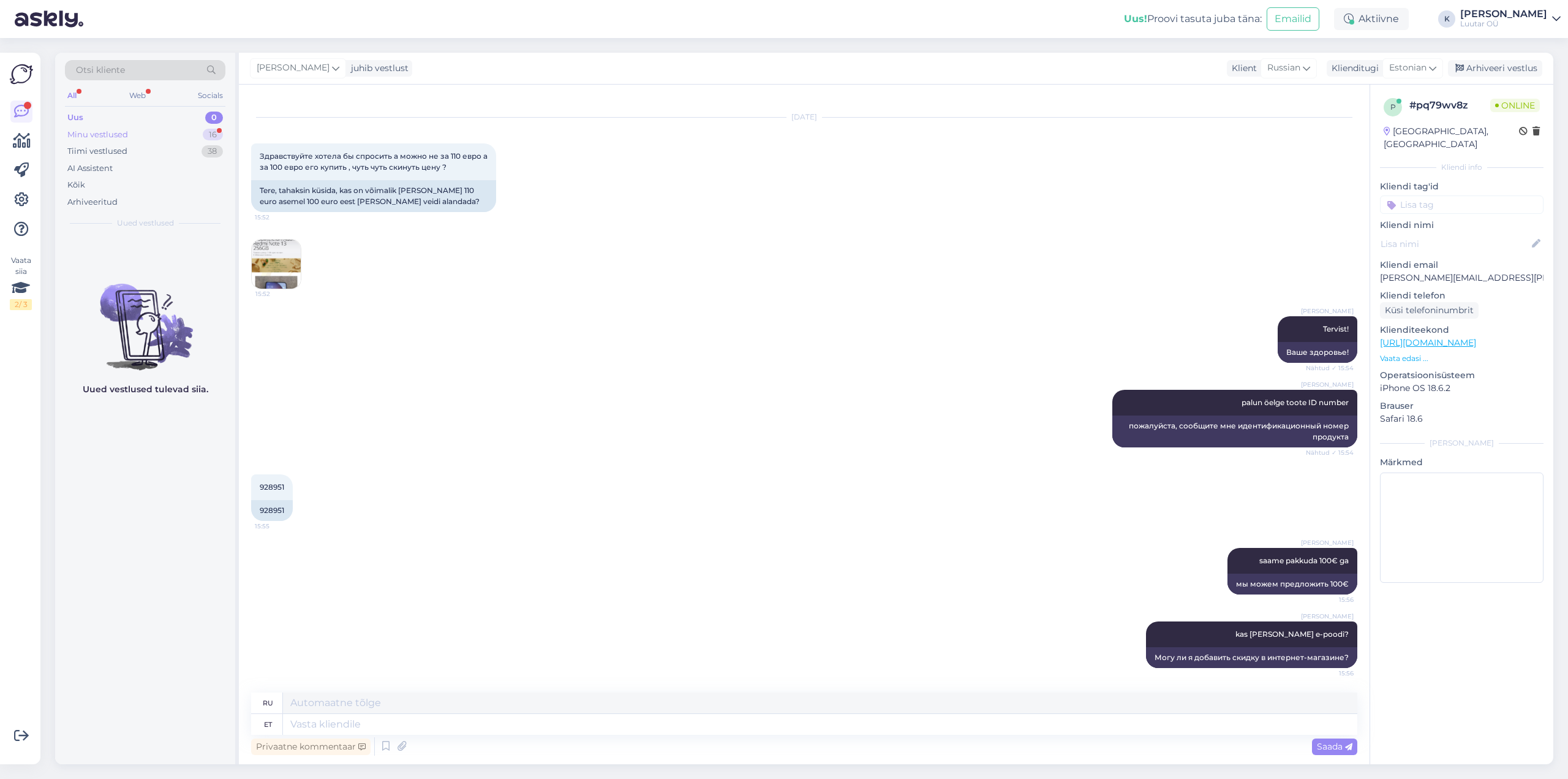
click at [114, 132] on div "Minu vestlused" at bounding box center [97, 134] width 60 height 13
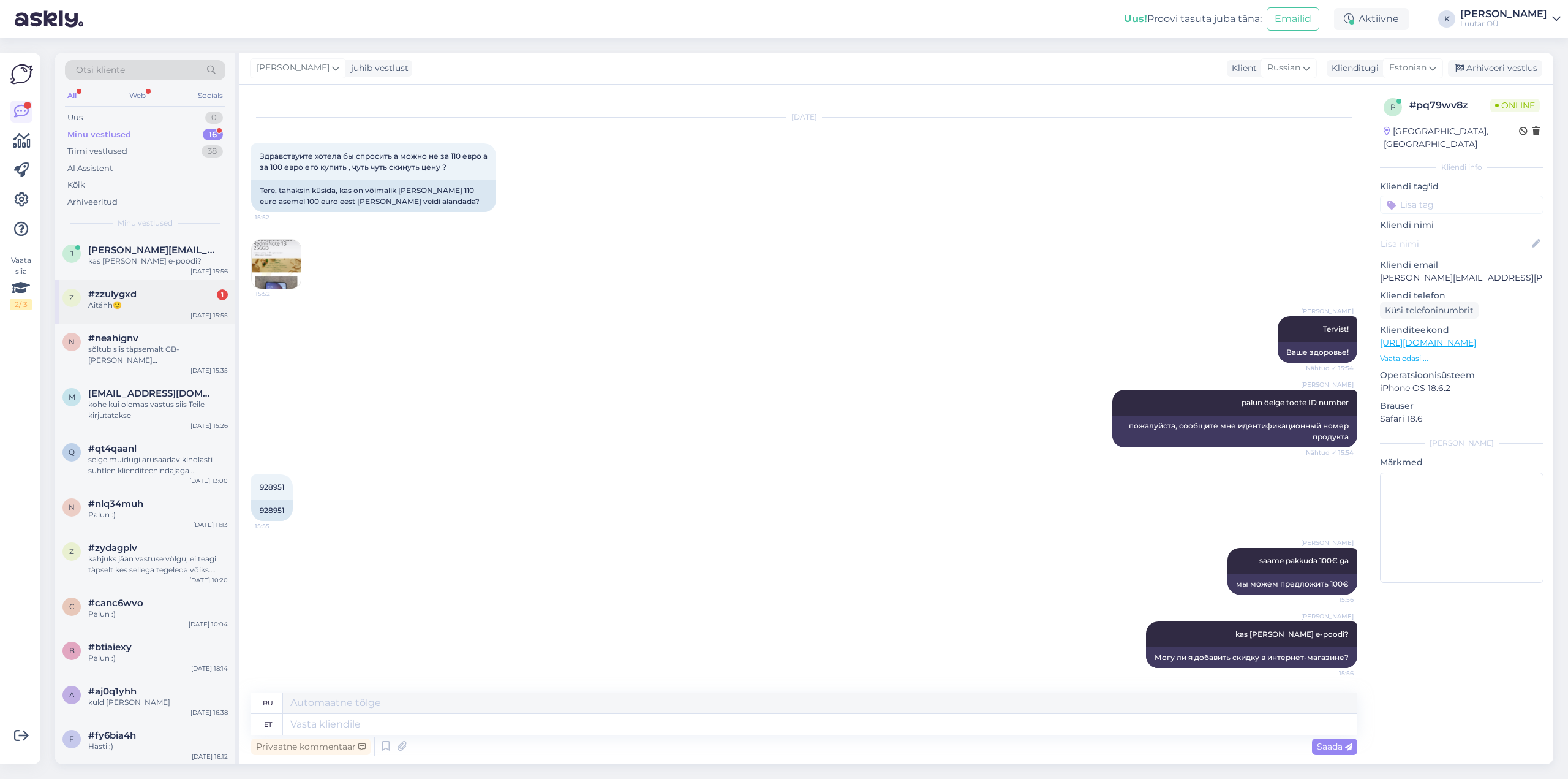
click at [119, 306] on div "Aitähh🙂" at bounding box center [158, 305] width 139 height 11
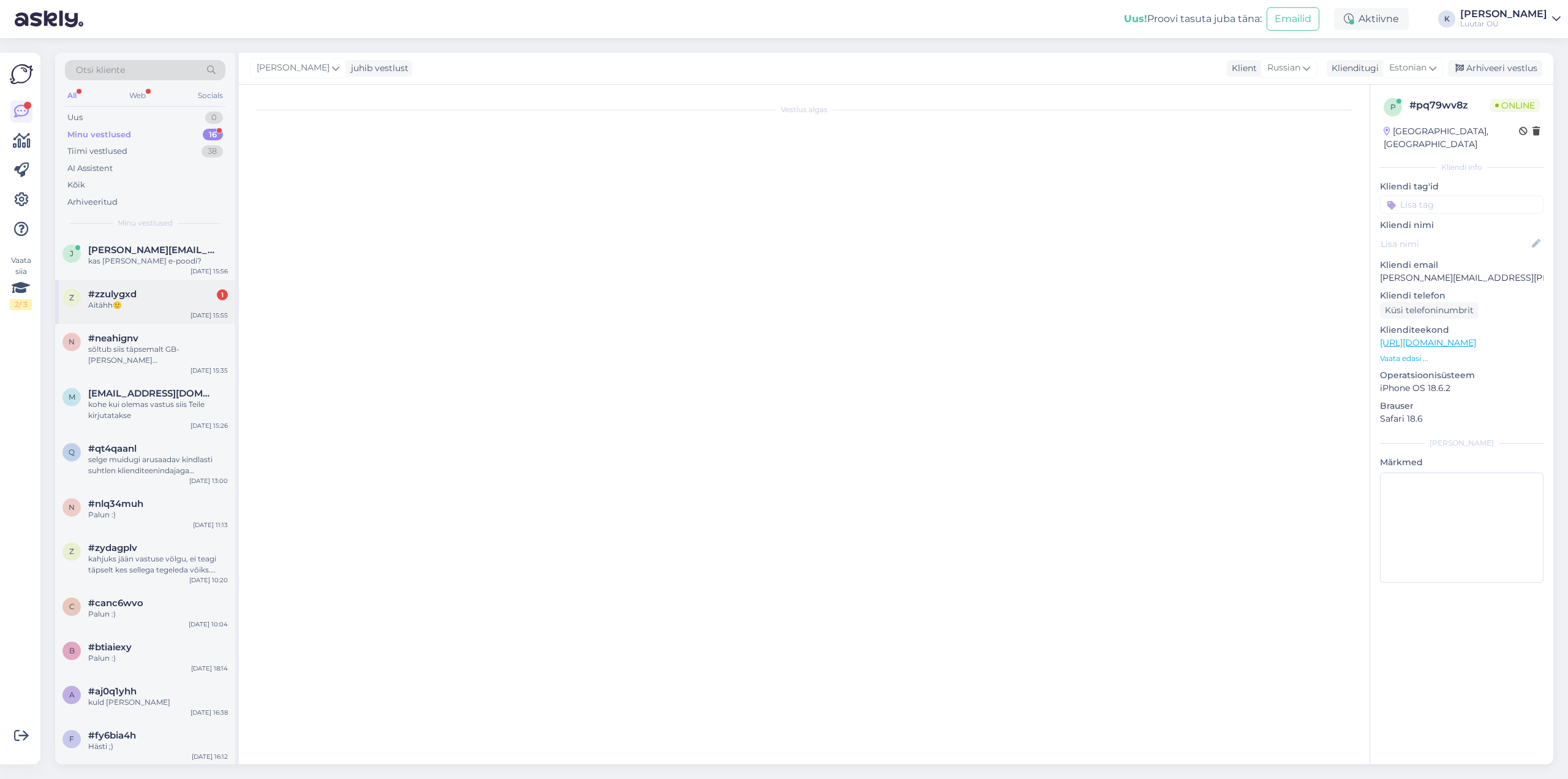
scroll to position [156, 0]
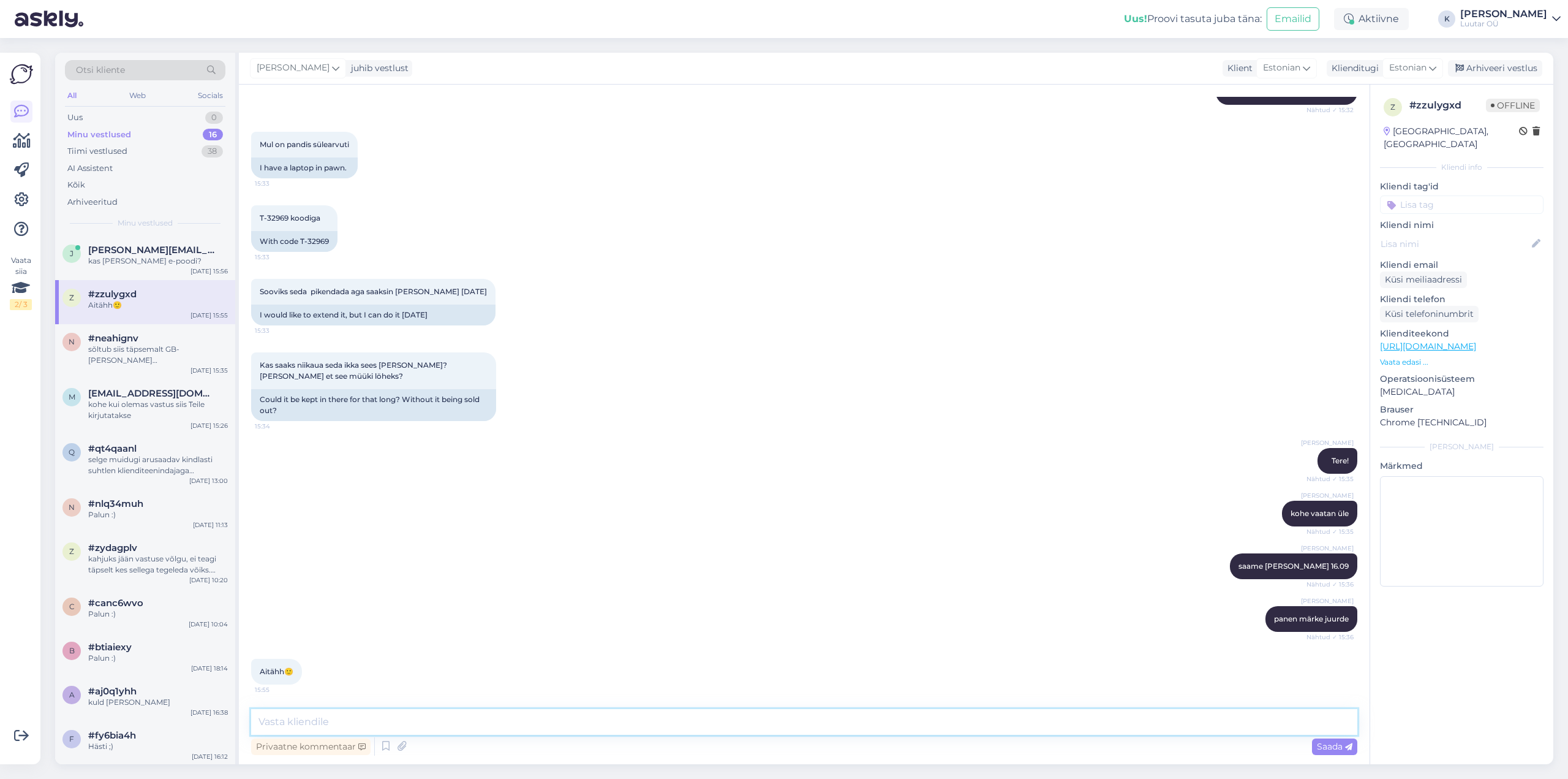
click at [384, 717] on textarea at bounding box center [804, 722] width 1106 height 26
type textarea "Palun :)"
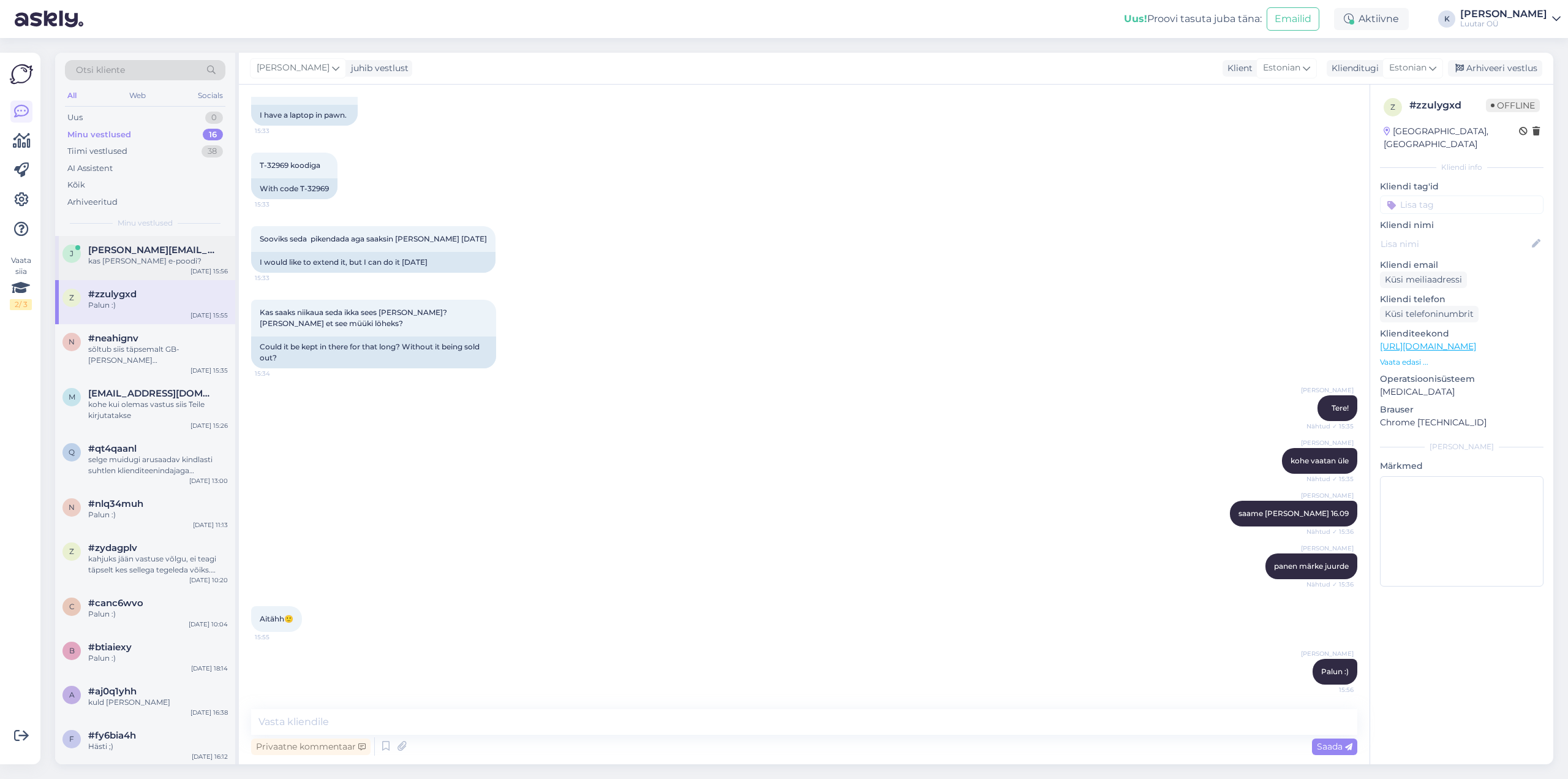
click at [127, 255] on span "[PERSON_NAME][EMAIL_ADDRESS][PERSON_NAME][DOMAIN_NAME]" at bounding box center [152, 249] width 128 height 11
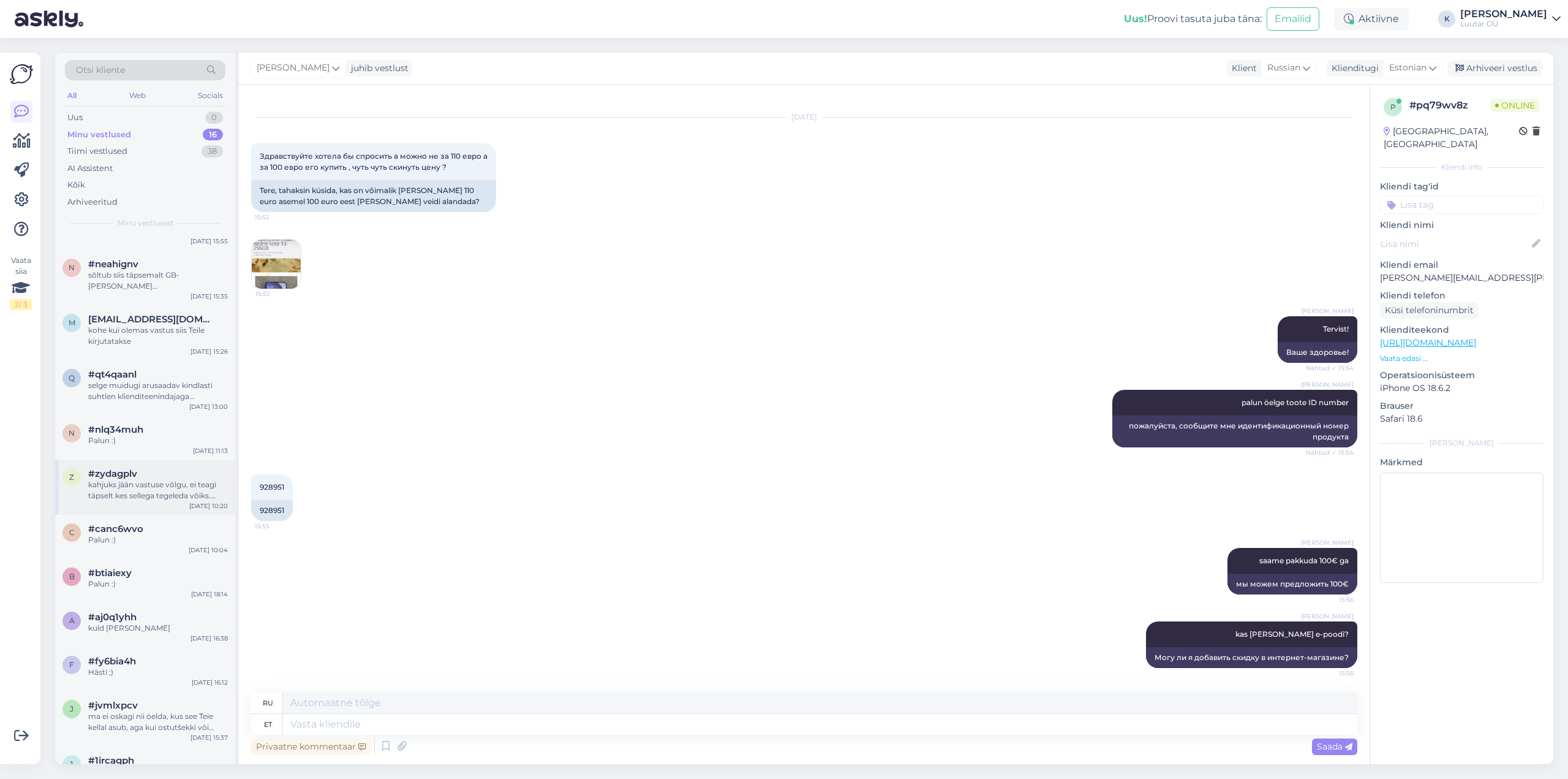
scroll to position [0, 0]
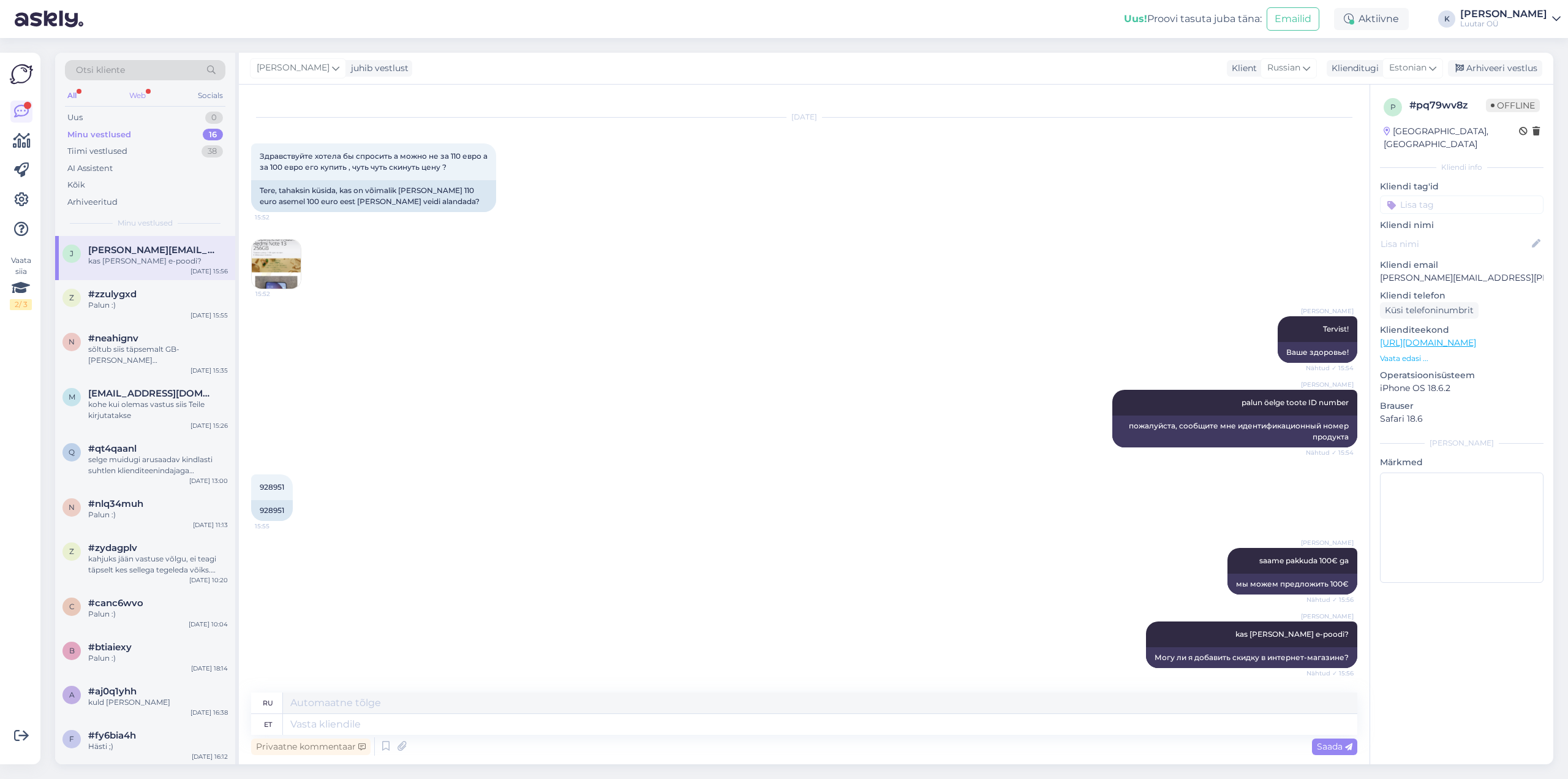
click at [135, 94] on div "Web" at bounding box center [138, 95] width 22 height 16
